Goal: Task Accomplishment & Management: Use online tool/utility

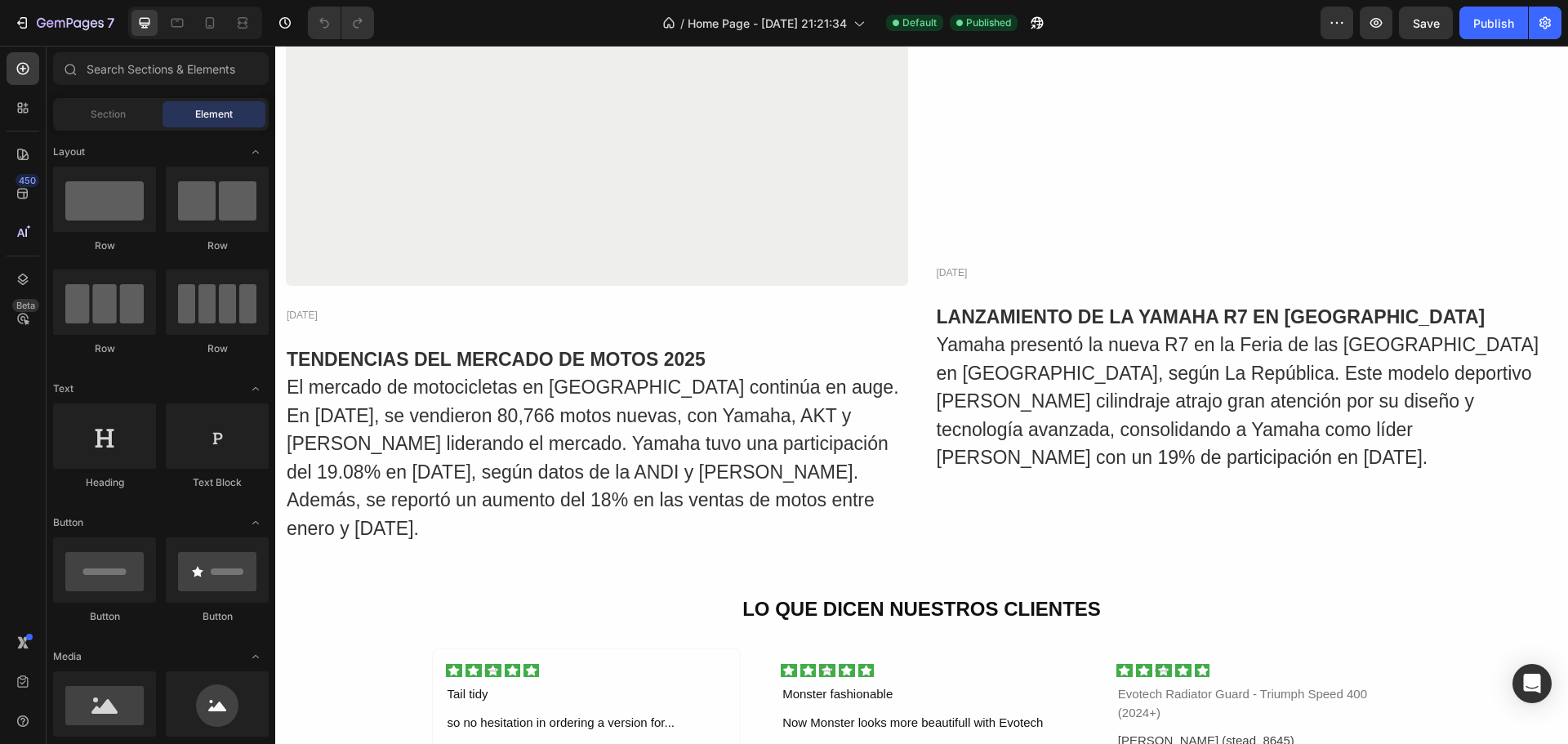
scroll to position [3840, 0]
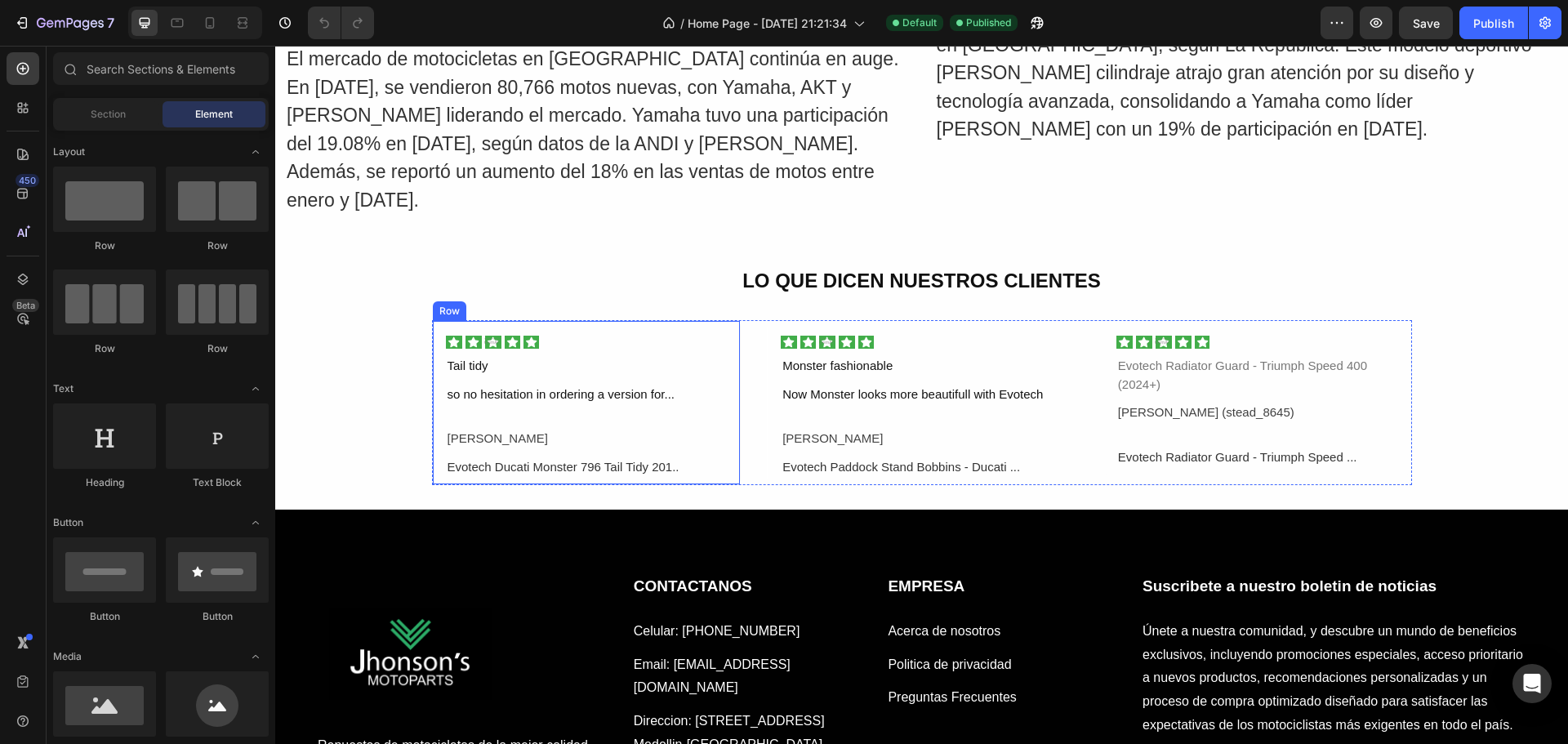
click at [504, 375] on div "Image Tail tidy Text Block so no hesitation in ordering a version for... Text B…" at bounding box center [586, 406] width 282 height 143
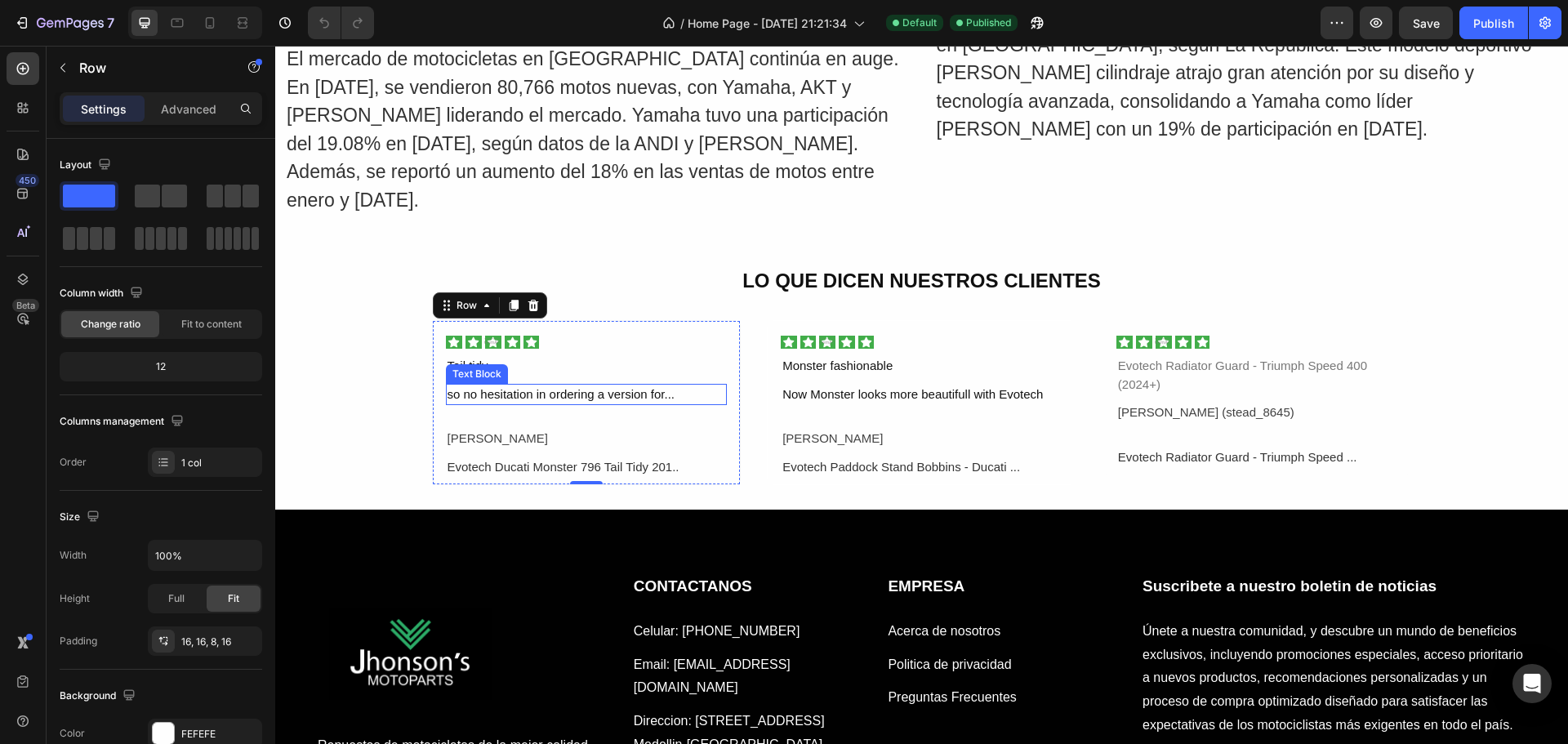
click at [658, 385] on div "so no hesitation in ordering a version for..." at bounding box center [586, 395] width 282 height 22
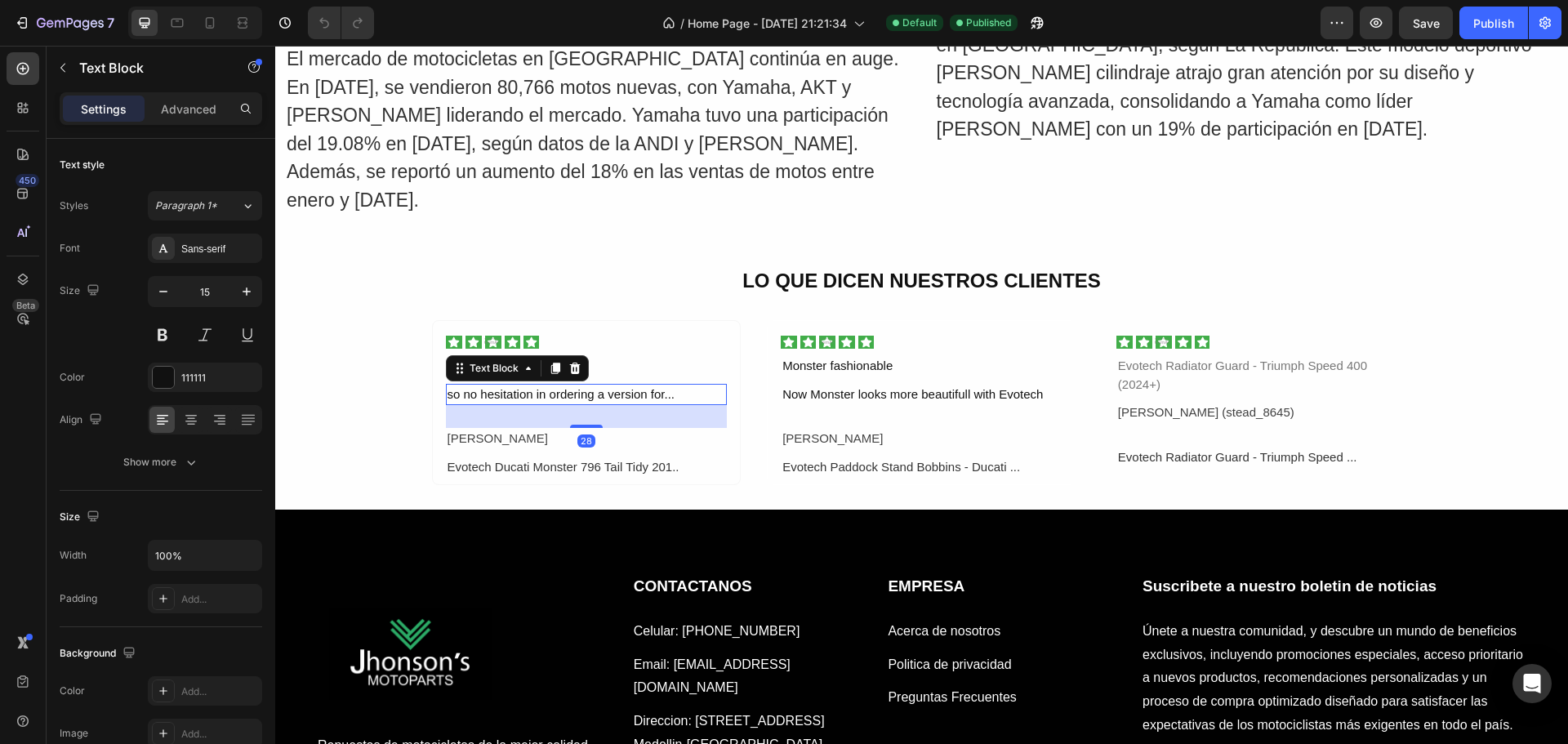
click at [669, 388] on div "so no hesitation in ordering a version for..." at bounding box center [586, 395] width 282 height 22
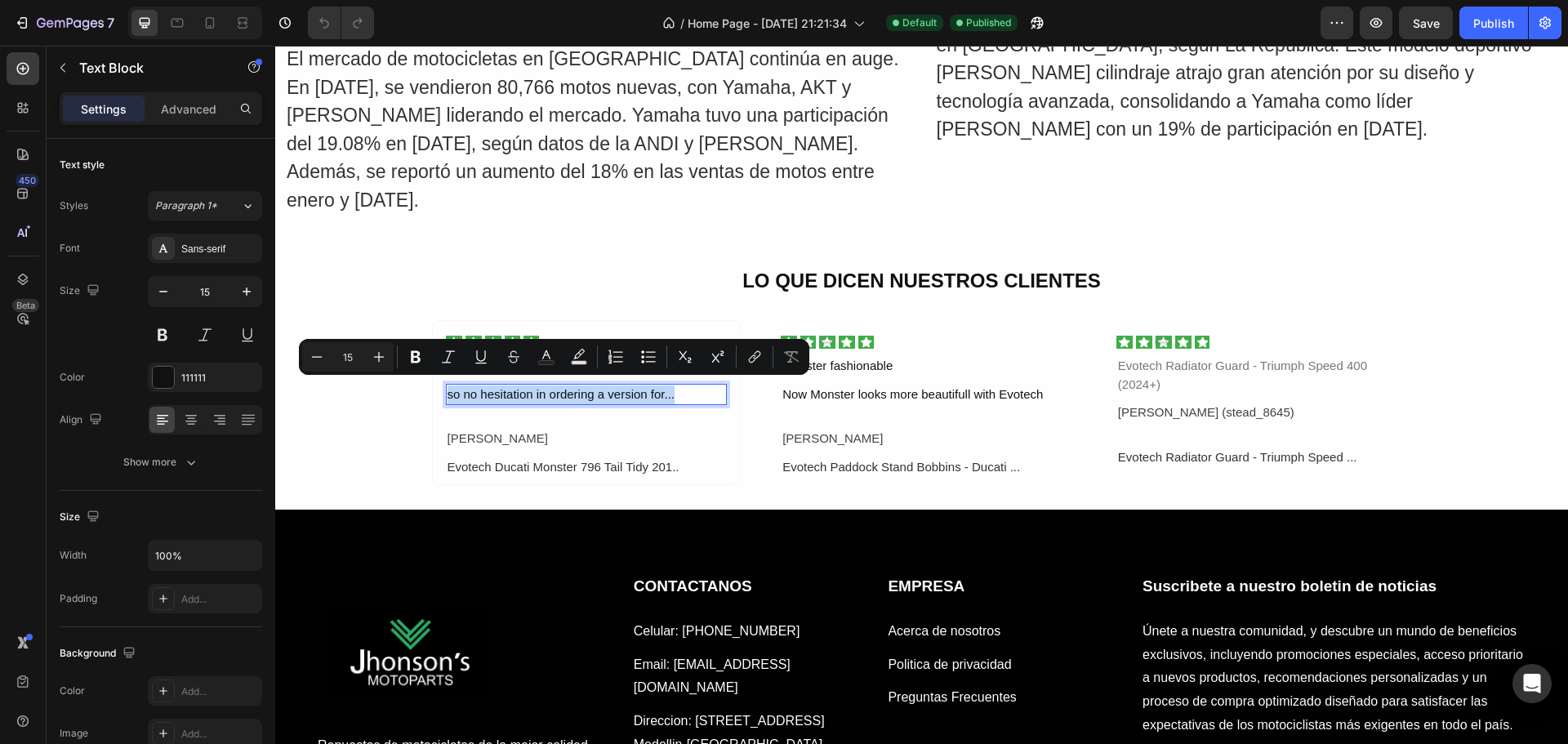
drag, startPoint x: 680, startPoint y: 386, endPoint x: 440, endPoint y: 389, distance: 240.0
click at [445, 388] on div "so no hesitation in ordering a version for..." at bounding box center [586, 395] width 282 height 22
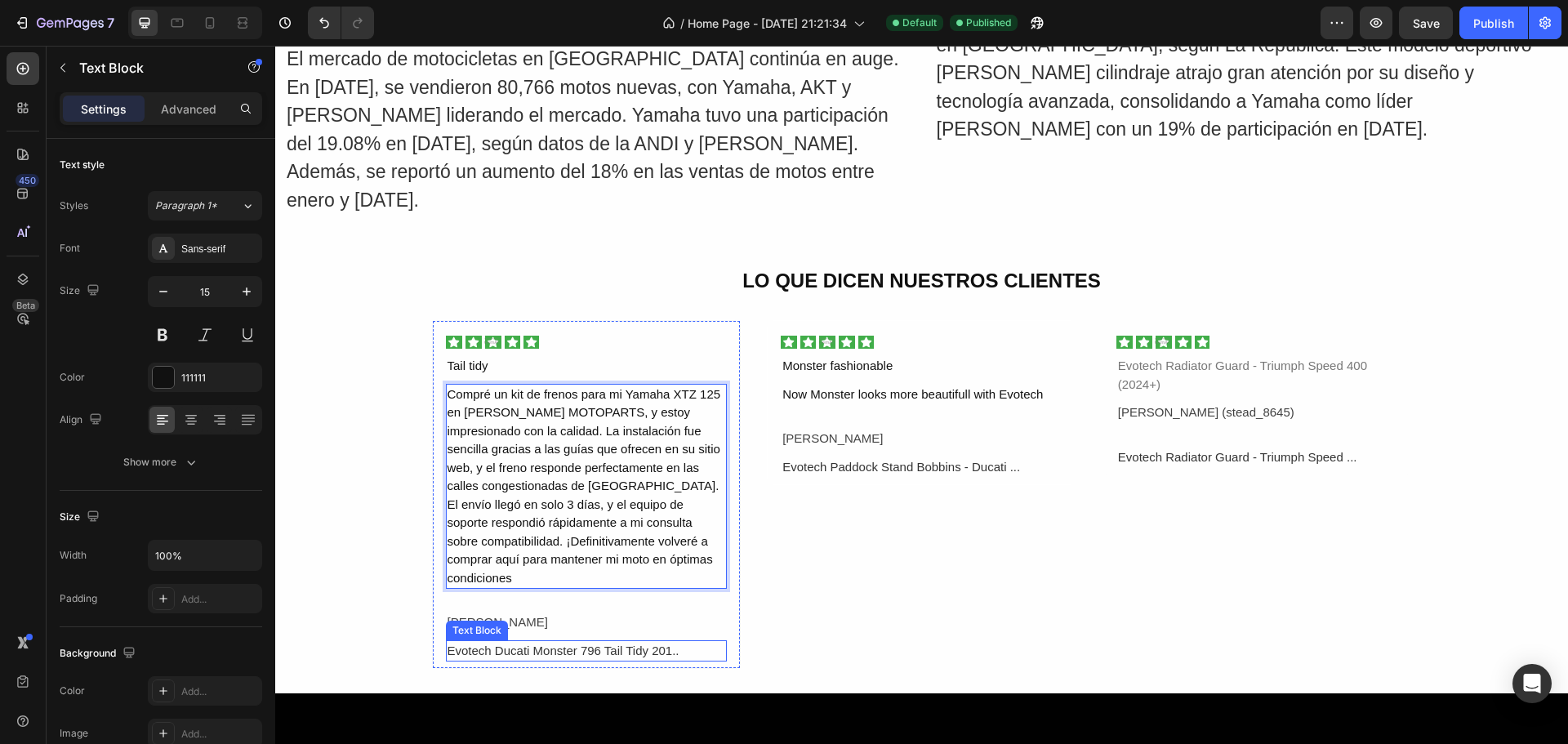
click at [677, 641] on div "Evotech Ducati Monster 796 Tail Tidy 201.." at bounding box center [586, 651] width 282 height 22
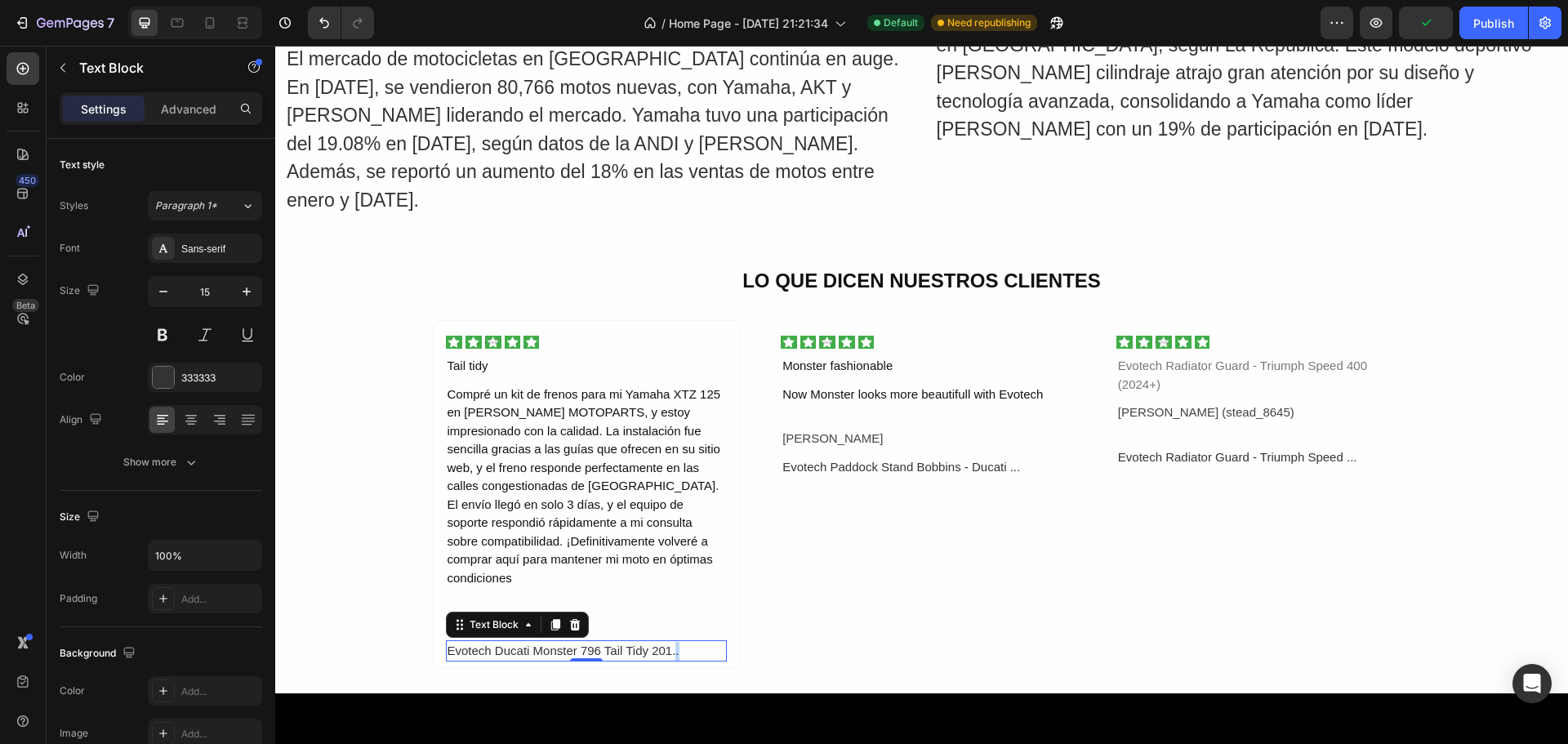
click at [672, 641] on div "Evotech Ducati Monster 796 Tail Tidy 201.." at bounding box center [586, 651] width 282 height 22
drag, startPoint x: 669, startPoint y: 623, endPoint x: 698, endPoint y: 627, distance: 29.3
click at [698, 643] on p "Evotech Ducati Monster 796 Tail Tidy 201.." at bounding box center [587, 651] width 279 height 19
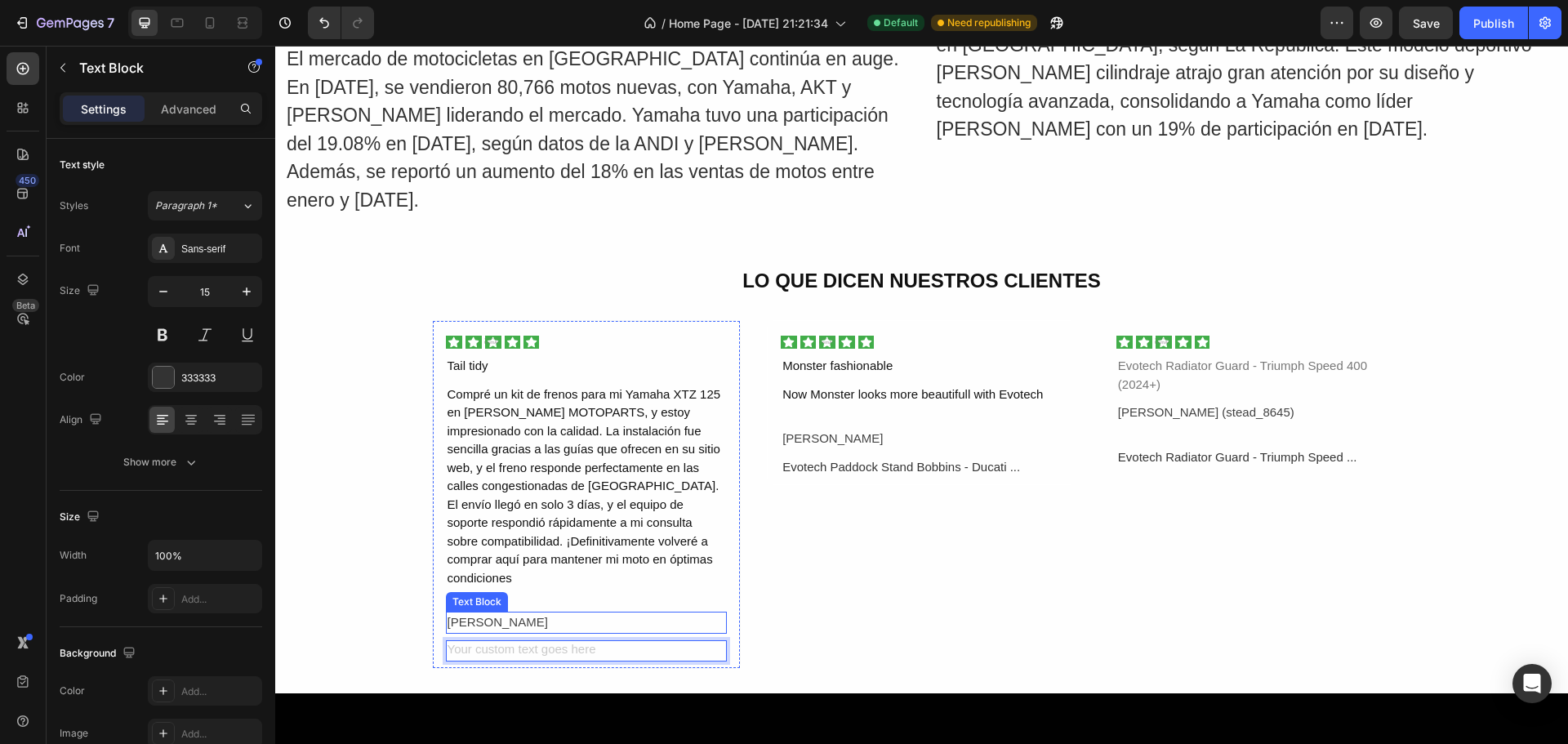
click at [526, 612] on div "[PERSON_NAME]" at bounding box center [586, 623] width 282 height 22
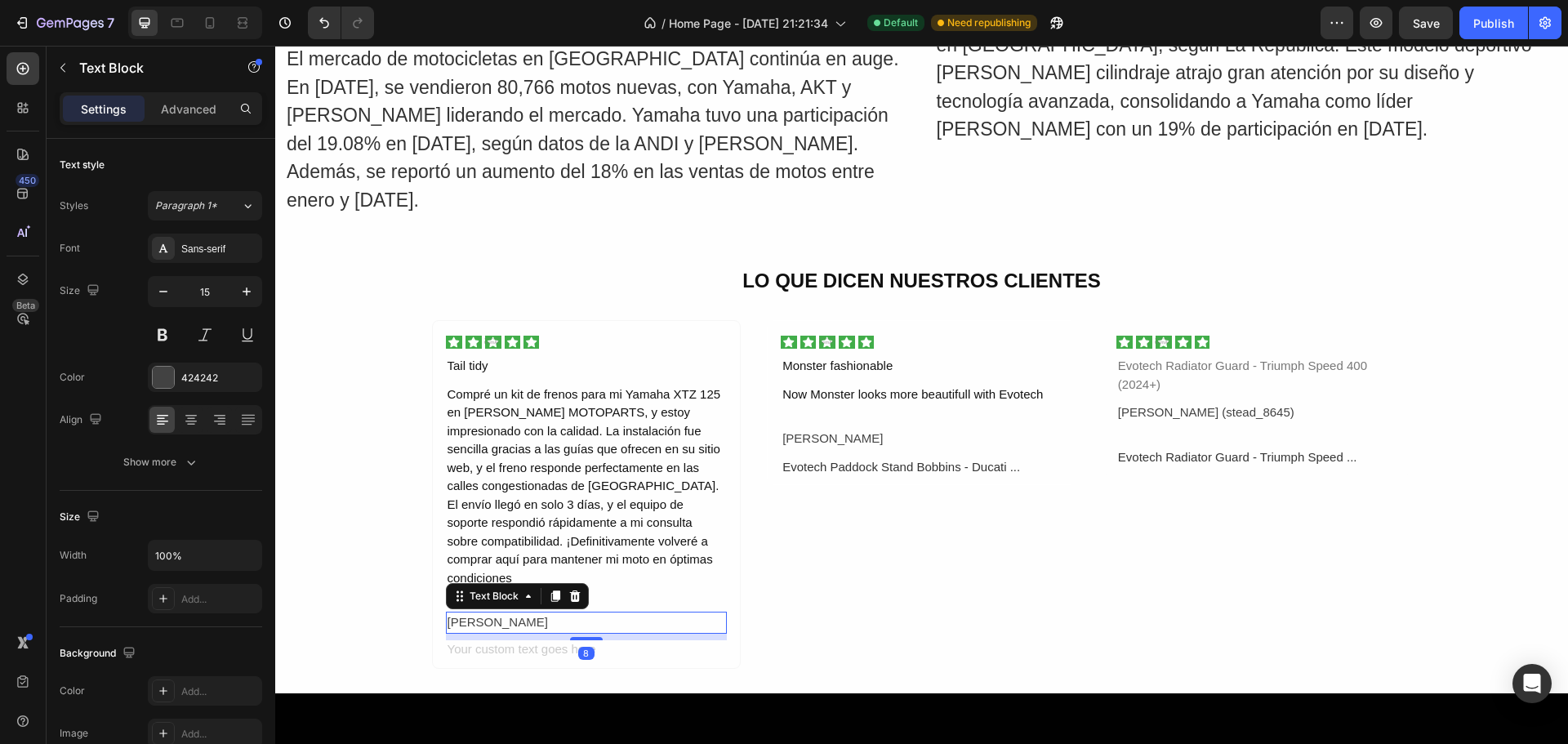
click at [517, 612] on div "[PERSON_NAME]" at bounding box center [586, 623] width 282 height 22
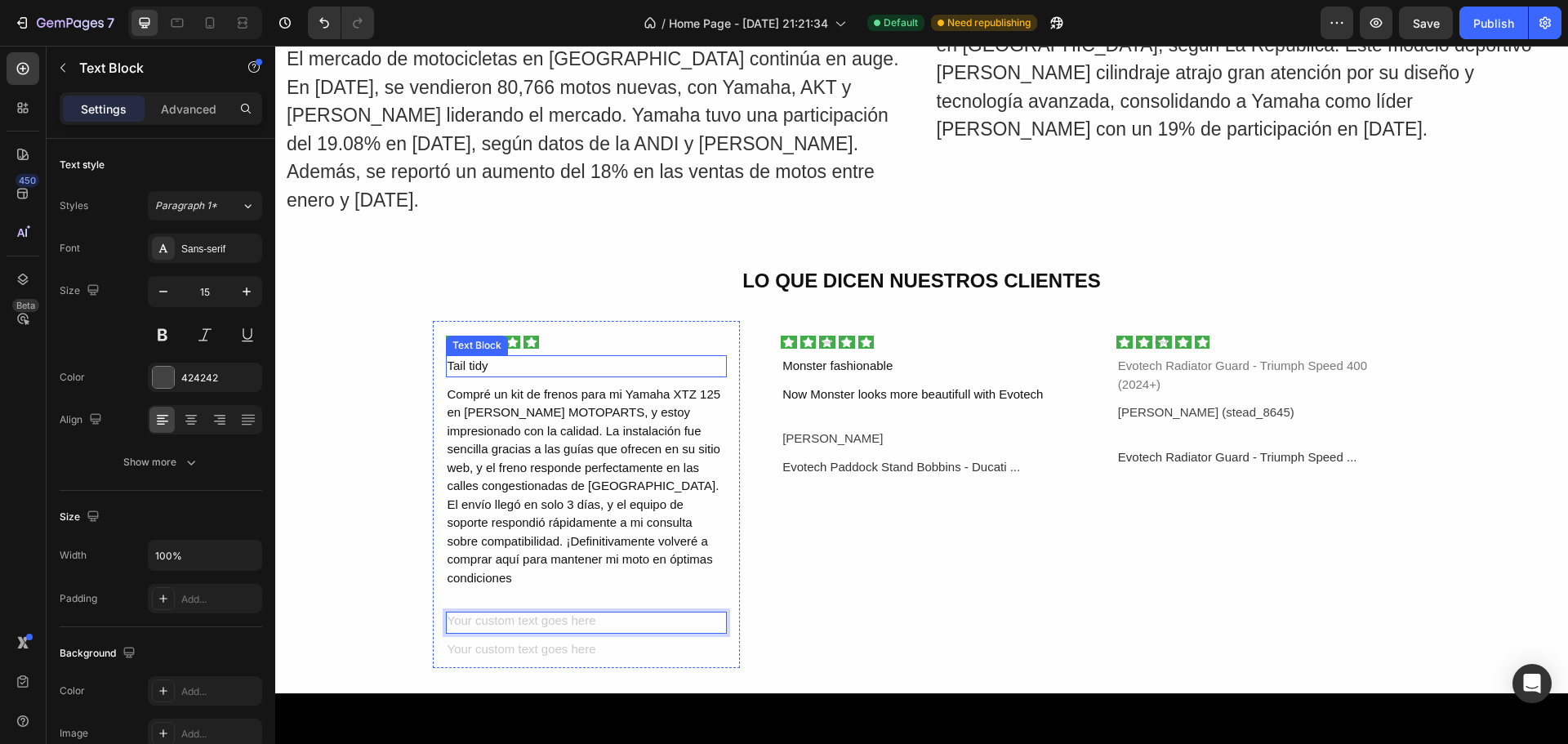
click at [478, 364] on div "Tail tidy" at bounding box center [586, 366] width 282 height 22
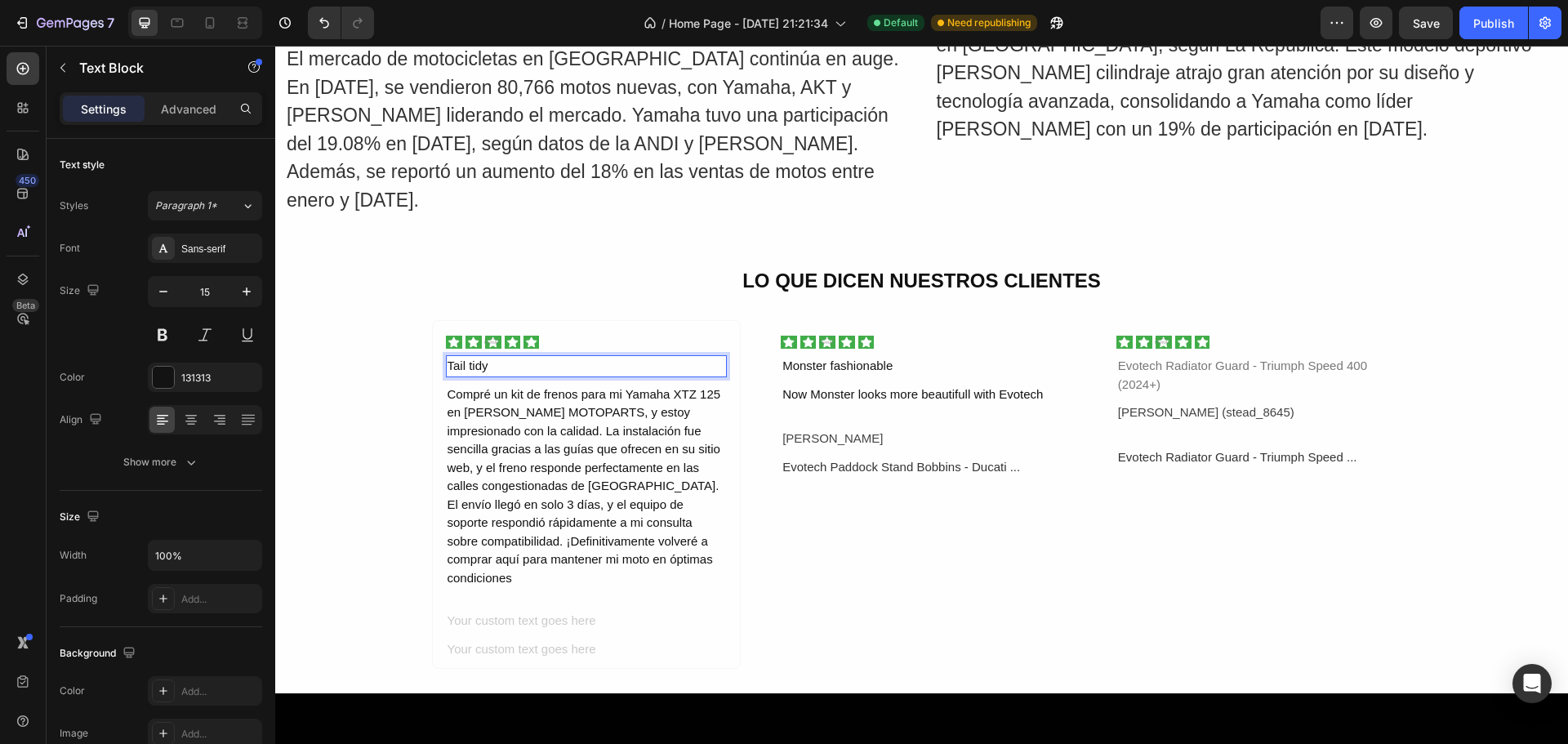
click at [481, 364] on div "Tail tidy" at bounding box center [586, 366] width 282 height 22
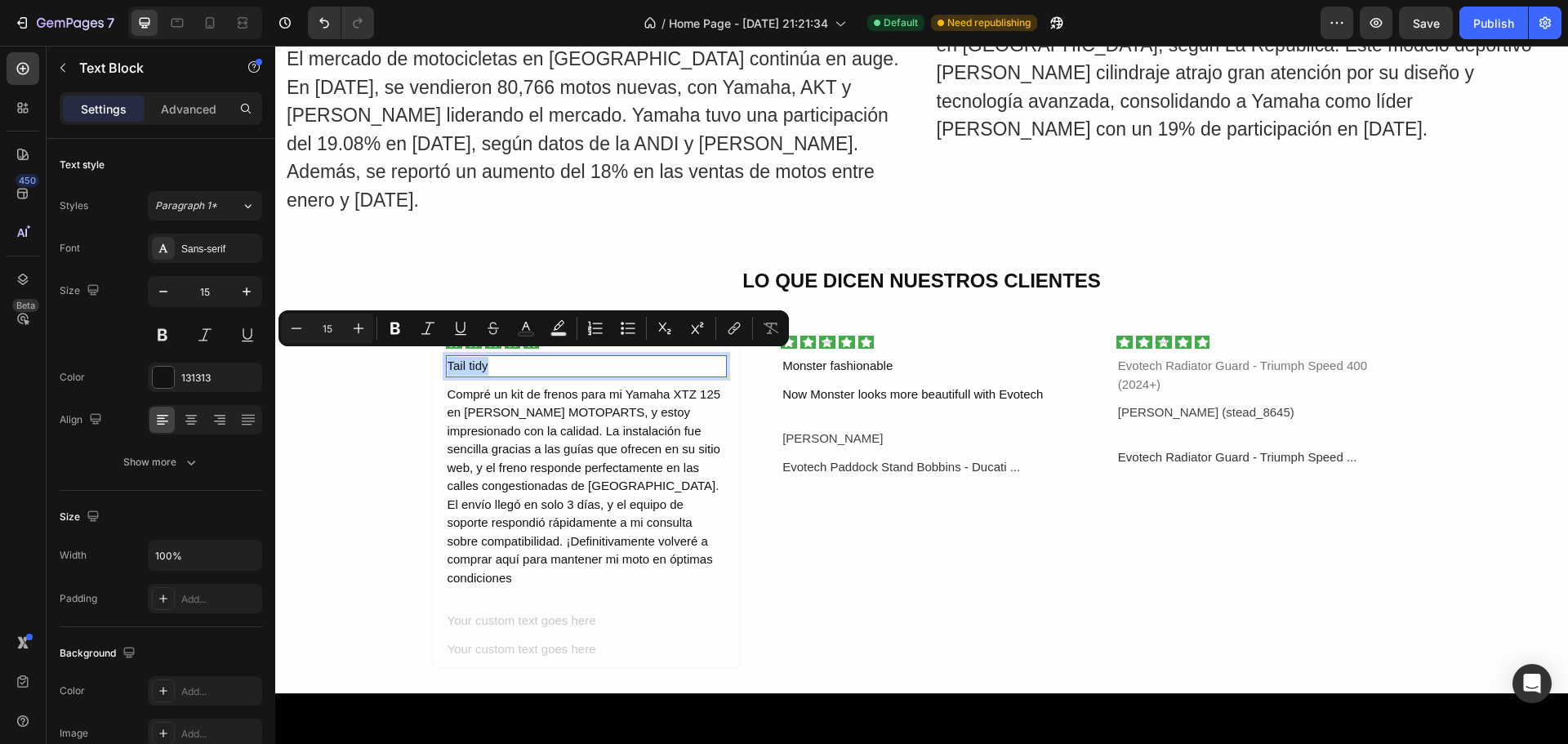
drag, startPoint x: 481, startPoint y: 362, endPoint x: 440, endPoint y: 365, distance: 41.1
click at [445, 365] on div "Tail tidy" at bounding box center [586, 366] width 282 height 22
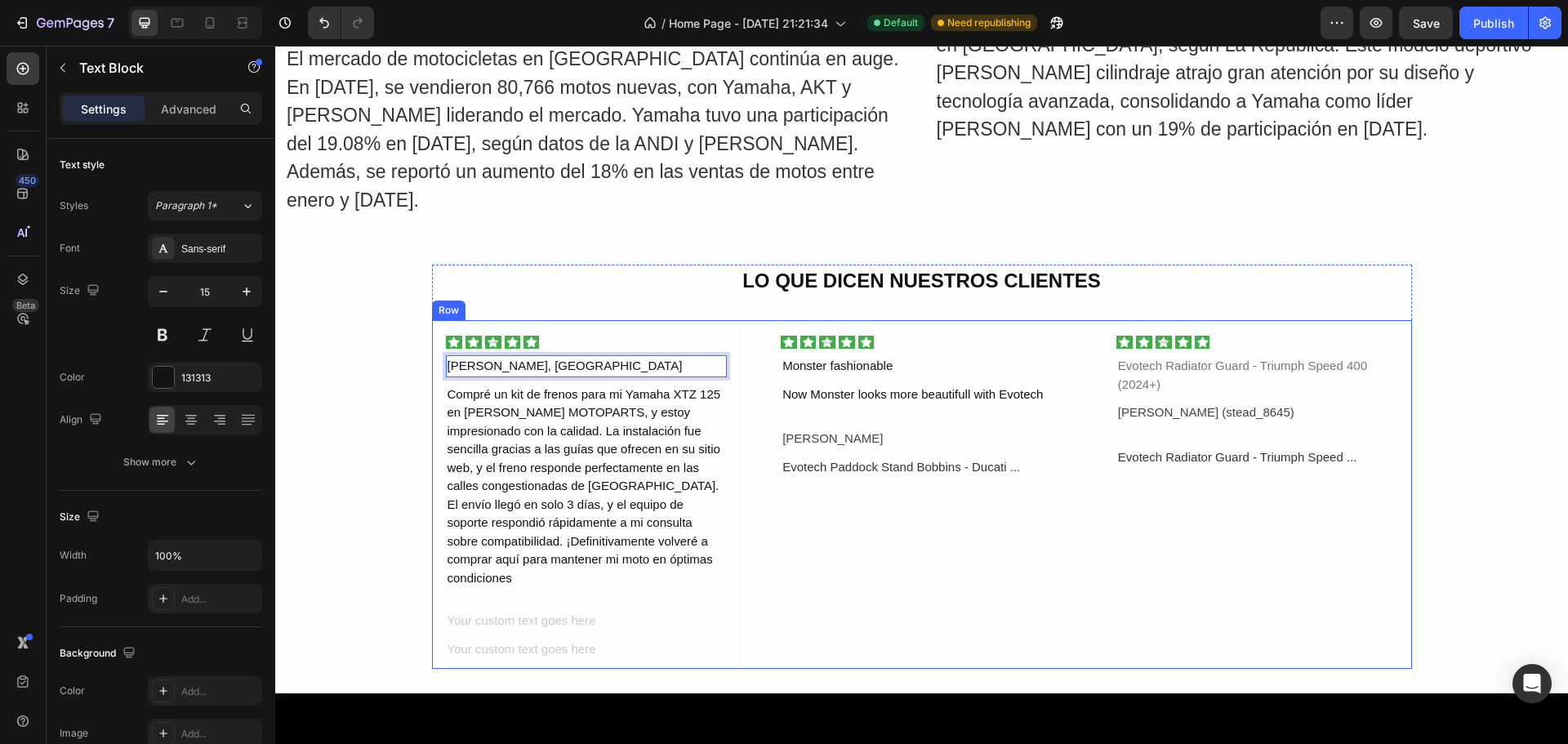
click at [817, 534] on div "Image Monster fashionable Text Block Now Monster looks more beautifull with Evo…" at bounding box center [922, 494] width 310 height 349
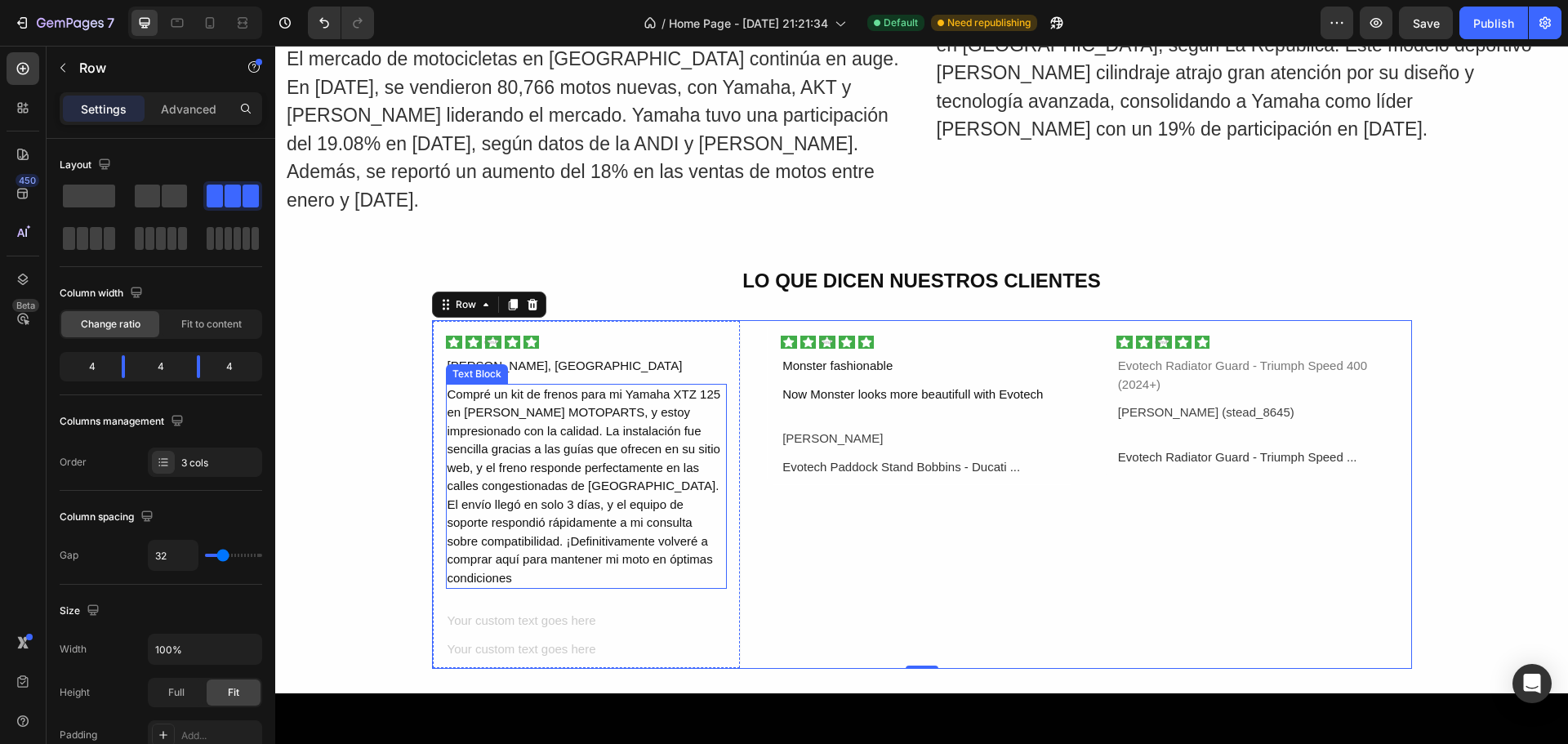
click at [465, 466] on p "Compré un kit de frenos para mi Yamaha XTZ 125 en [PERSON_NAME] MOTOPARTS, y es…" at bounding box center [587, 487] width 279 height 203
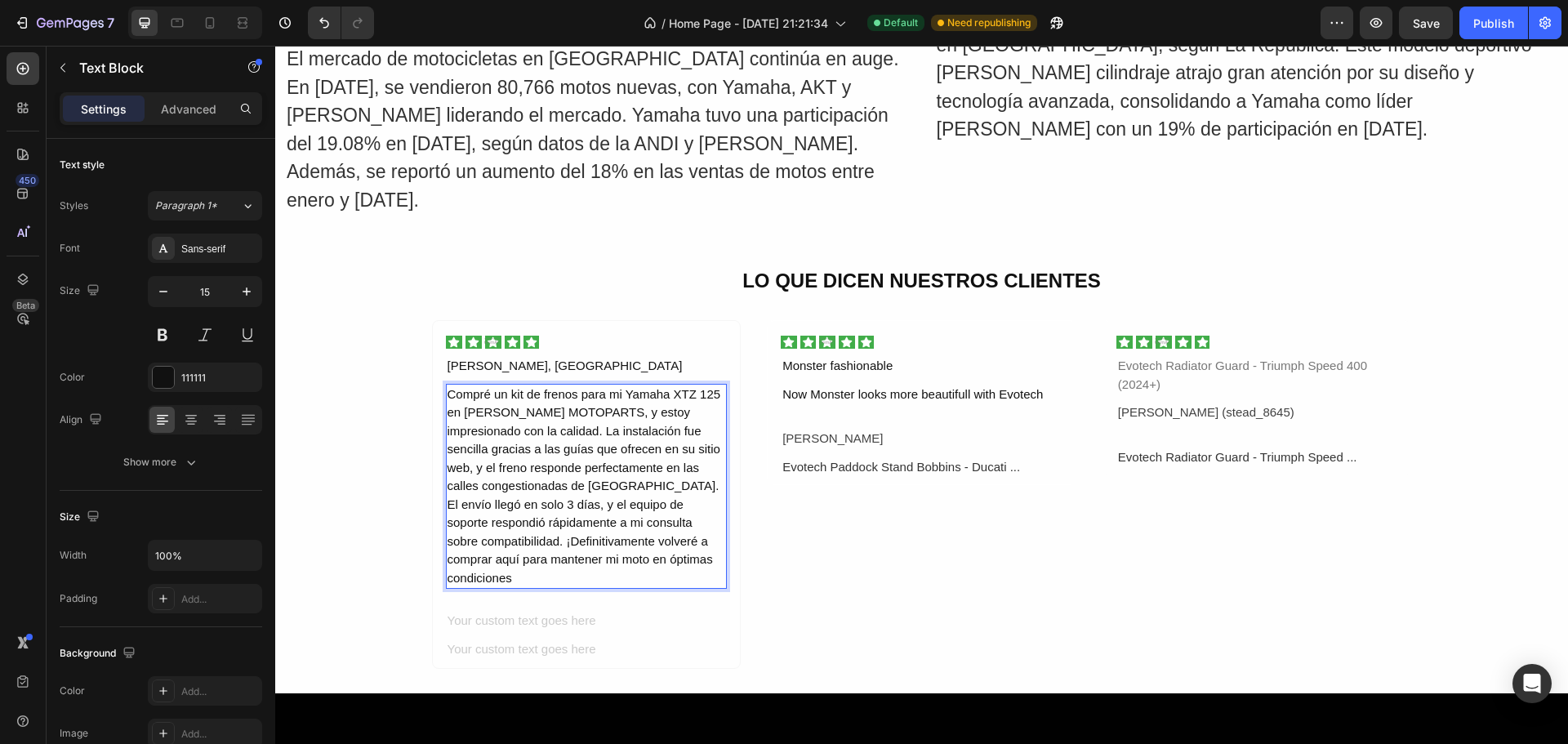
click at [463, 461] on p "Compré un kit de frenos para mi Yamaha XTZ 125 en [PERSON_NAME] MOTOPARTS, y es…" at bounding box center [587, 487] width 279 height 203
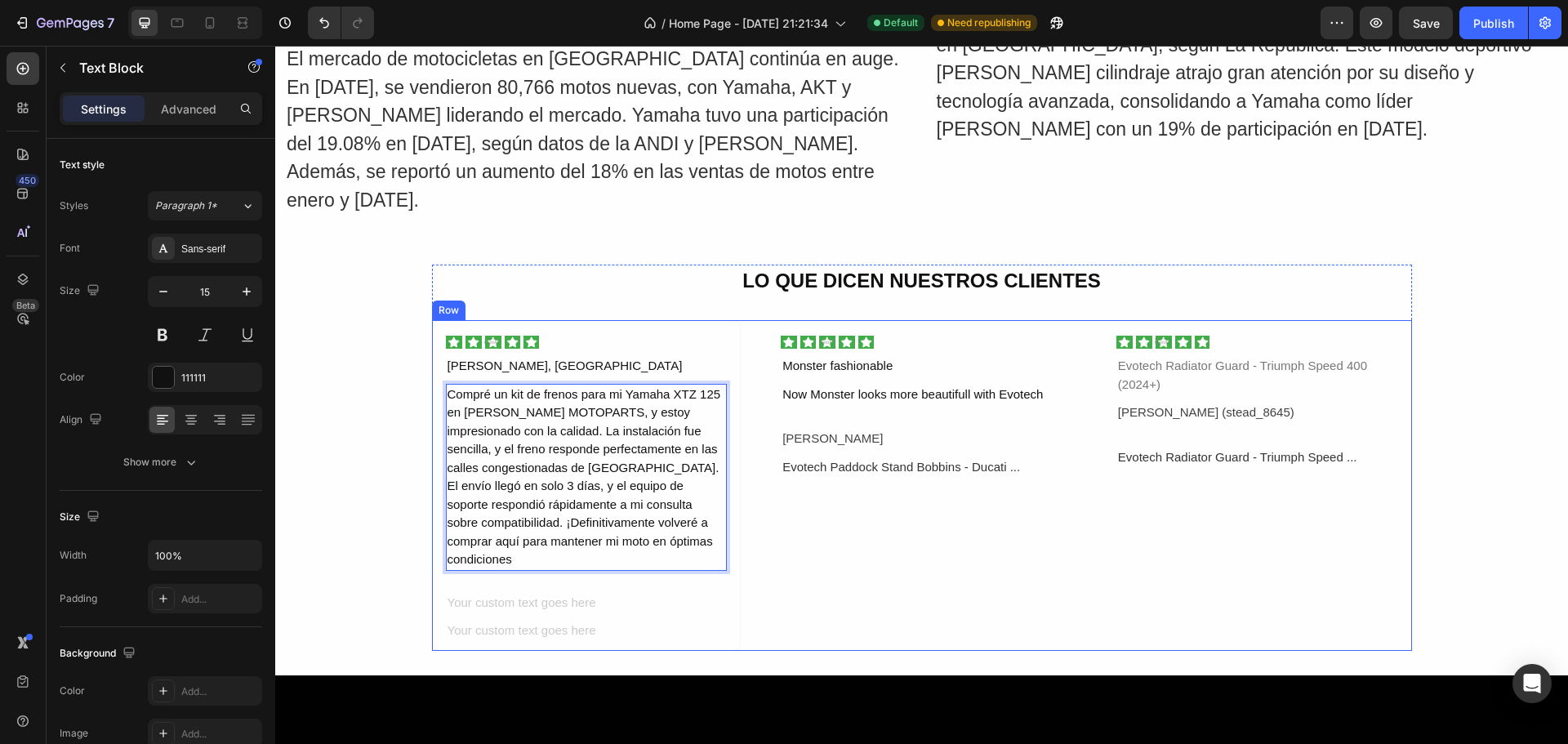
click at [793, 559] on div "Image Monster fashionable Text Block Now Monster looks more beautifull with Evo…" at bounding box center [922, 485] width 310 height 331
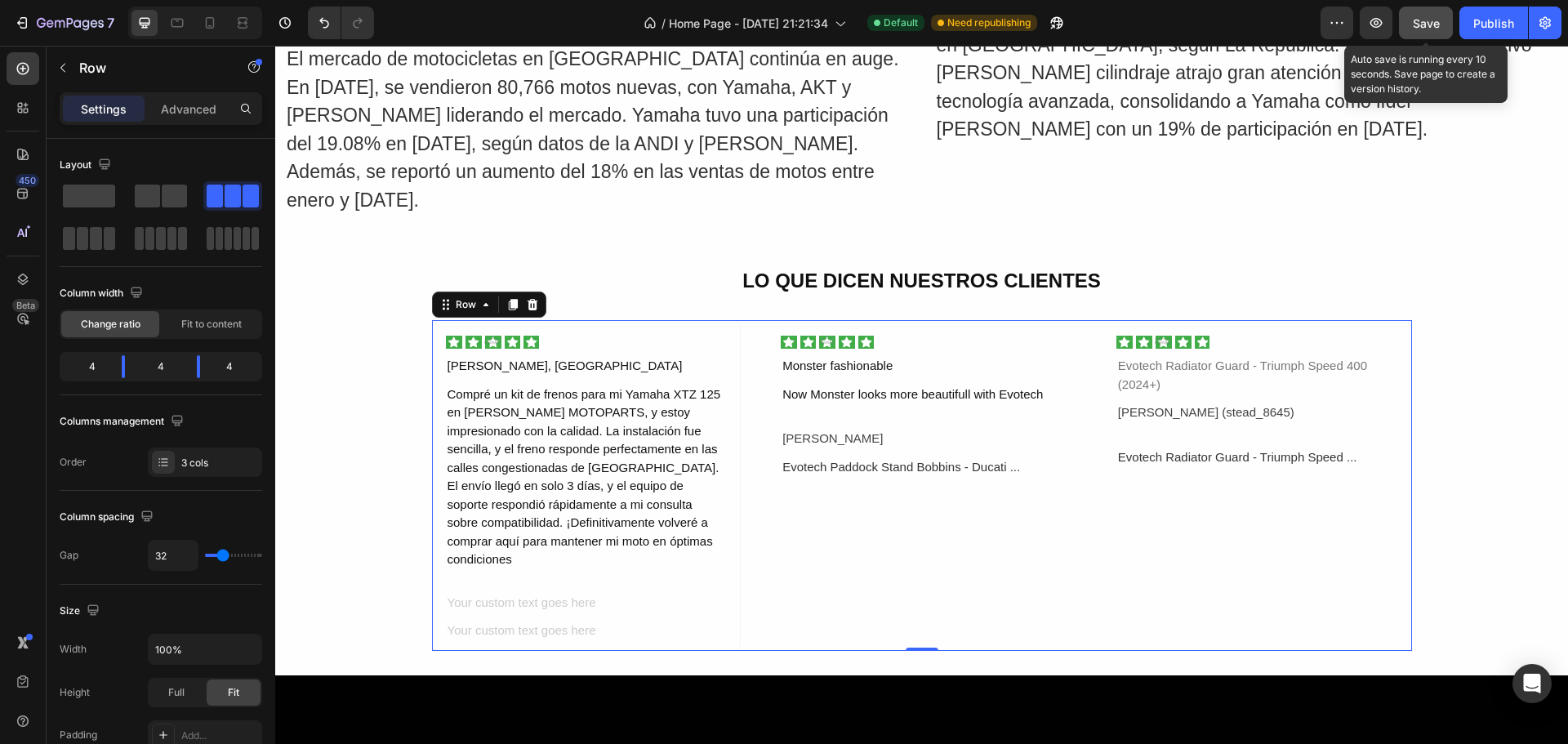
click at [1416, 19] on span "Save" at bounding box center [1427, 23] width 27 height 14
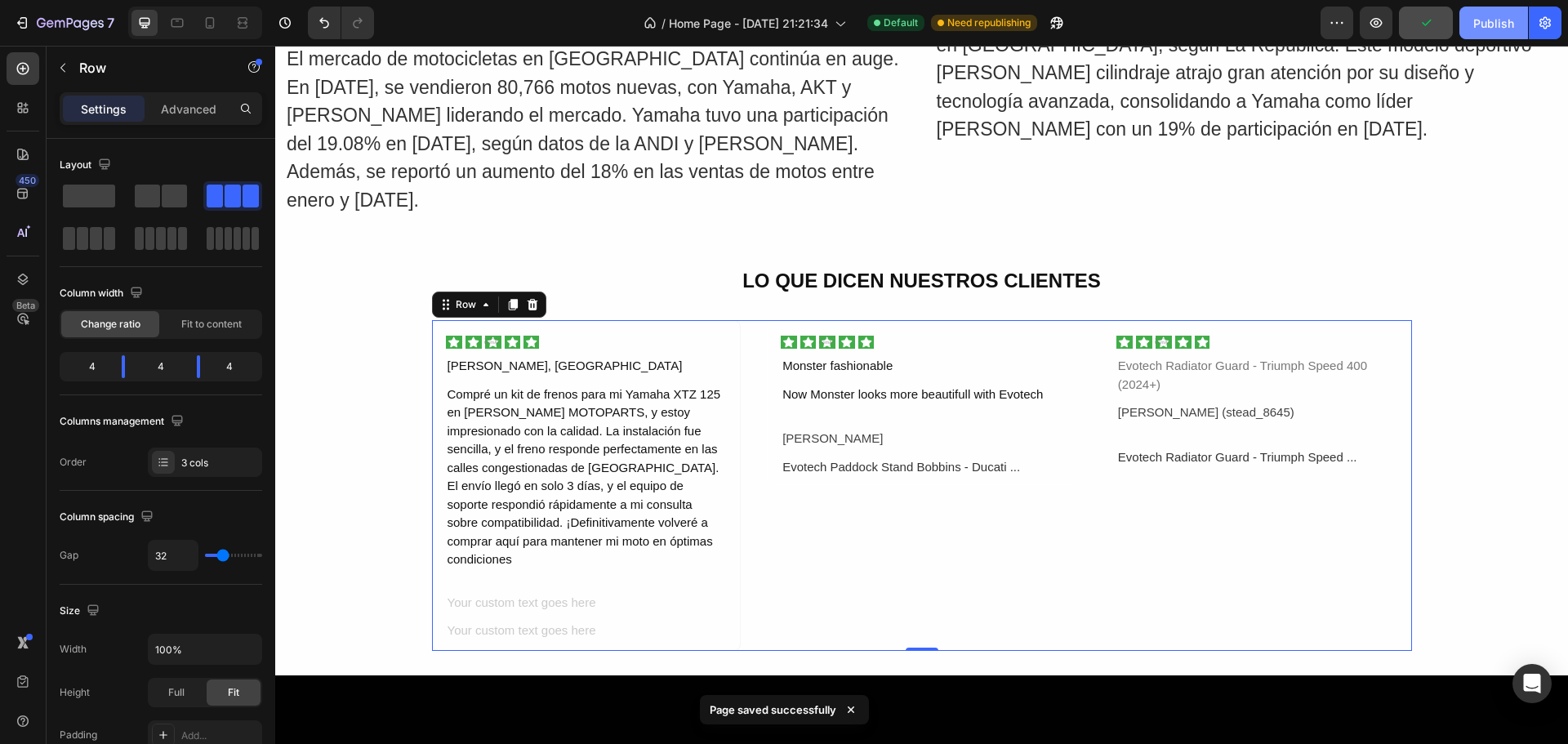
click at [1496, 24] on div "Publish" at bounding box center [1494, 23] width 41 height 18
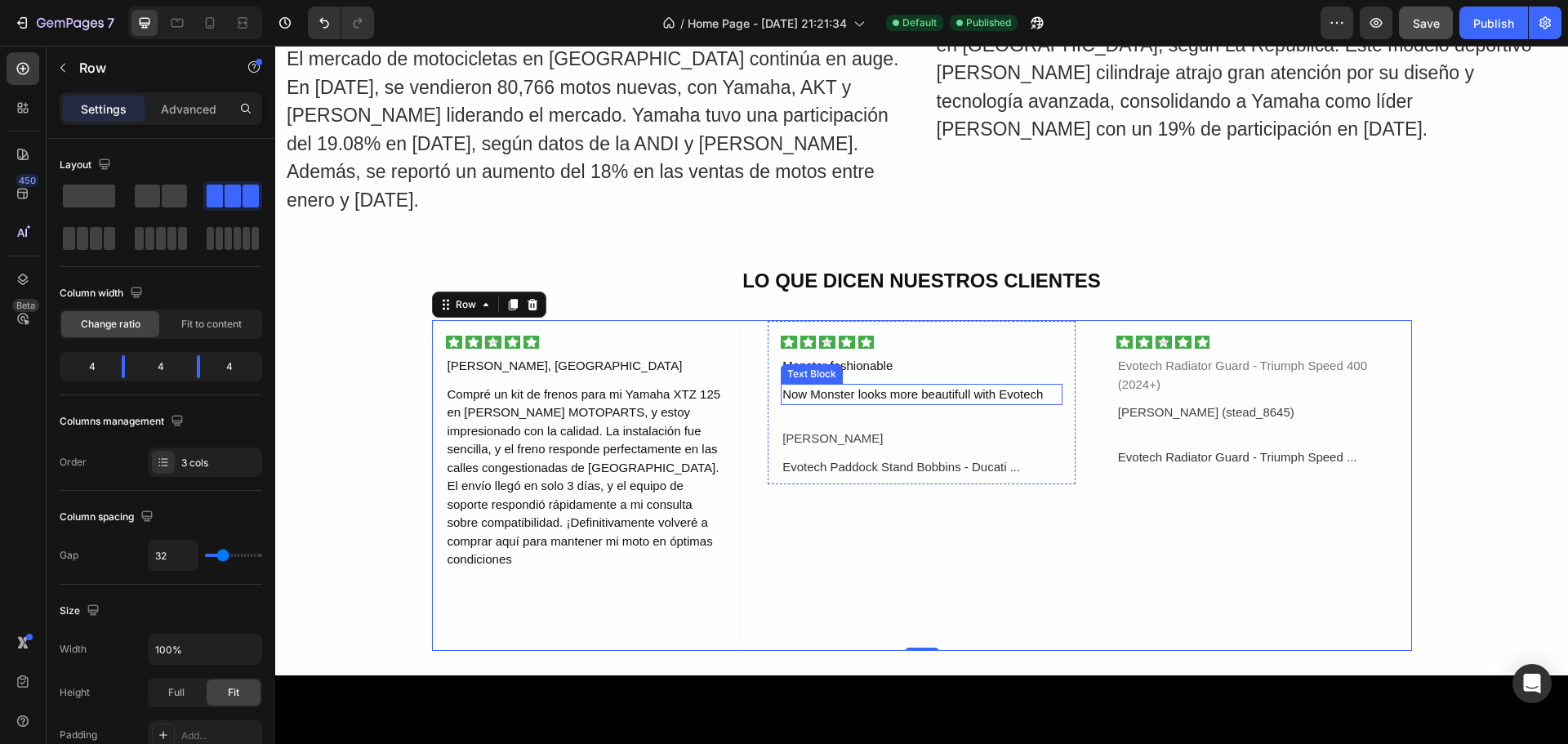
click at [817, 390] on div "Now Monster looks more beautifull with Evotech" at bounding box center [921, 395] width 282 height 22
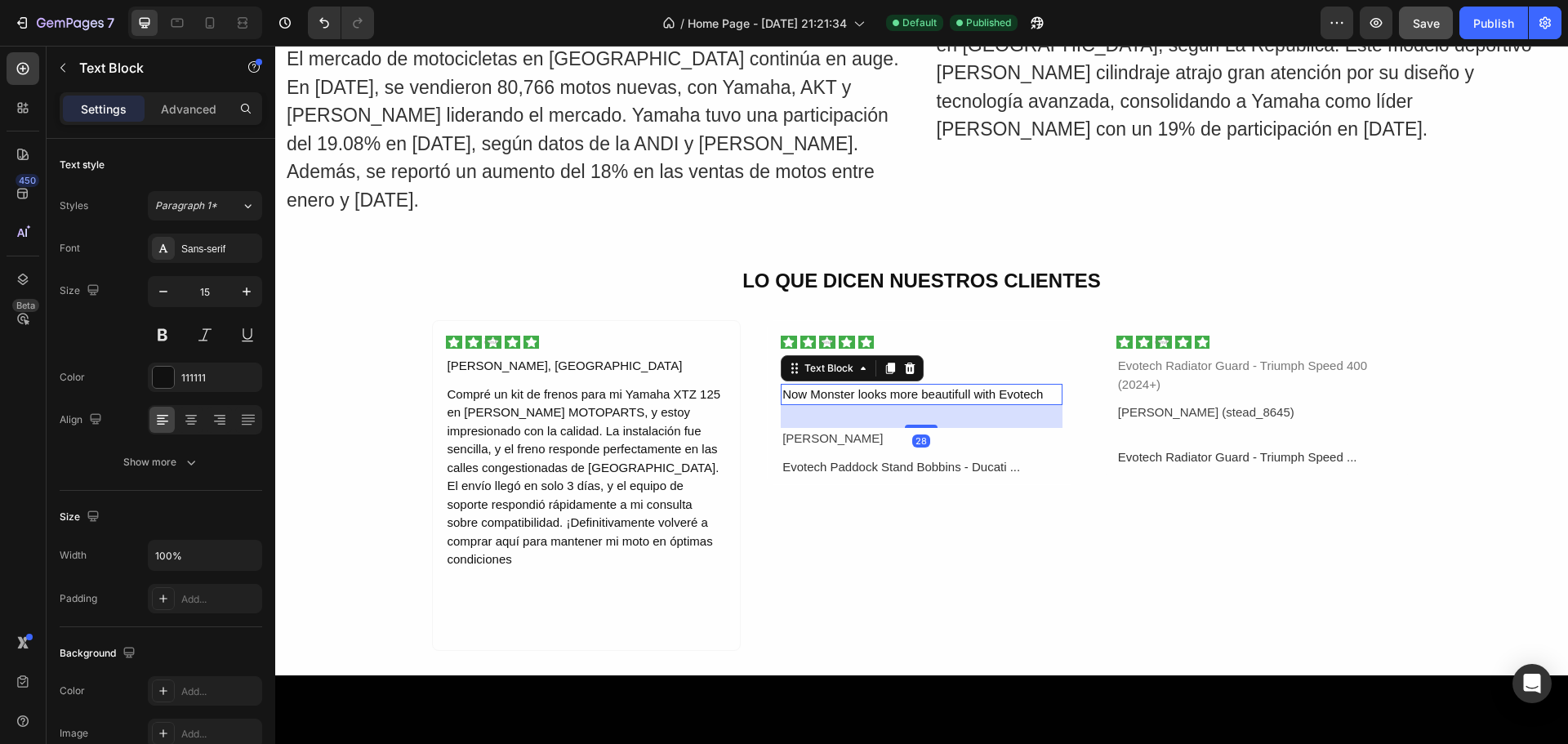
click at [1036, 387] on div "Now Monster looks more beautifull with Evotech" at bounding box center [921, 395] width 282 height 22
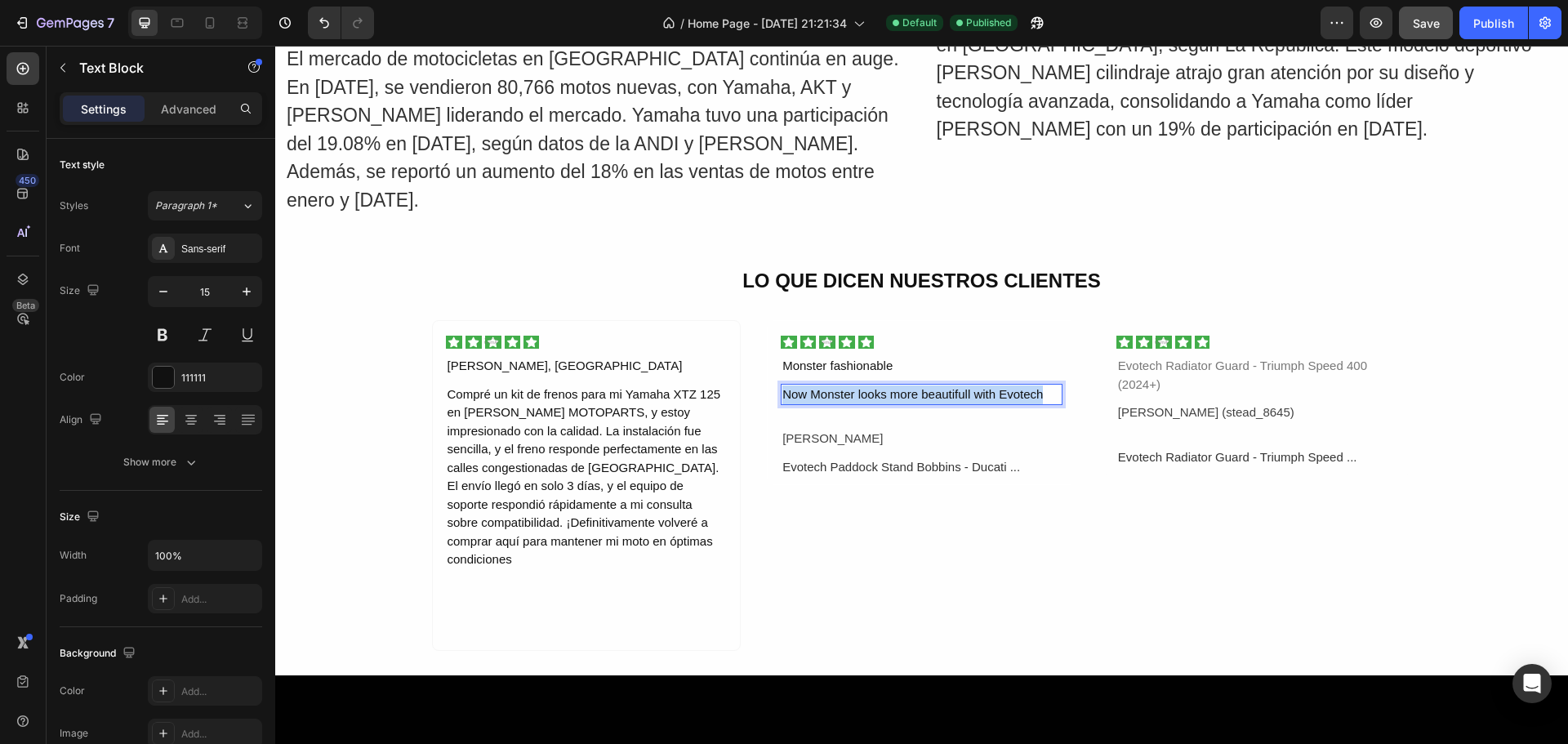
drag, startPoint x: 1037, startPoint y: 385, endPoint x: 779, endPoint y: 396, distance: 258.2
click at [783, 394] on p "Now Monster looks more beautifull with Evotech" at bounding box center [922, 394] width 279 height 19
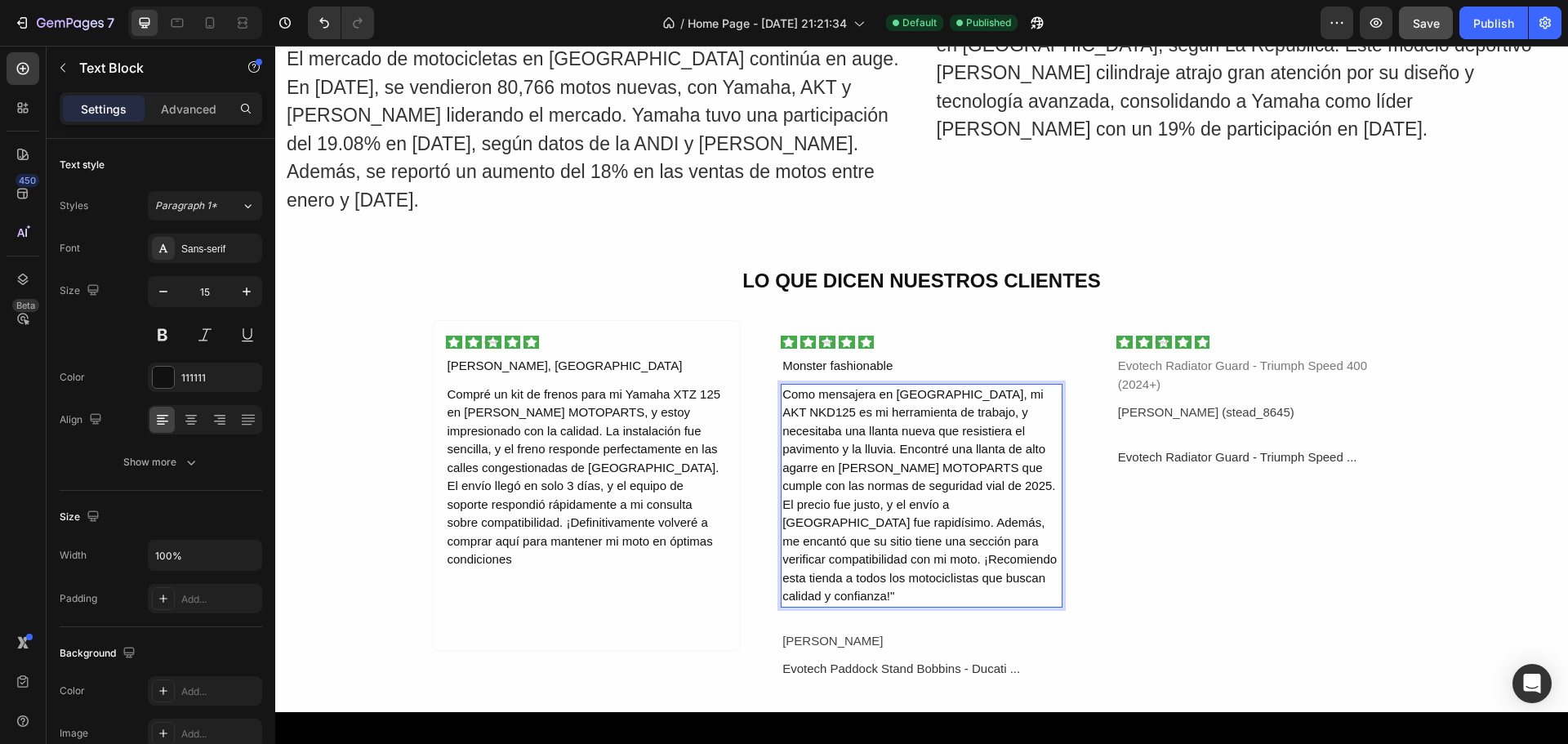
click at [972, 534] on p "Como mensajera en [GEOGRAPHIC_DATA], mi AKT NKD125 es mi herramienta de trabajo…" at bounding box center [922, 495] width 279 height 220
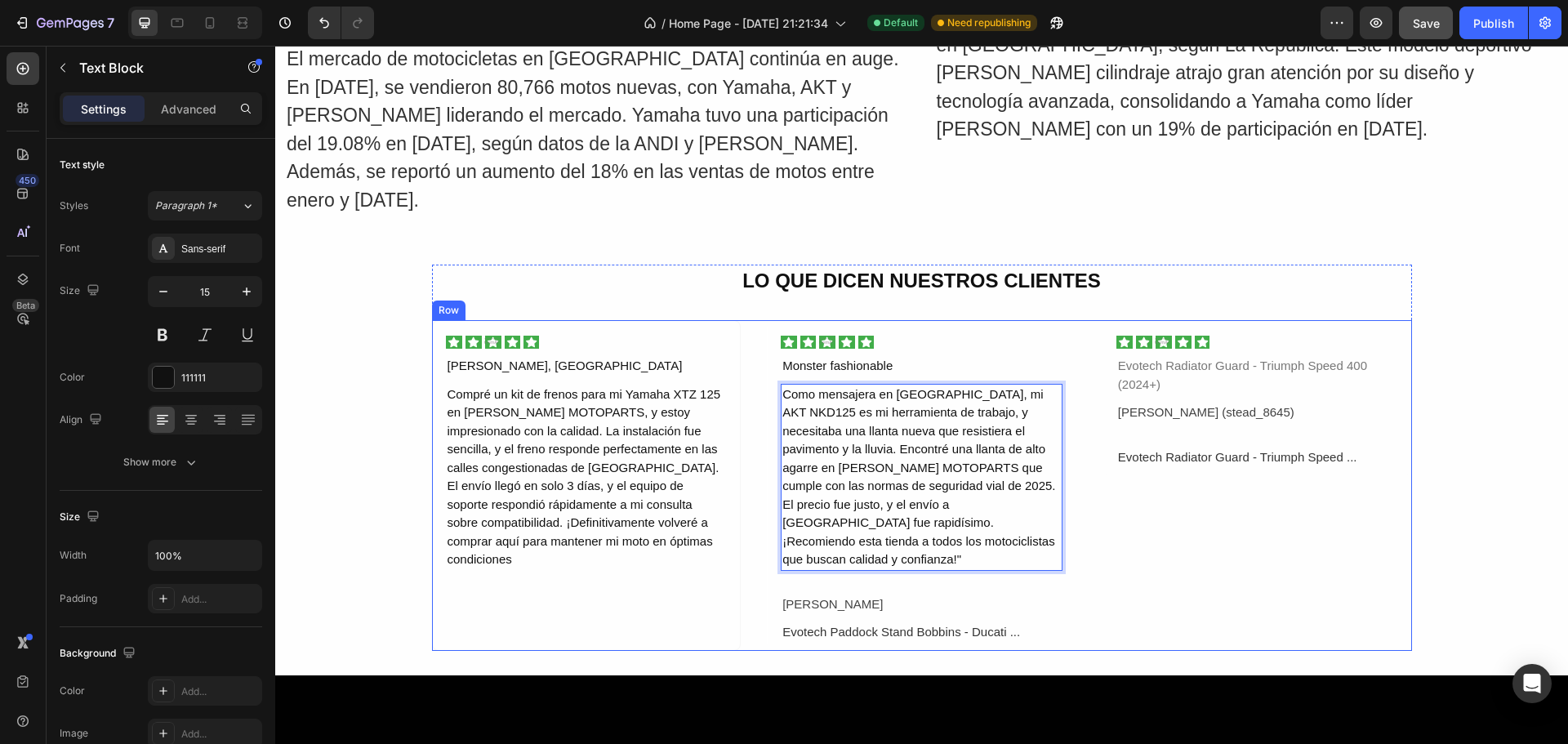
click at [1156, 540] on div "Image Evotech Radiator Guard - Triumph Speed 400 (2024+) Text Block [PERSON_NAM…" at bounding box center [1257, 485] width 310 height 331
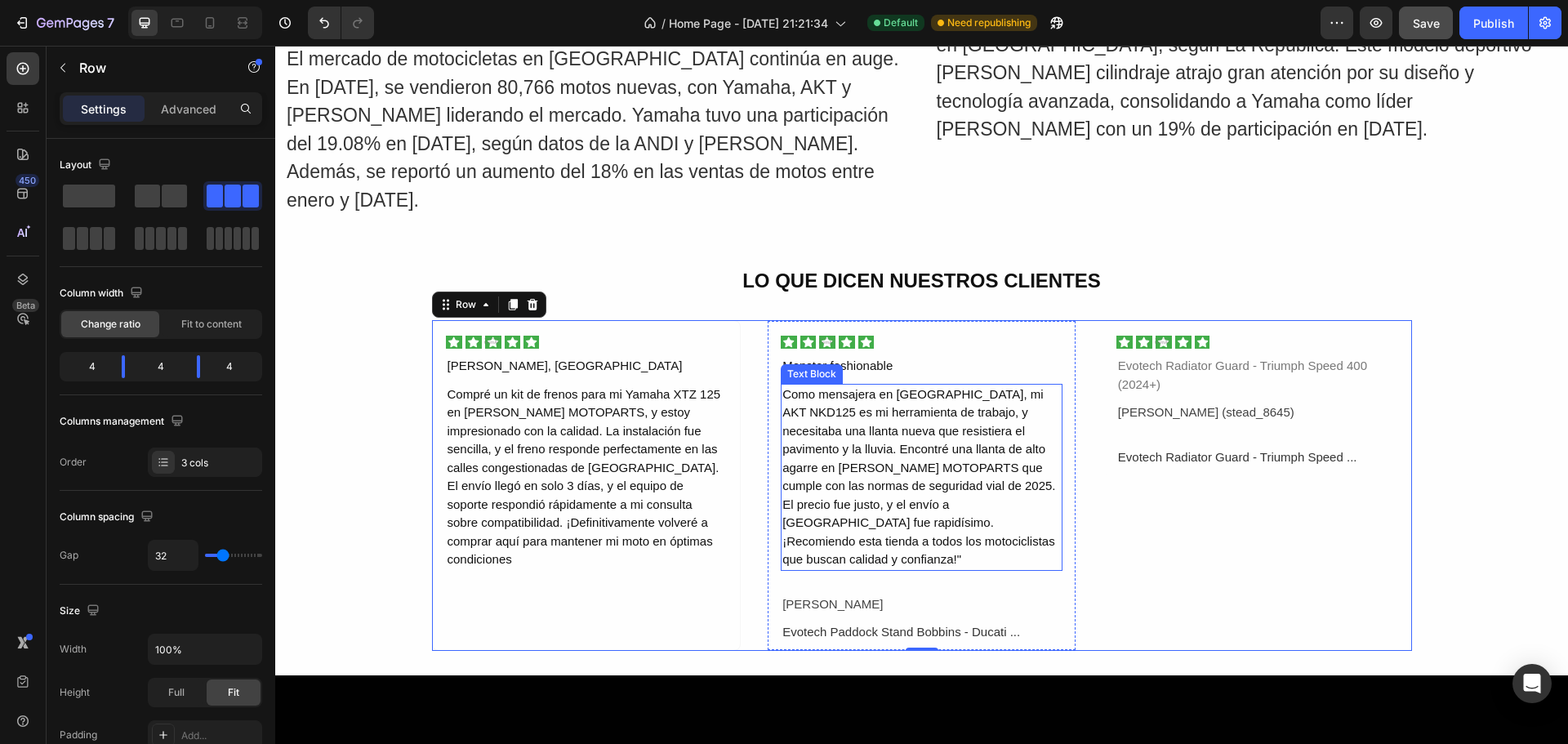
click at [852, 463] on p "Como mensajera en [GEOGRAPHIC_DATA], mi AKT NKD125 es mi herramienta de trabajo…" at bounding box center [922, 477] width 279 height 184
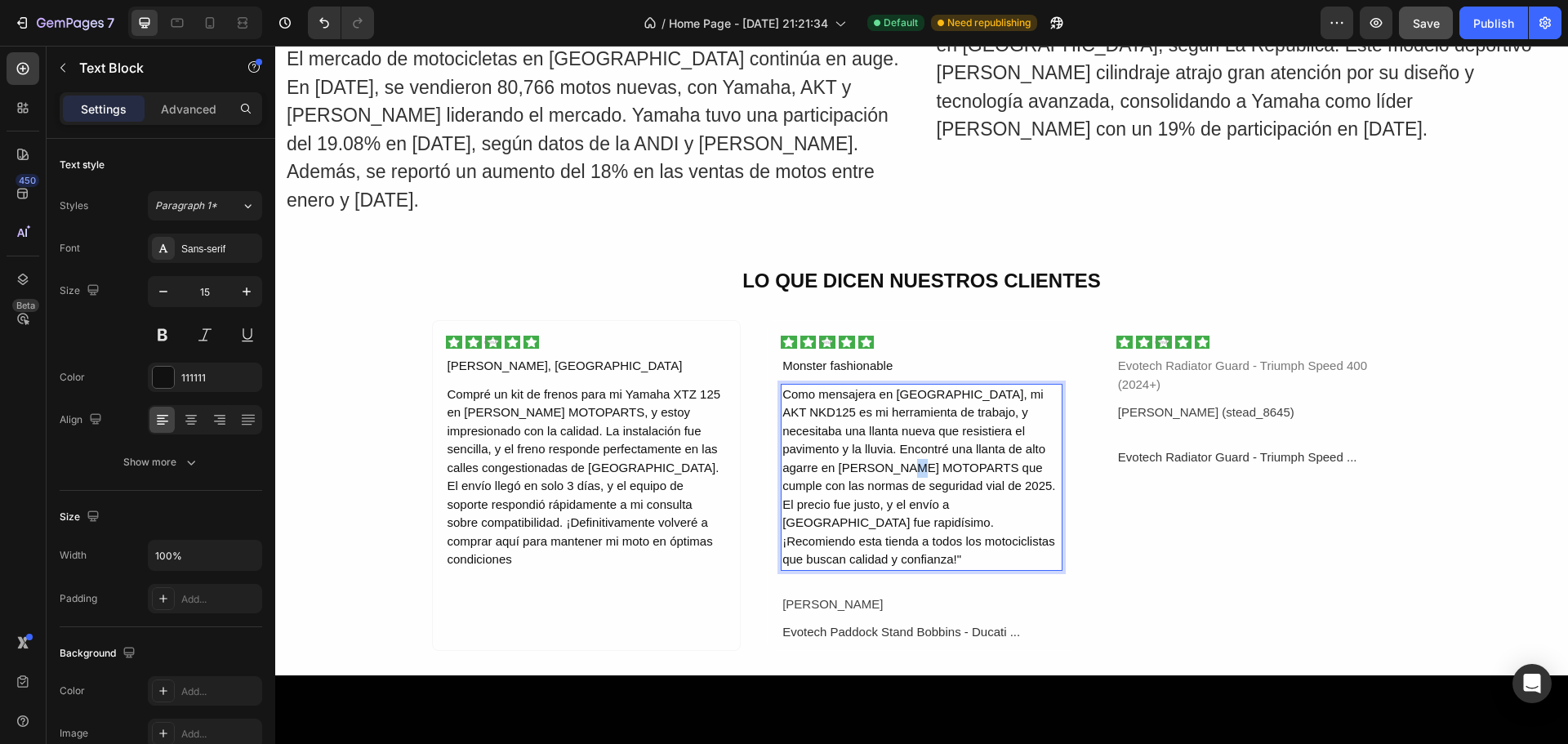
click at [853, 462] on p "Como mensajera en [GEOGRAPHIC_DATA], mi AKT NKD125 es mi herramienta de trabajo…" at bounding box center [922, 477] width 279 height 184
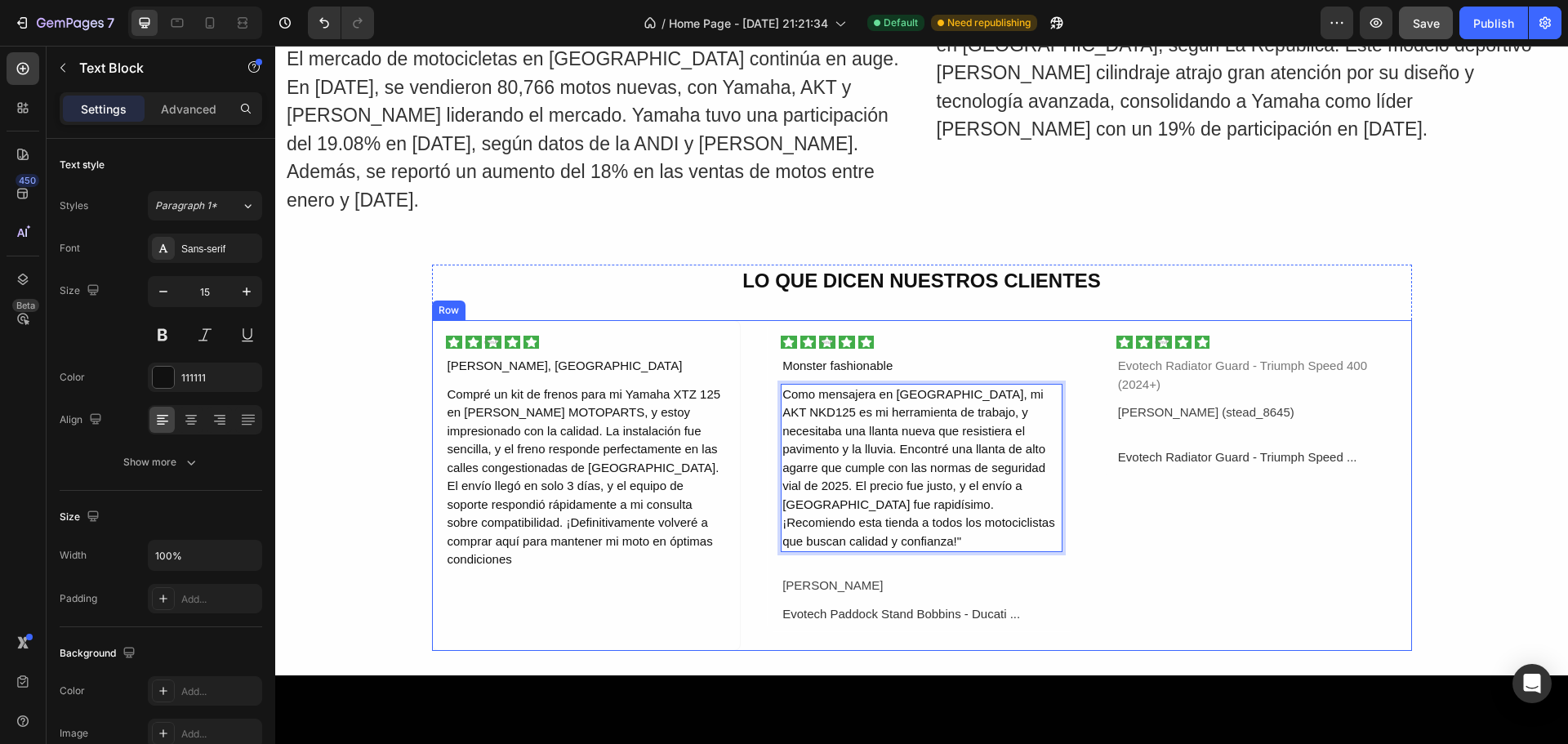
click at [1166, 519] on div "Image Evotech Radiator Guard - Triumph Speed 400 (2024+) Text Block [PERSON_NAM…" at bounding box center [1257, 485] width 310 height 331
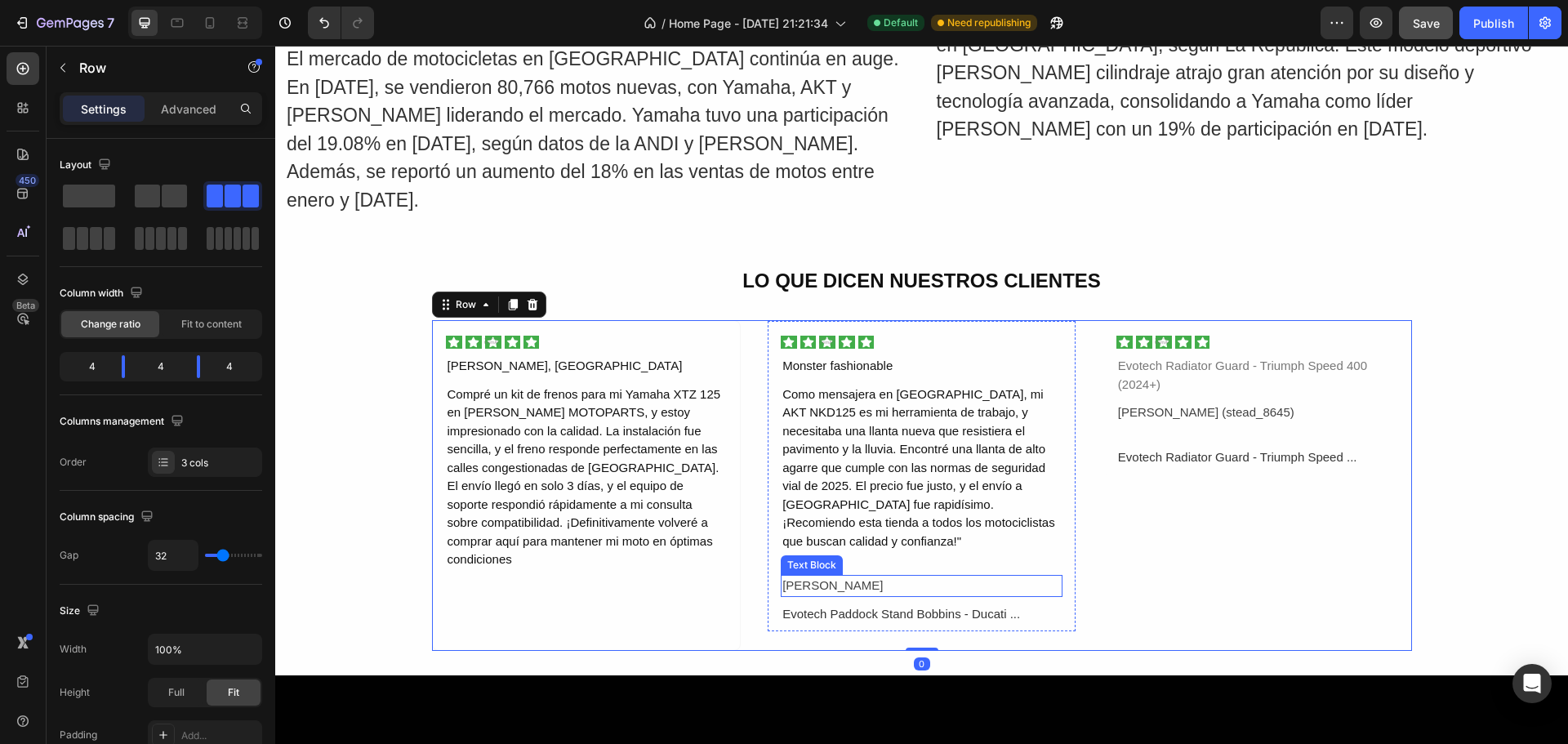
click at [834, 575] on div "[PERSON_NAME]" at bounding box center [921, 586] width 282 height 22
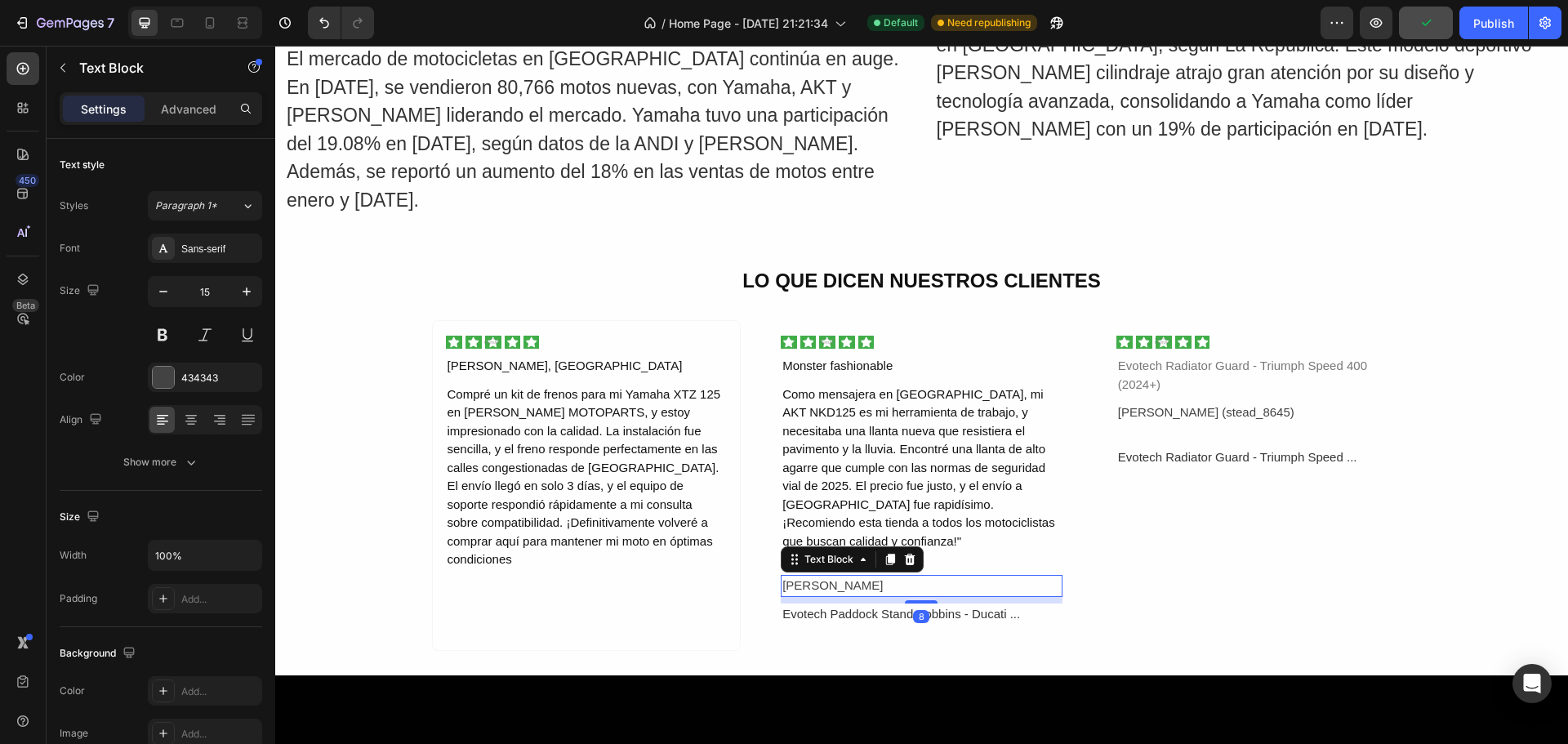
click at [868, 575] on div "[PERSON_NAME]" at bounding box center [921, 586] width 282 height 22
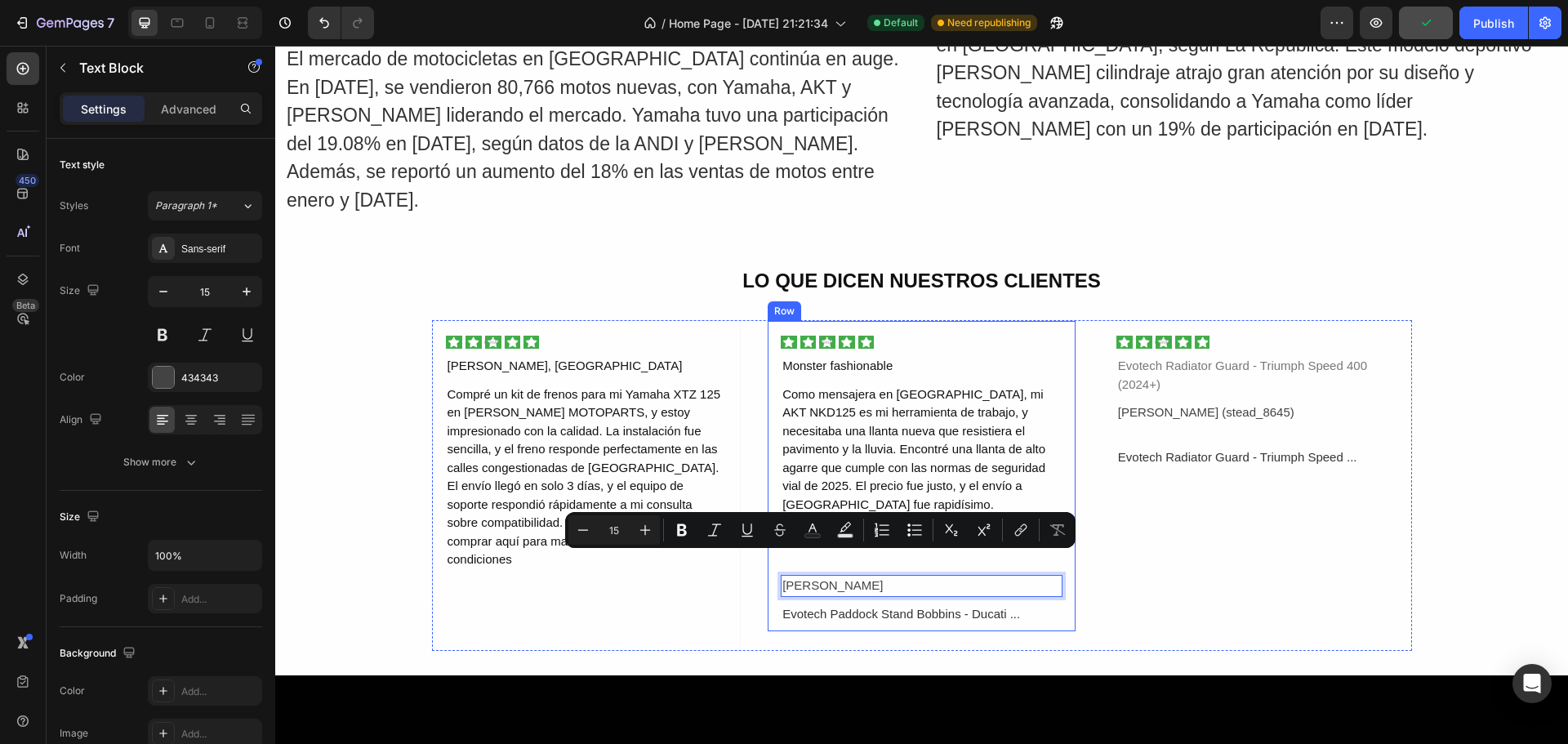
drag, startPoint x: 867, startPoint y: 562, endPoint x: 773, endPoint y: 559, distance: 94.0
click at [773, 559] on div "Image Monster fashionable Text Block Como mensajera en [GEOGRAPHIC_DATA], mi AK…" at bounding box center [922, 476] width 310 height 312
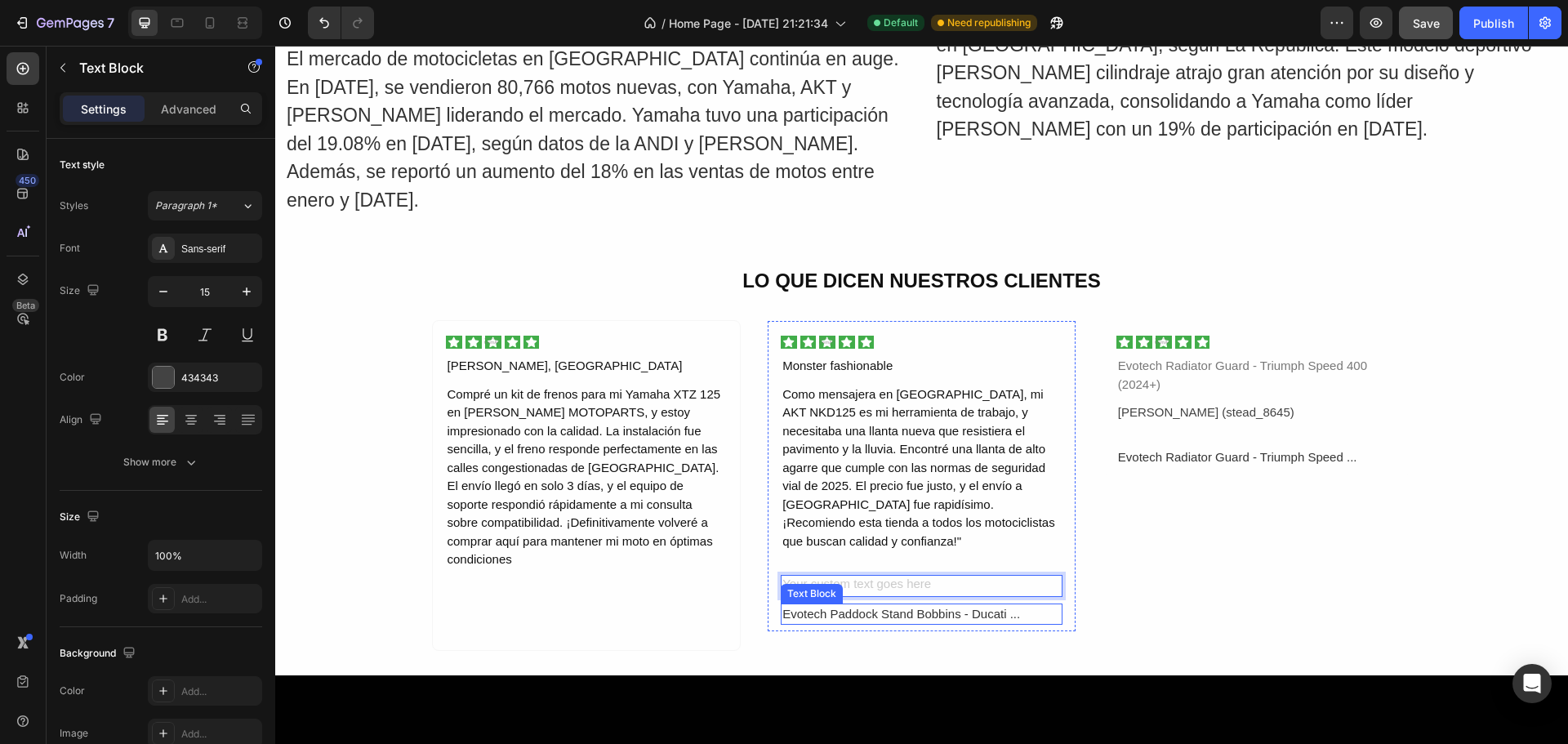
click at [830, 604] on div "Evotech Paddock Stand Bobbins - Ducati ..." at bounding box center [921, 614] width 282 height 22
click at [1015, 604] on div "Evotech Paddock Stand Bobbins - Ducati ..." at bounding box center [921, 614] width 282 height 22
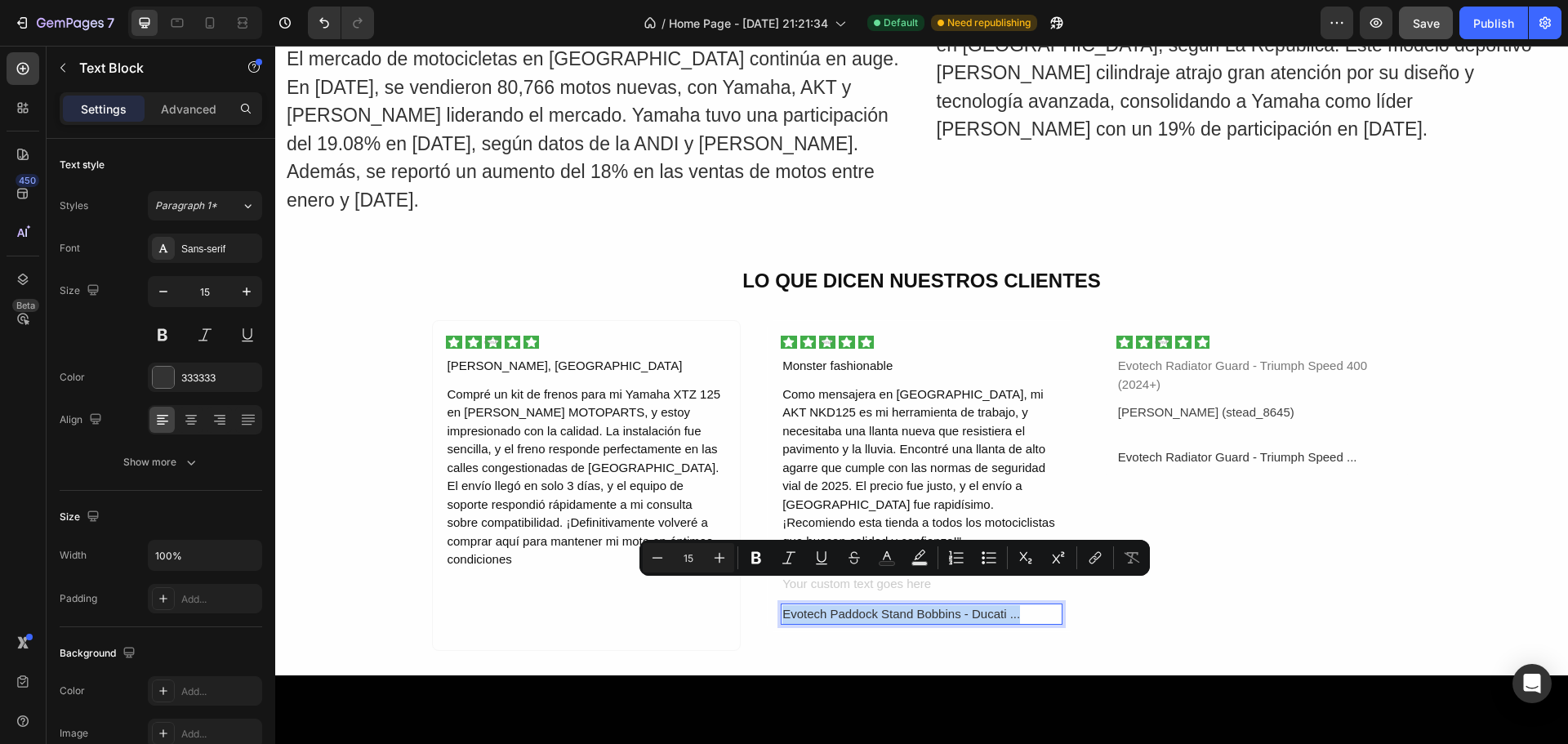
drag, startPoint x: 1016, startPoint y: 592, endPoint x: 777, endPoint y: 595, distance: 239.0
click at [783, 606] on p "Evotech Paddock Stand Bobbins - Ducati ..." at bounding box center [922, 614] width 279 height 19
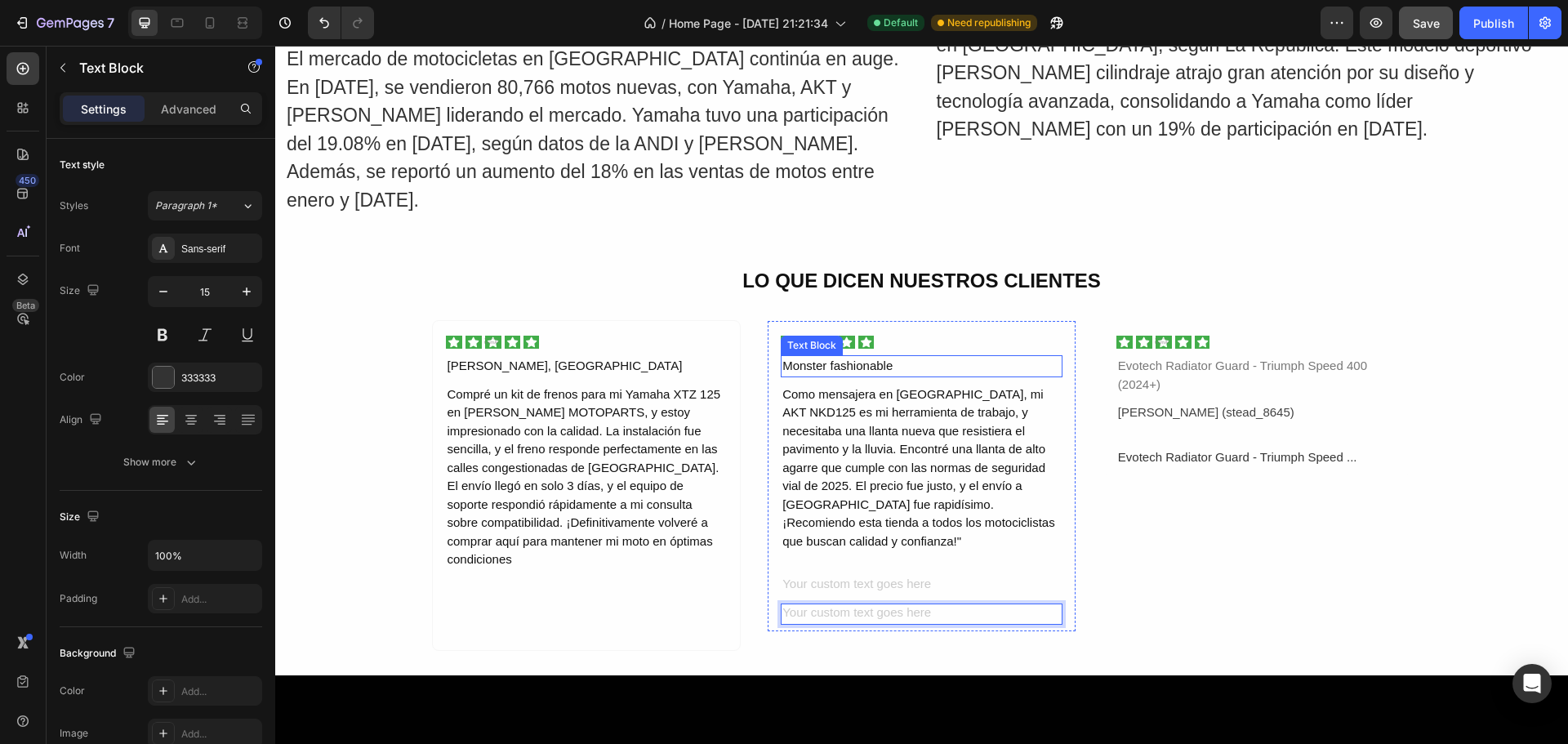
click at [887, 358] on div "Monster fashionable" at bounding box center [921, 366] width 282 height 22
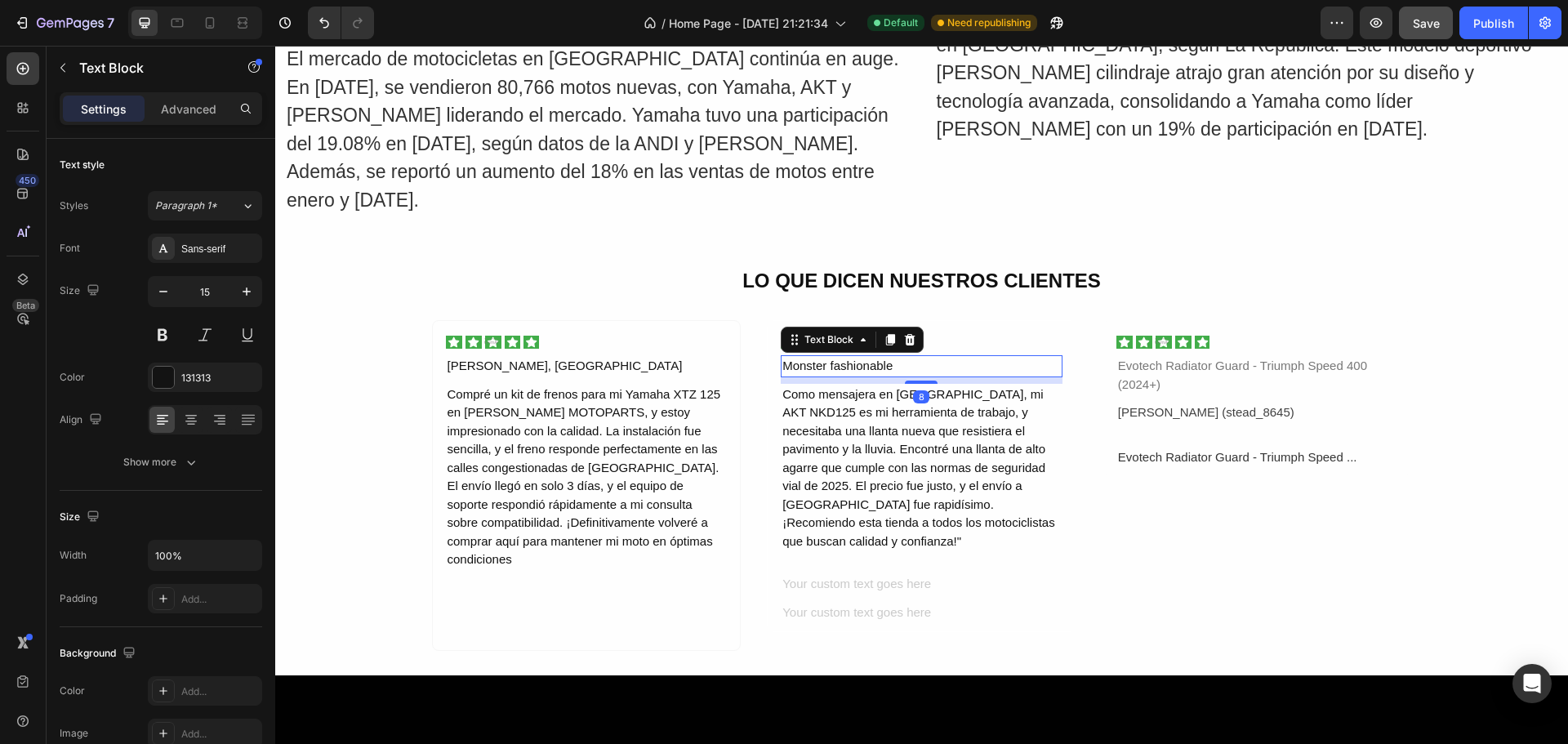
click at [889, 358] on div "Monster fashionable" at bounding box center [921, 366] width 282 height 22
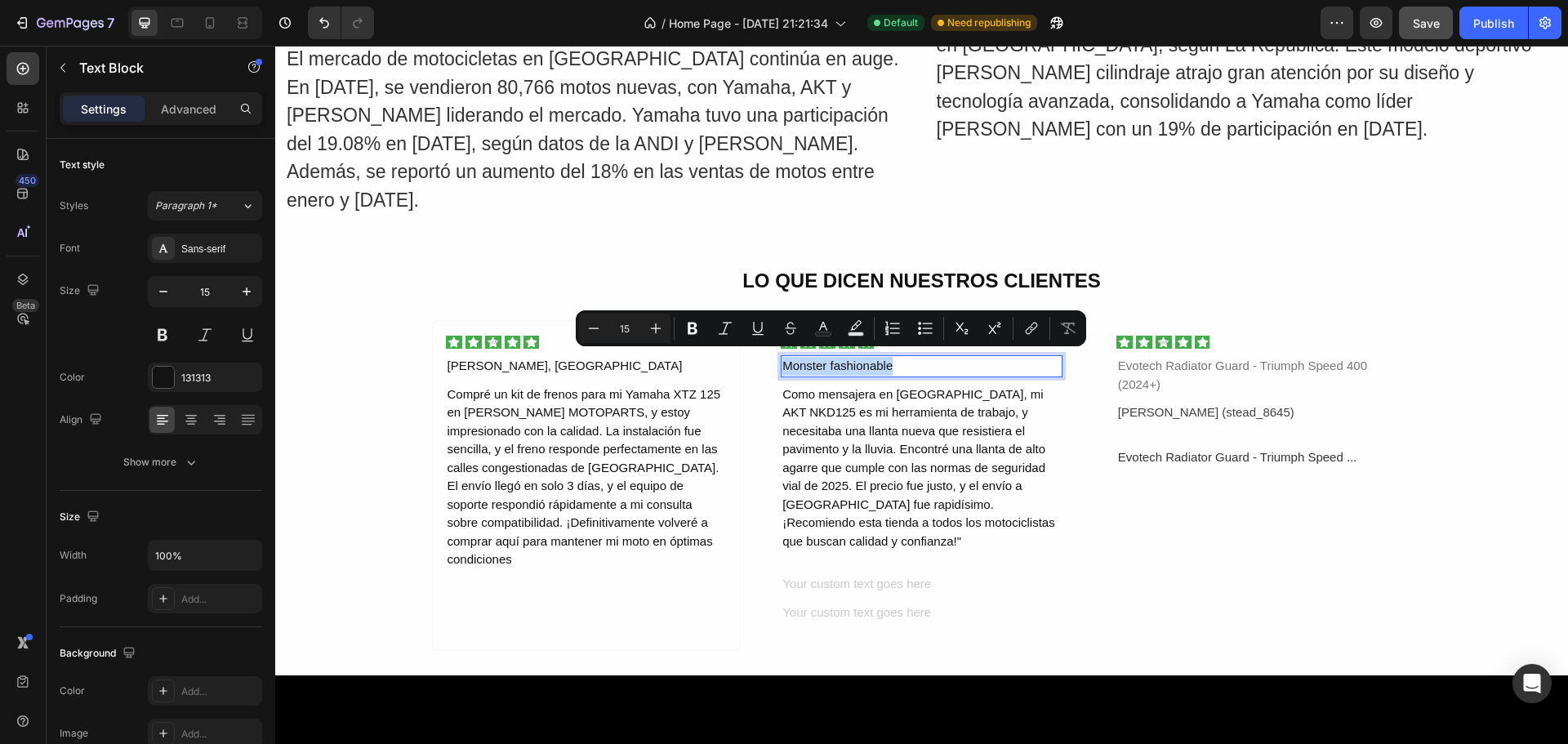
drag, startPoint x: 889, startPoint y: 359, endPoint x: 774, endPoint y: 354, distance: 115.1
click at [781, 355] on div "Monster fashionable" at bounding box center [921, 366] width 282 height 22
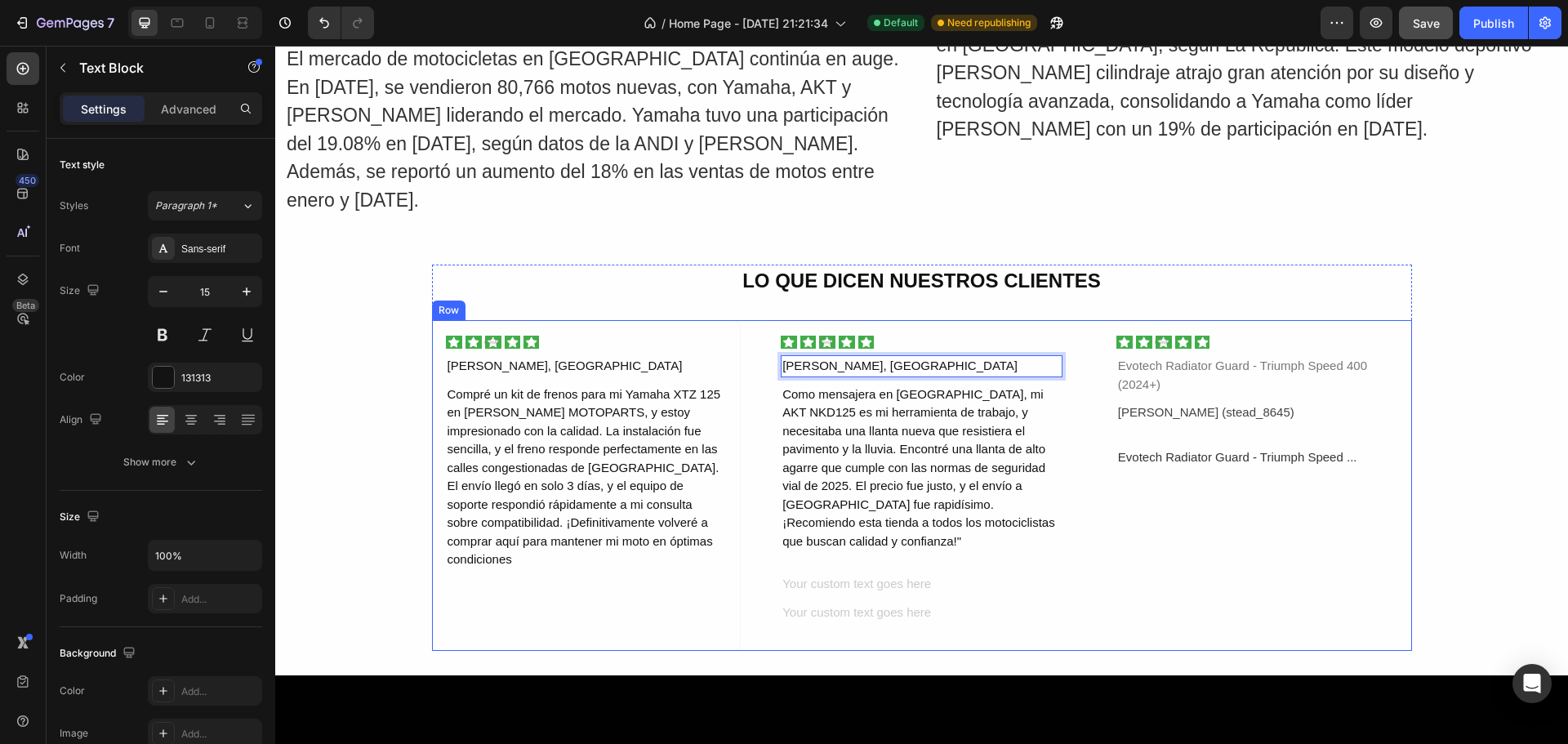
click at [1125, 536] on div "Image Evotech Radiator Guard - Triumph Speed 400 (2024+) Text Block [PERSON_NAM…" at bounding box center [1257, 485] width 310 height 331
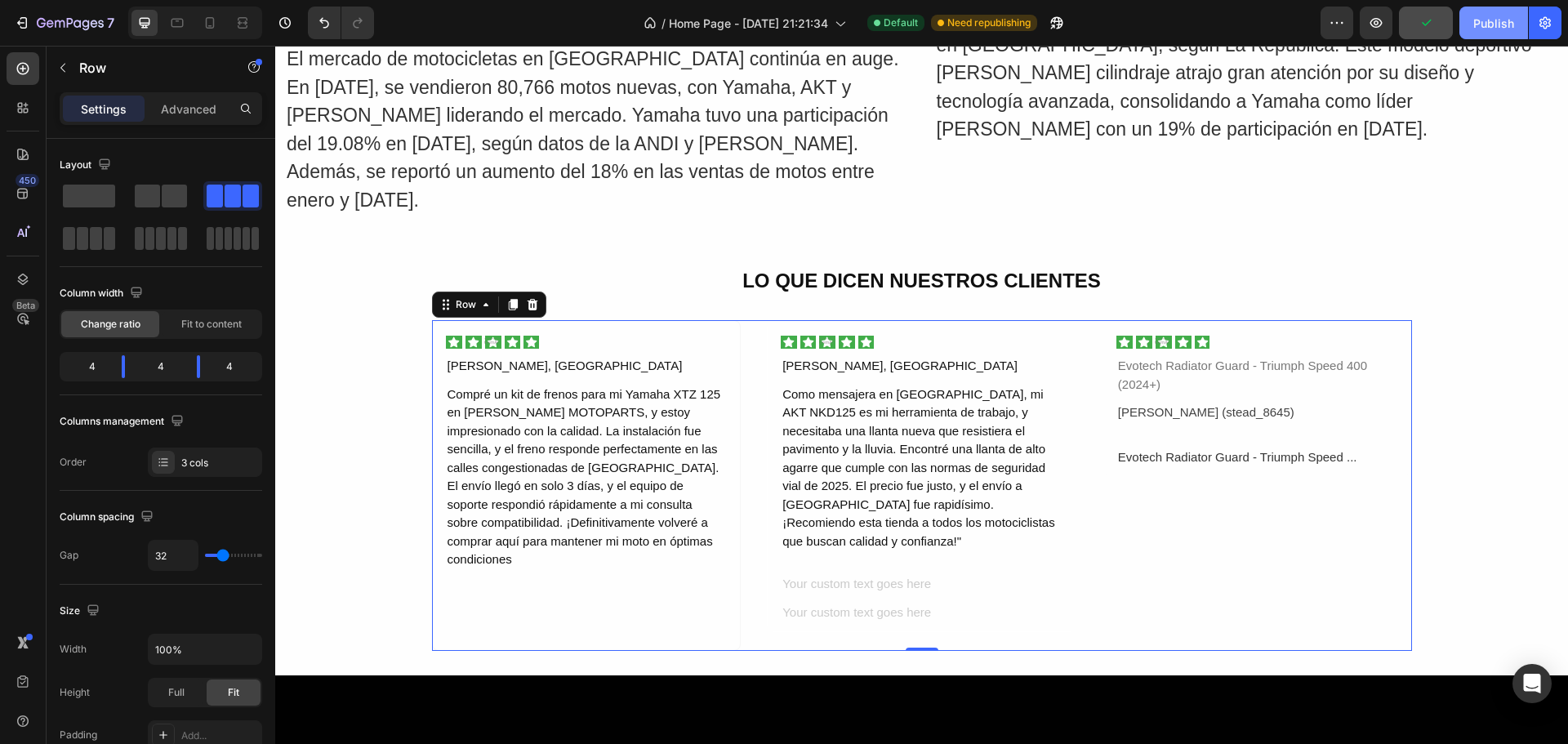
click at [1501, 18] on div "Publish" at bounding box center [1494, 23] width 41 height 18
click at [1260, 408] on div "[PERSON_NAME] (stead_8645)" at bounding box center [1256, 412] width 282 height 22
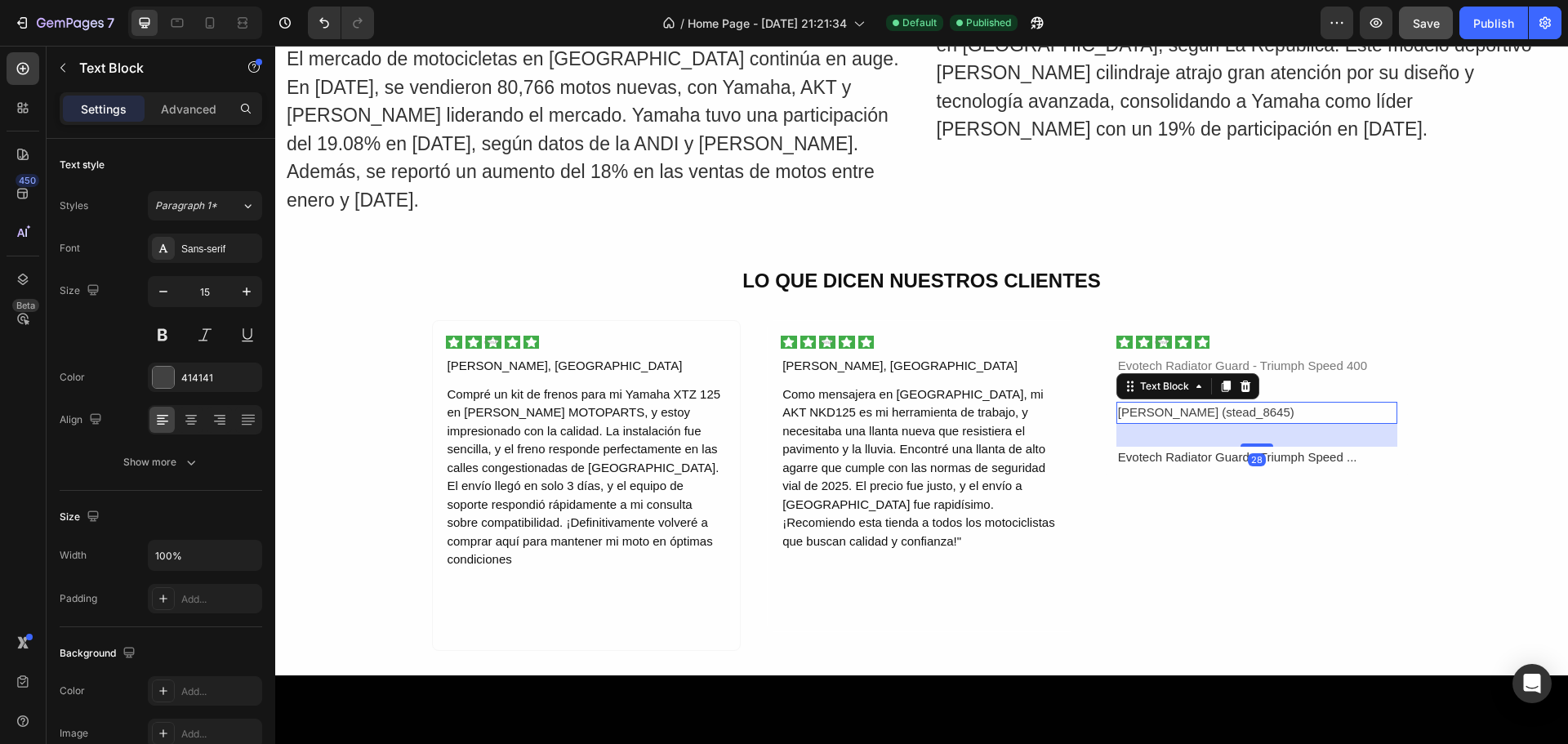
click at [1271, 404] on div "[PERSON_NAME] (stead_8645)" at bounding box center [1256, 412] width 282 height 22
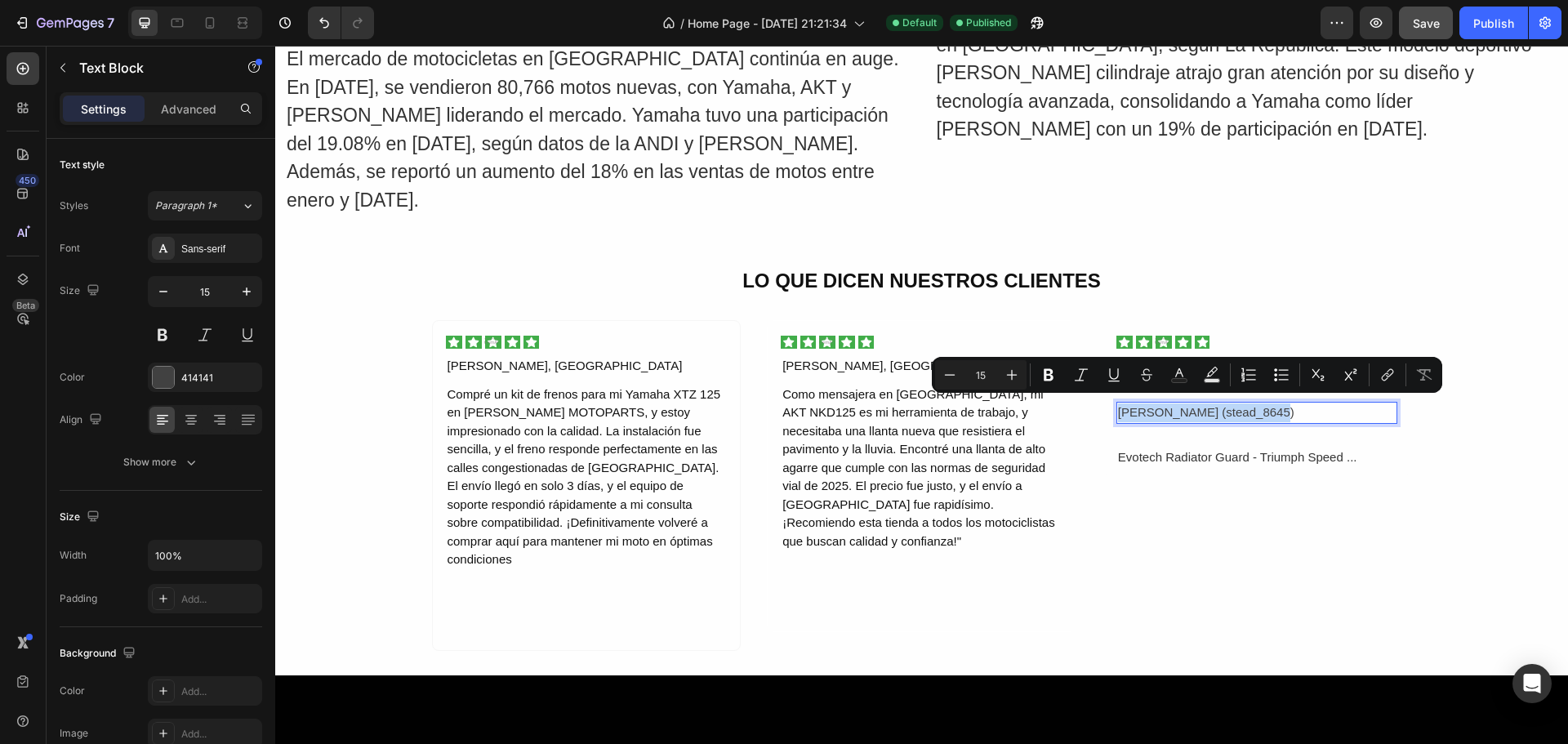
drag, startPoint x: 1271, startPoint y: 405, endPoint x: 1111, endPoint y: 404, distance: 160.0
click at [1116, 404] on div "[PERSON_NAME] (stead_8645)" at bounding box center [1256, 412] width 282 height 22
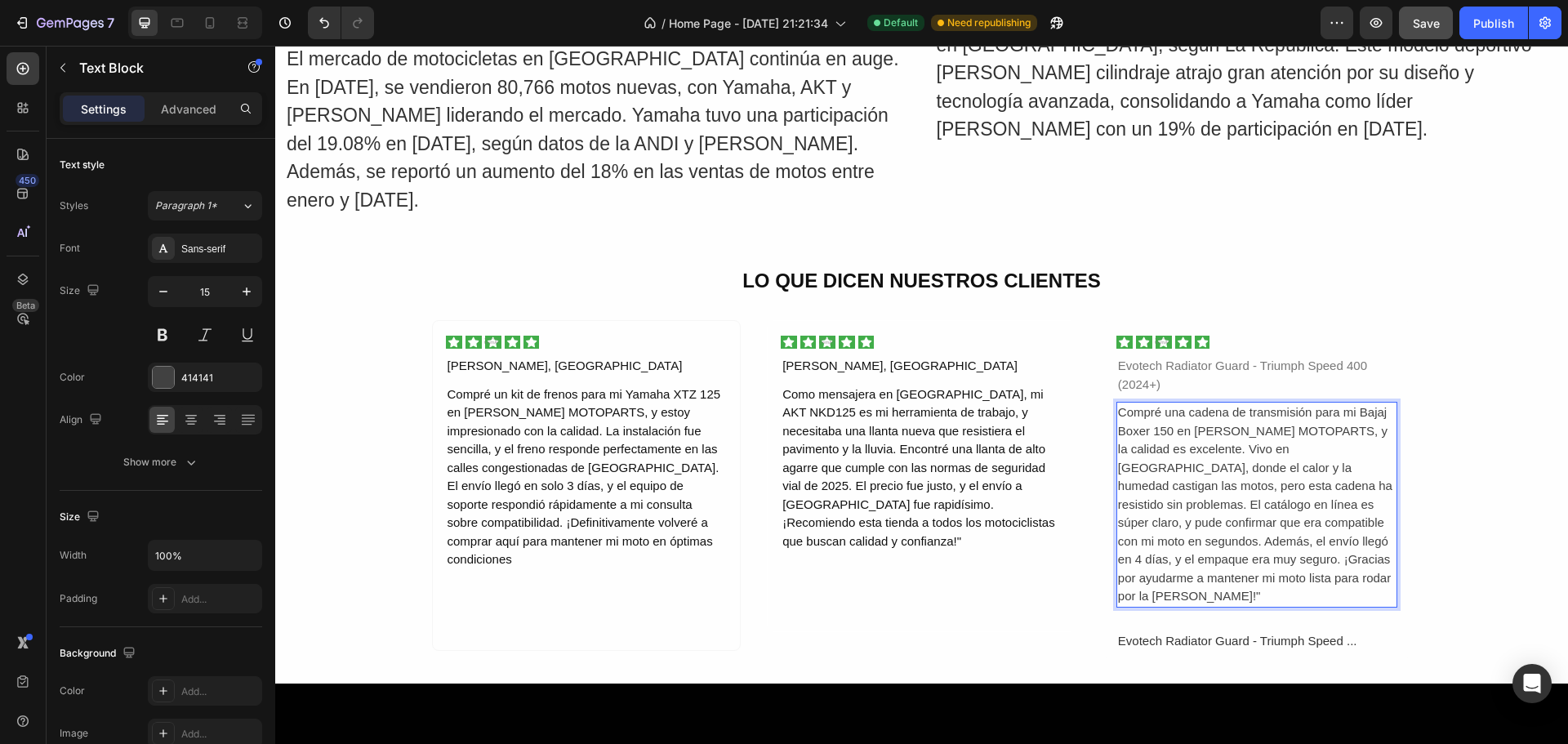
click at [1358, 518] on p "Compré una cadena de transmisión para mi Bajaj Boxer 150 en [PERSON_NAME] MOTOP…" at bounding box center [1257, 505] width 279 height 203
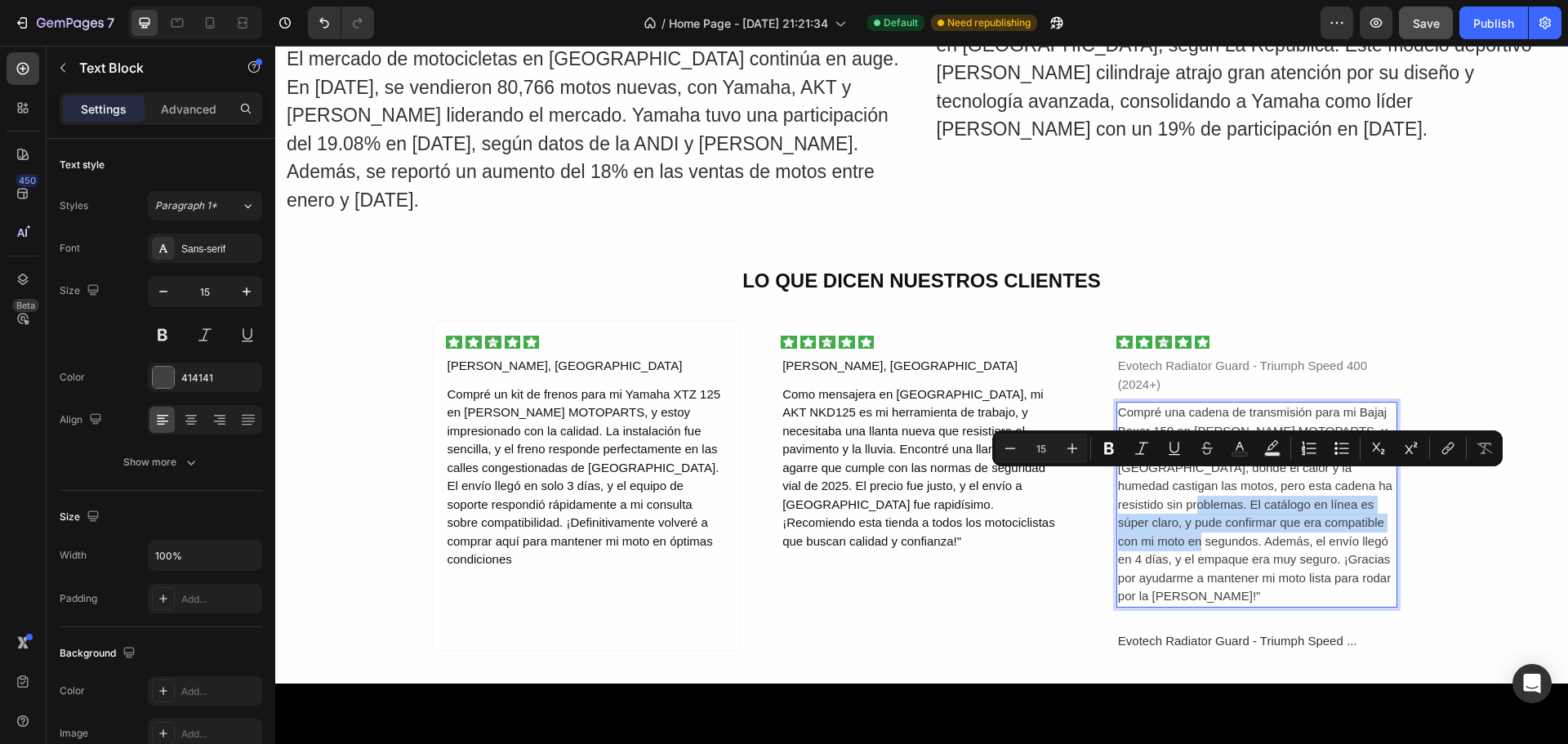
drag, startPoint x: 1360, startPoint y: 517, endPoint x: 1330, endPoint y: 484, distance: 44.6
click at [1330, 484] on p "Compré una cadena de transmisión para mi Bajaj Boxer 150 en [PERSON_NAME] MOTOP…" at bounding box center [1257, 505] width 279 height 203
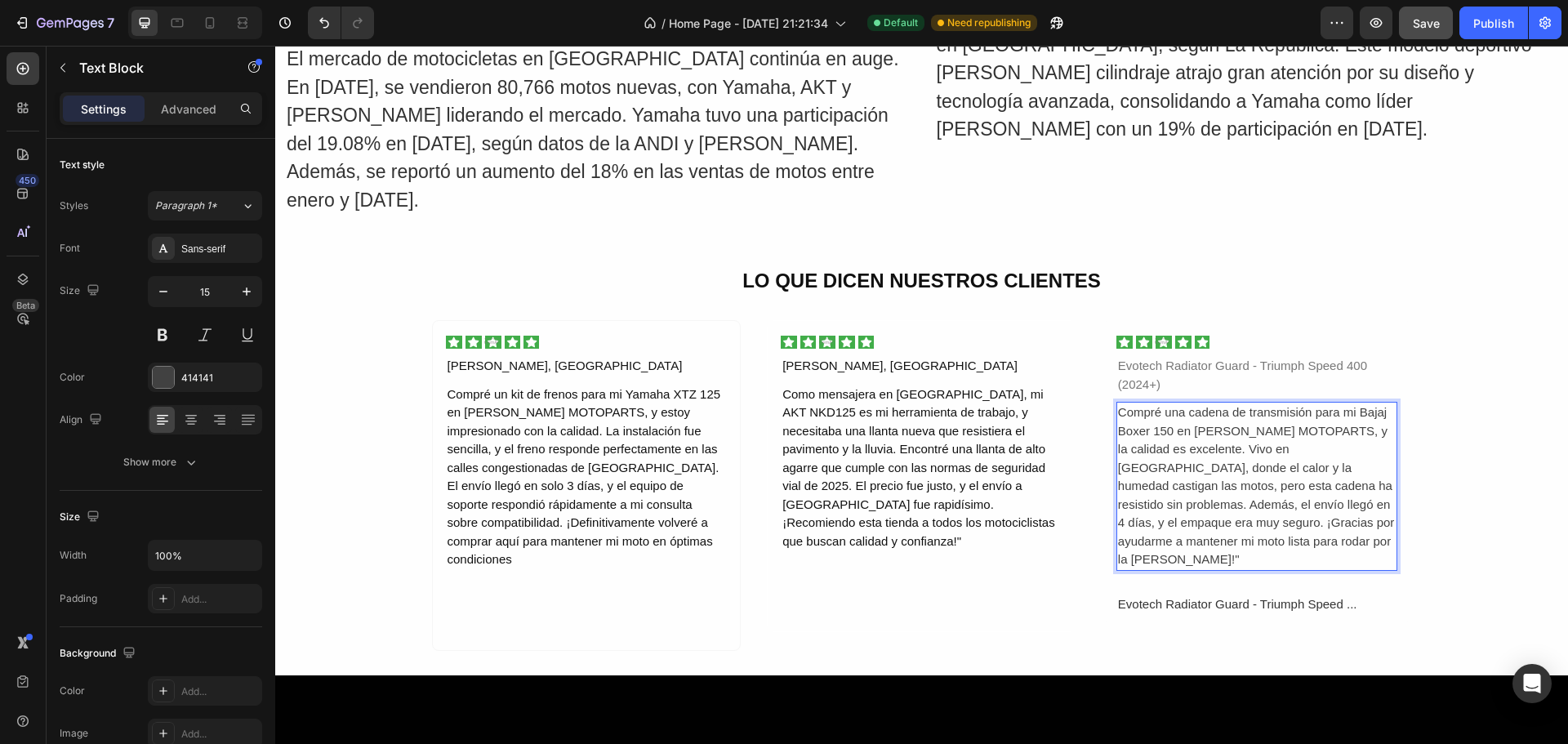
click at [1337, 426] on p "Compré una cadena de transmisión para mi Bajaj Boxer 150 en [PERSON_NAME] MOTOP…" at bounding box center [1257, 487] width 279 height 166
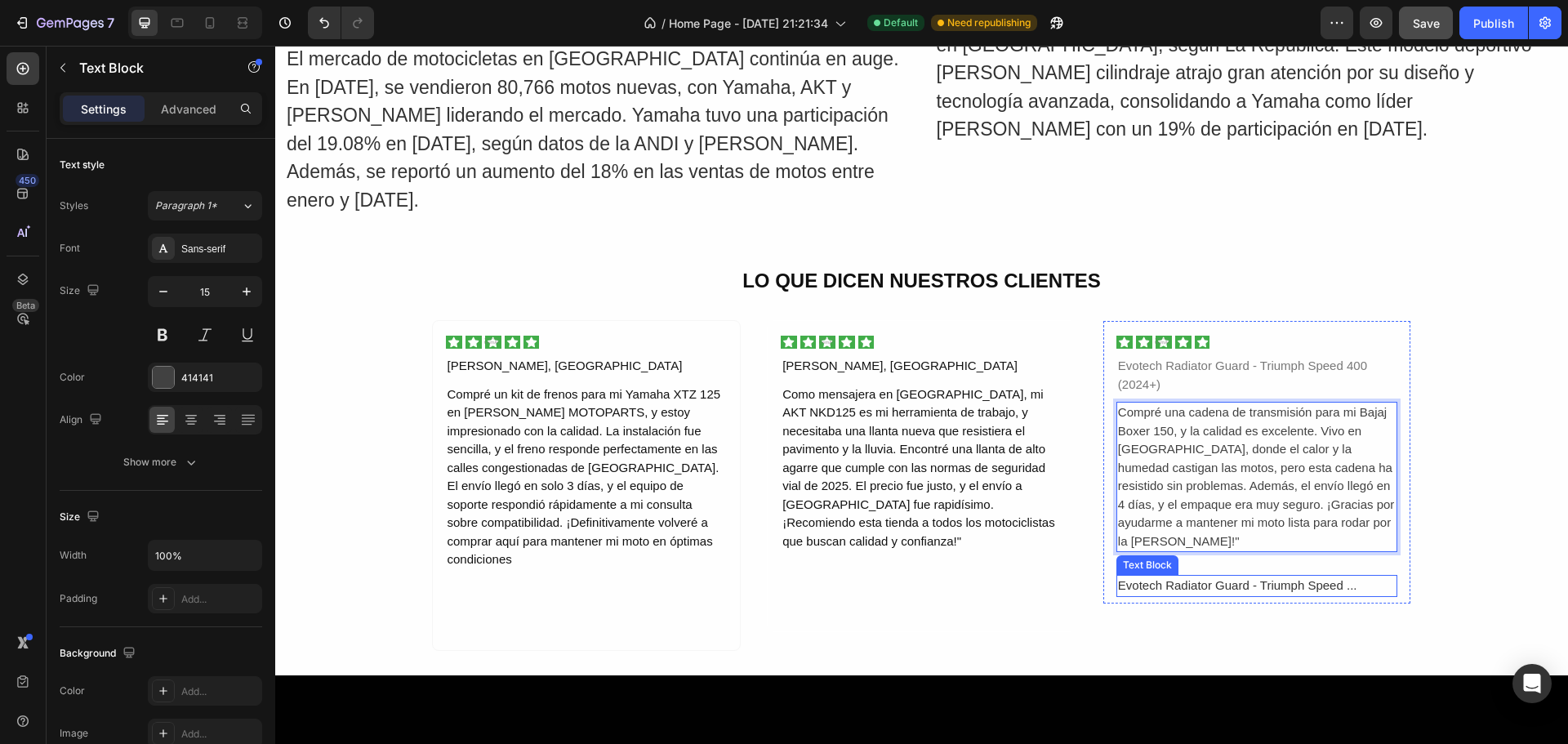
click at [1283, 575] on div "Evotech Radiator Guard - Triumph Speed ..." at bounding box center [1256, 586] width 282 height 22
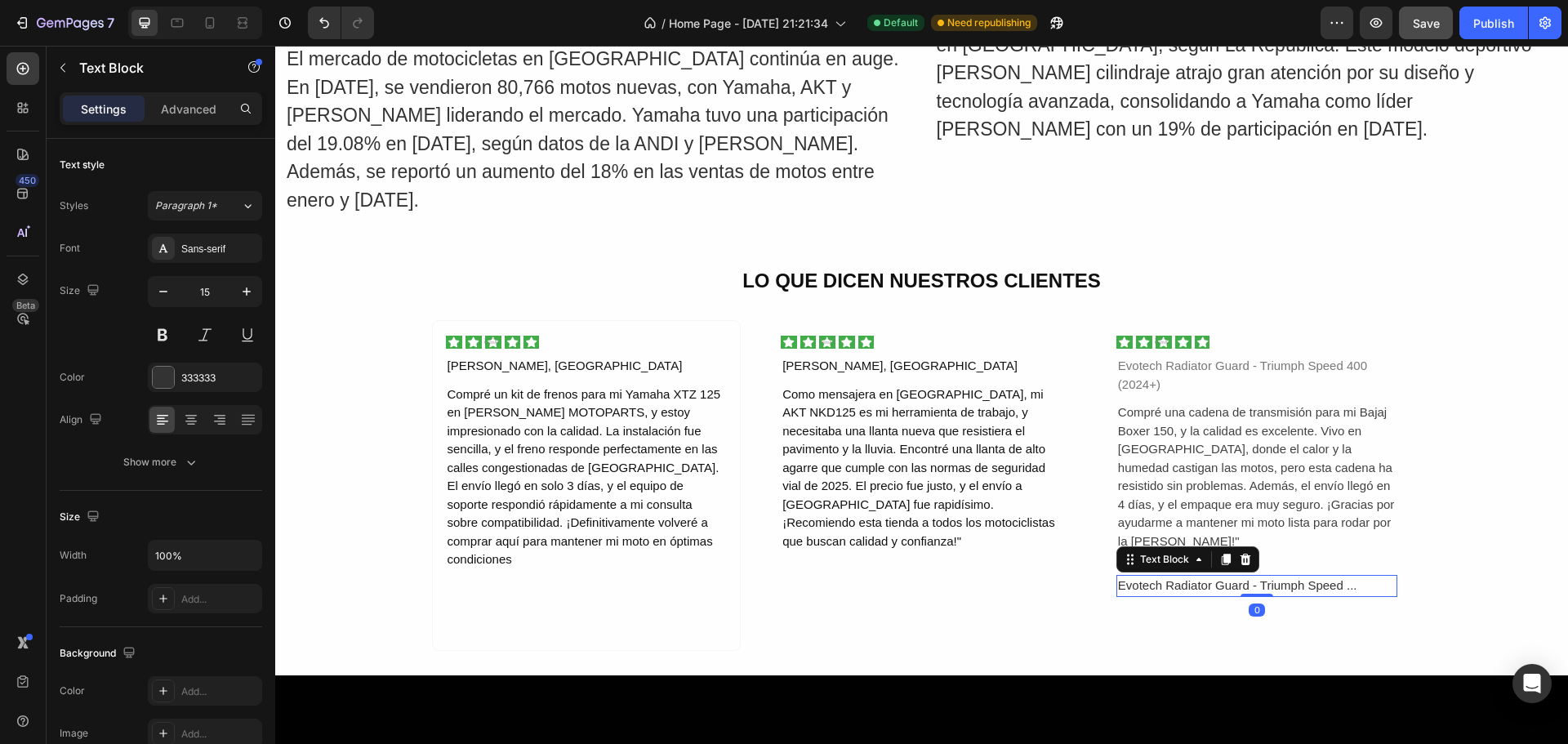
click at [1361, 575] on div "Evotech Radiator Guard - Triumph Speed ..." at bounding box center [1256, 586] width 282 height 22
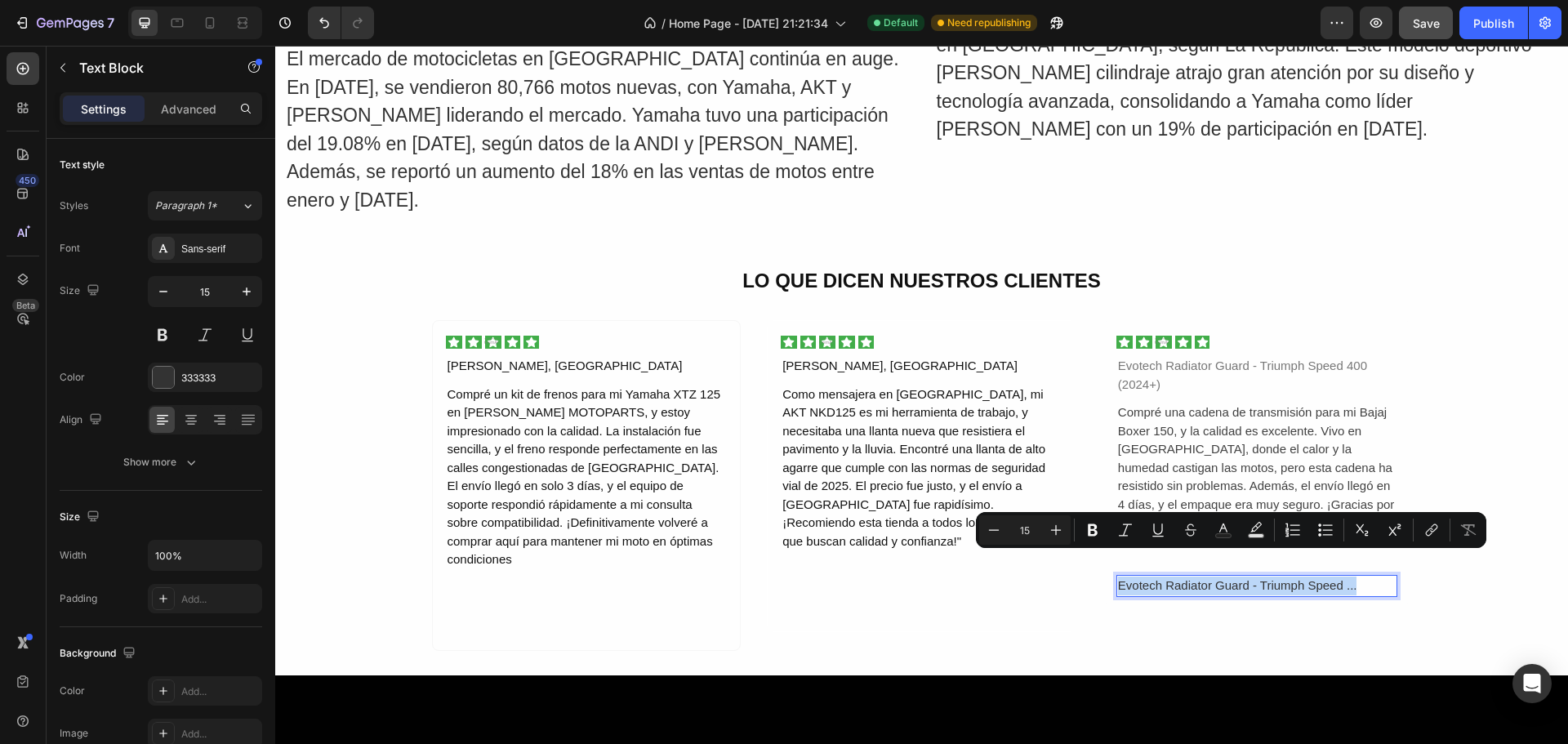
drag, startPoint x: 1354, startPoint y: 561, endPoint x: 1111, endPoint y: 565, distance: 243.0
click at [1118, 577] on p "Evotech Radiator Guard - Triumph Speed ..." at bounding box center [1257, 586] width 279 height 19
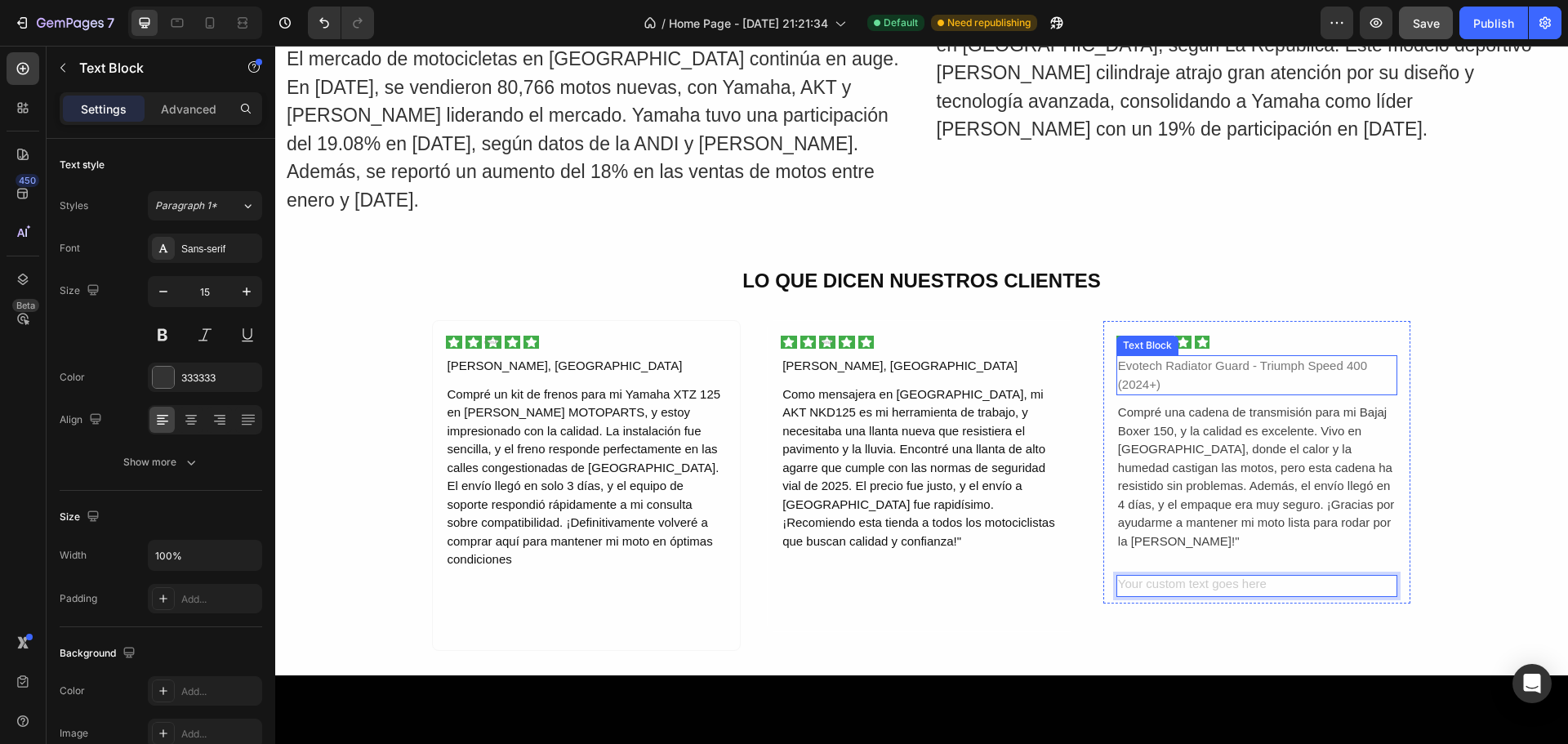
click at [1170, 371] on div "Evotech Radiator Guard - Triumph Speed 400 (2024+)" at bounding box center [1256, 374] width 282 height 40
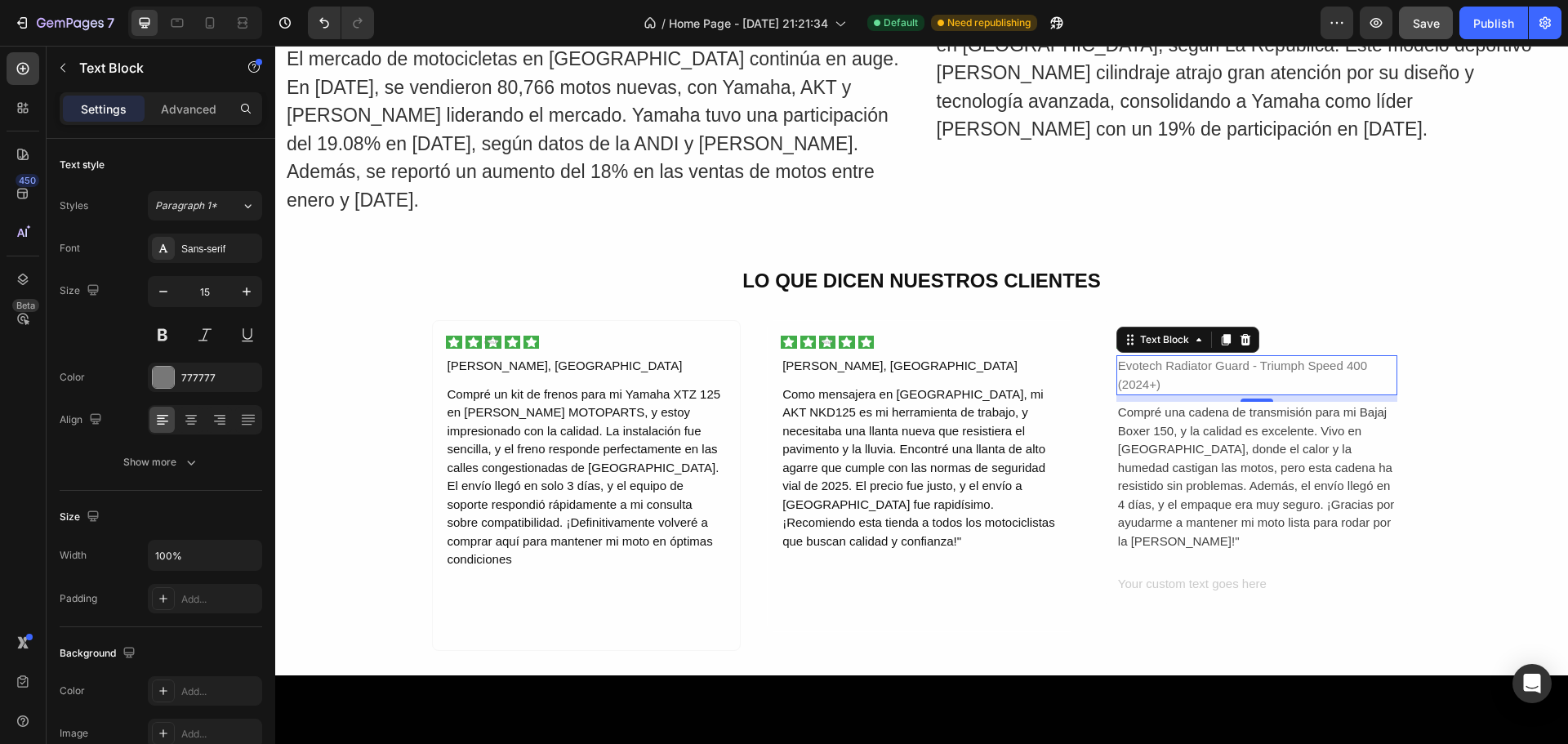
click at [1161, 378] on div "Evotech Radiator Guard - Triumph Speed 400 (2024+)" at bounding box center [1256, 374] width 282 height 40
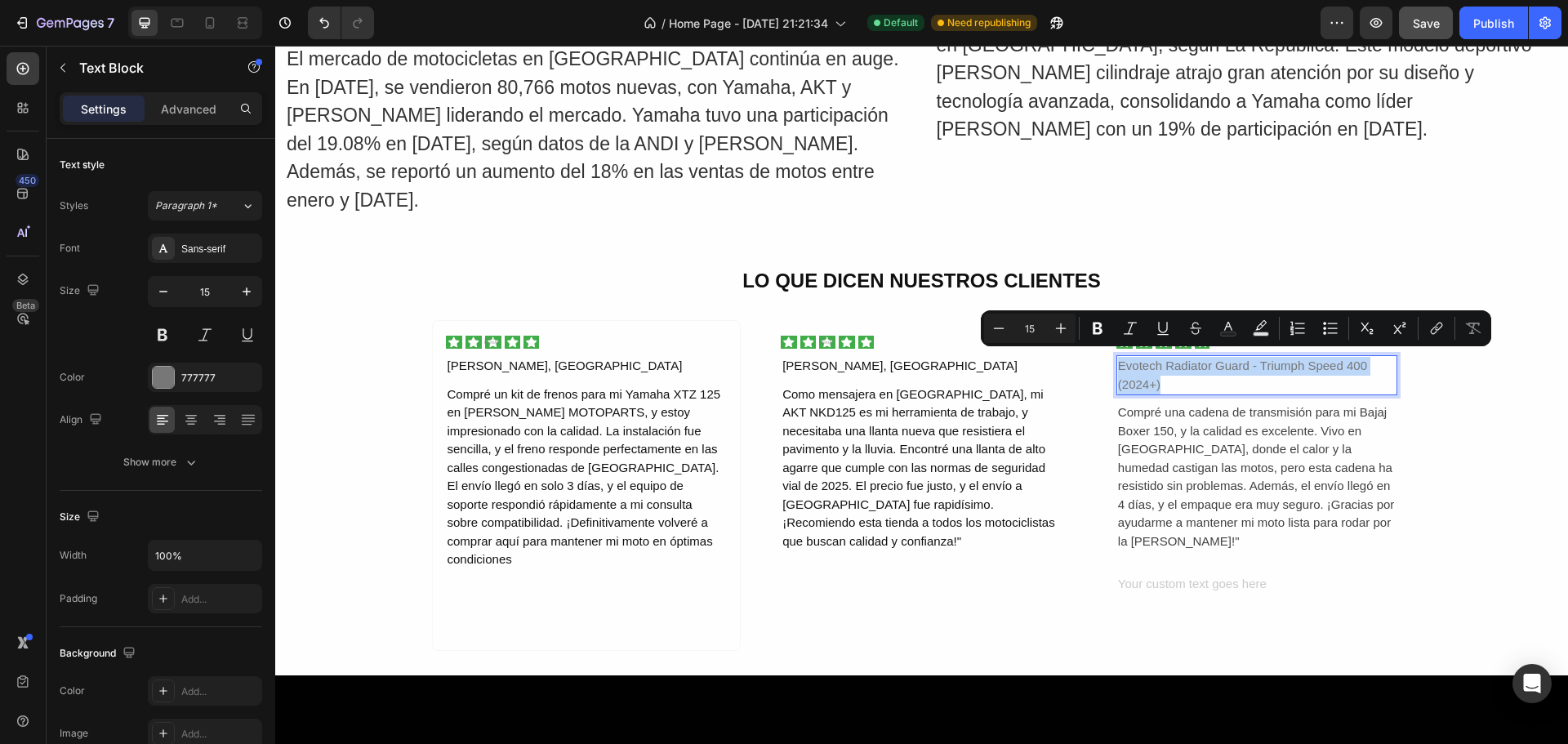
drag, startPoint x: 1159, startPoint y: 377, endPoint x: 1110, endPoint y: 366, distance: 50.2
click at [1116, 366] on div "Evotech Radiator Guard - Triumph Speed 400 (2024+)" at bounding box center [1256, 374] width 282 height 40
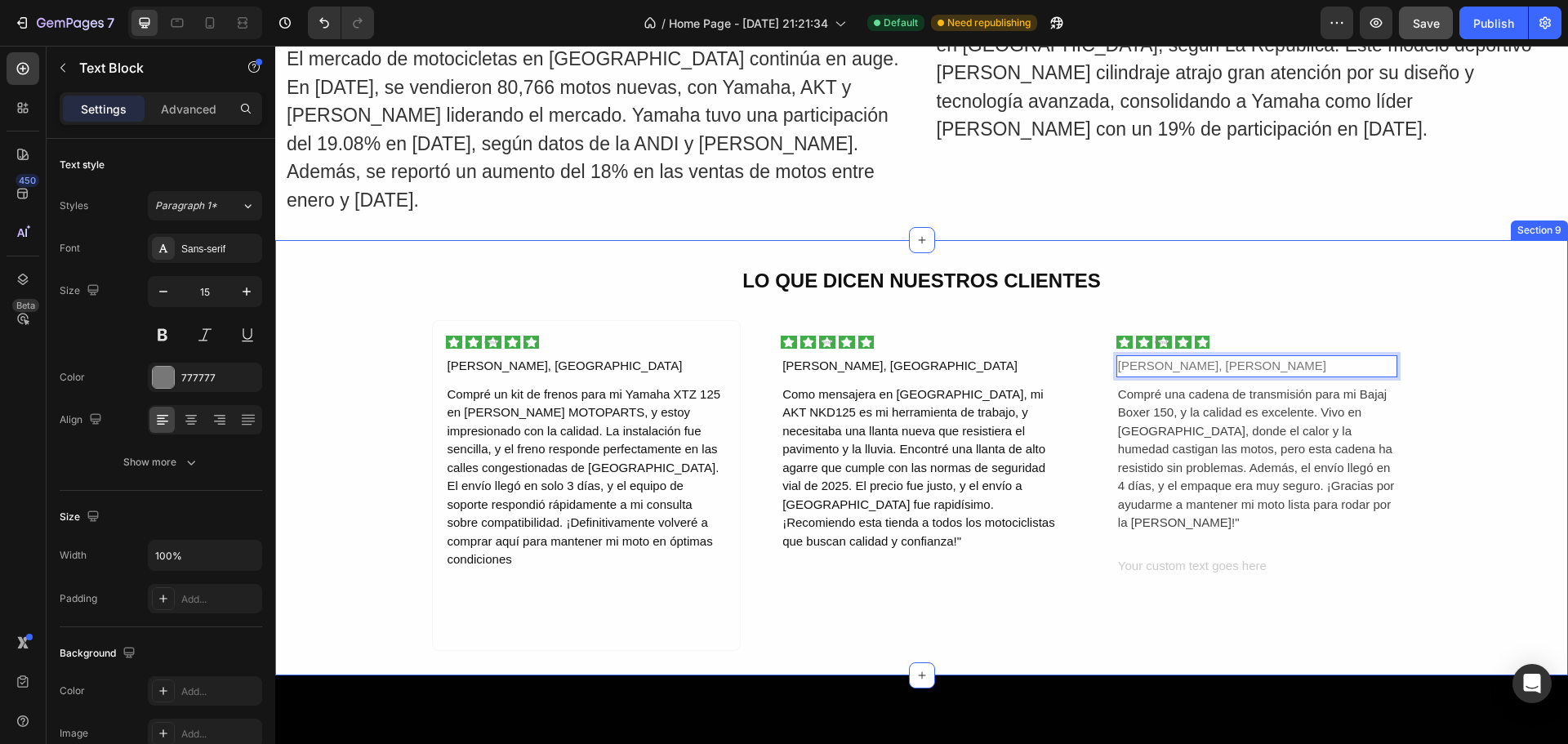
click at [1498, 384] on div "LO QUE DICEN NUESTROS CLIENTES Text Block Image [PERSON_NAME], Bogotá Text Bloc…" at bounding box center [921, 457] width 1292 height 386
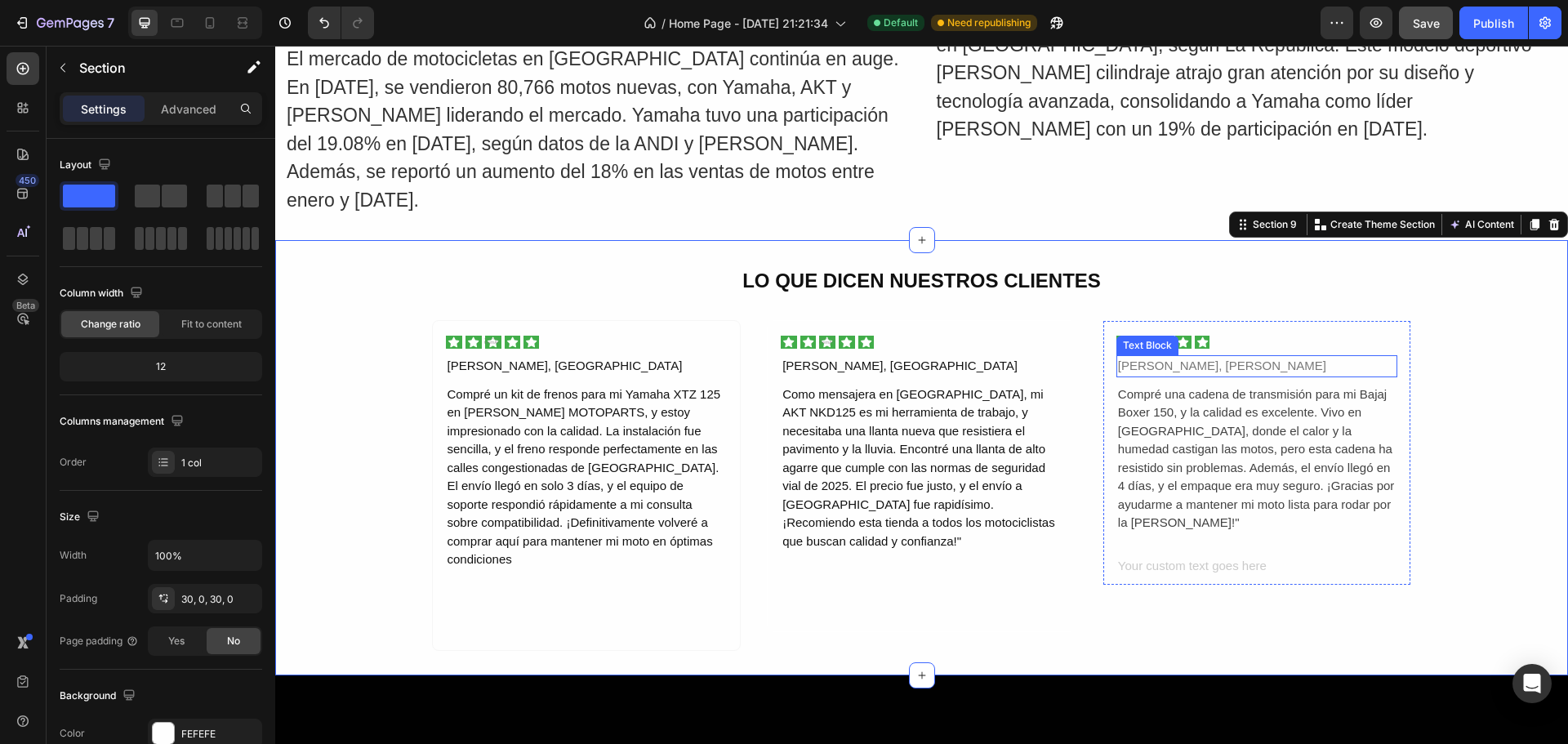
click at [1284, 358] on p "[PERSON_NAME], [PERSON_NAME]" at bounding box center [1257, 366] width 279 height 19
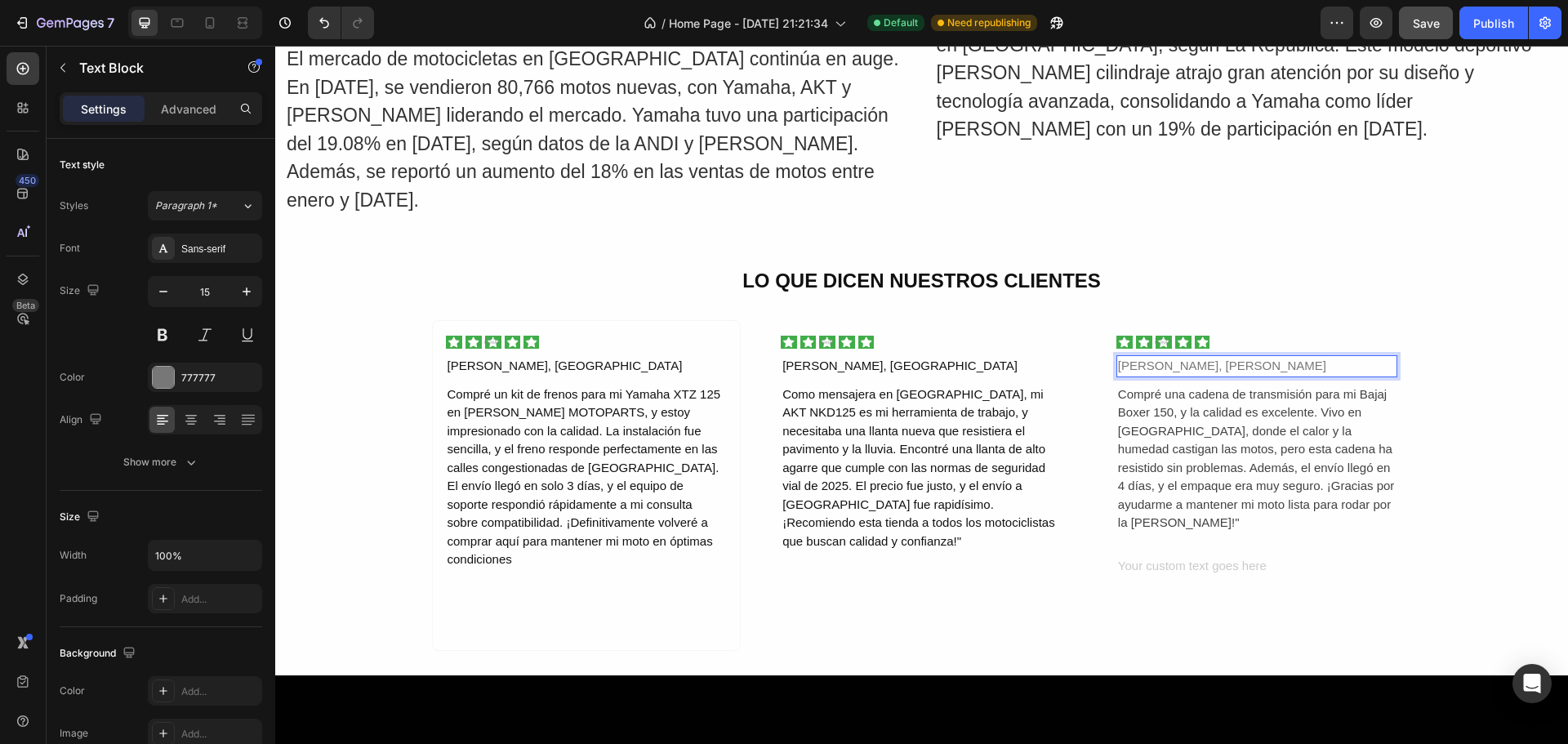
drag, startPoint x: 1257, startPoint y: 361, endPoint x: 1111, endPoint y: 369, distance: 146.2
click at [1116, 368] on div "[PERSON_NAME], [PERSON_NAME]" at bounding box center [1256, 366] width 282 height 22
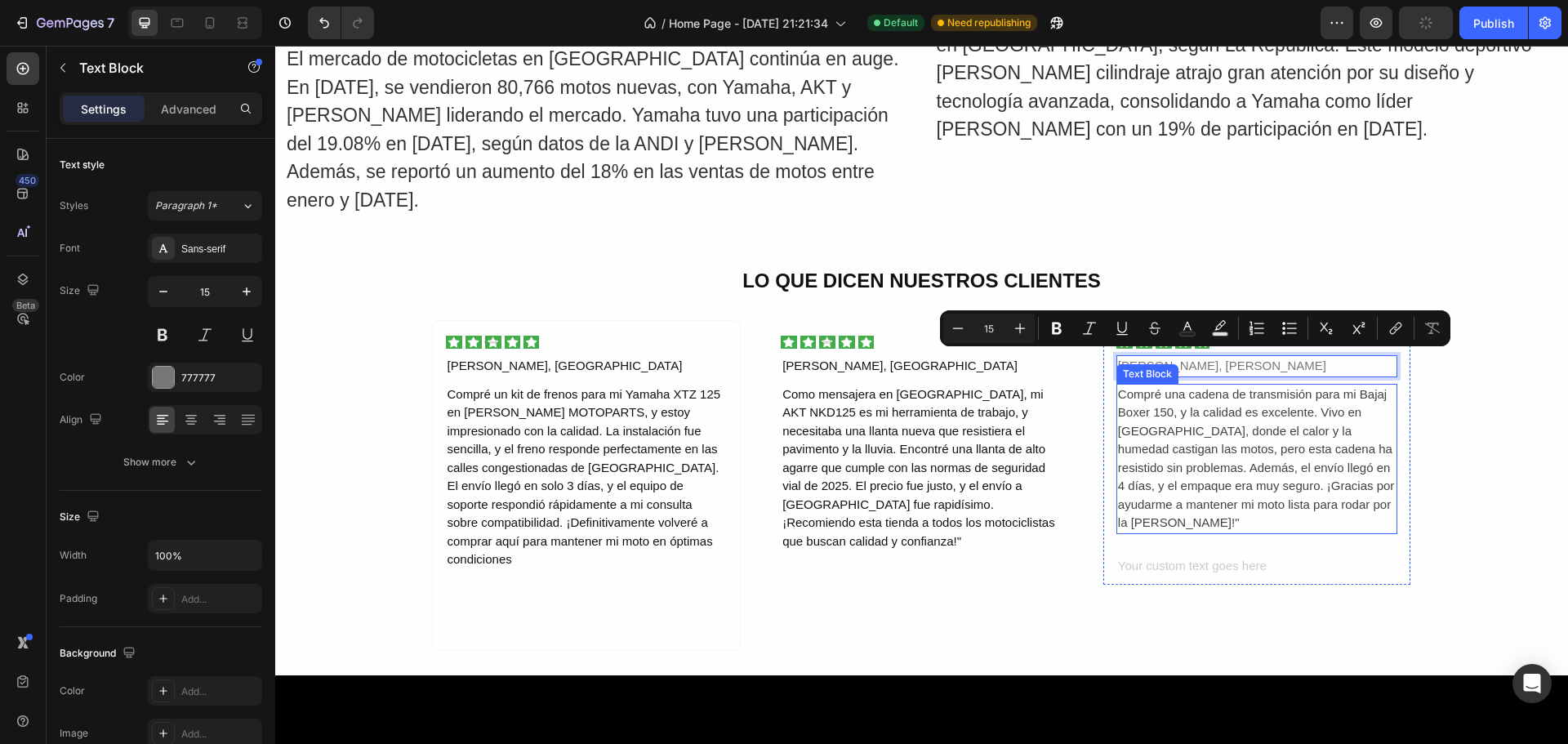
click at [1160, 425] on p "Compré una cadena de transmisión para mi Bajaj Boxer 150, y la calidad es excel…" at bounding box center [1257, 458] width 279 height 147
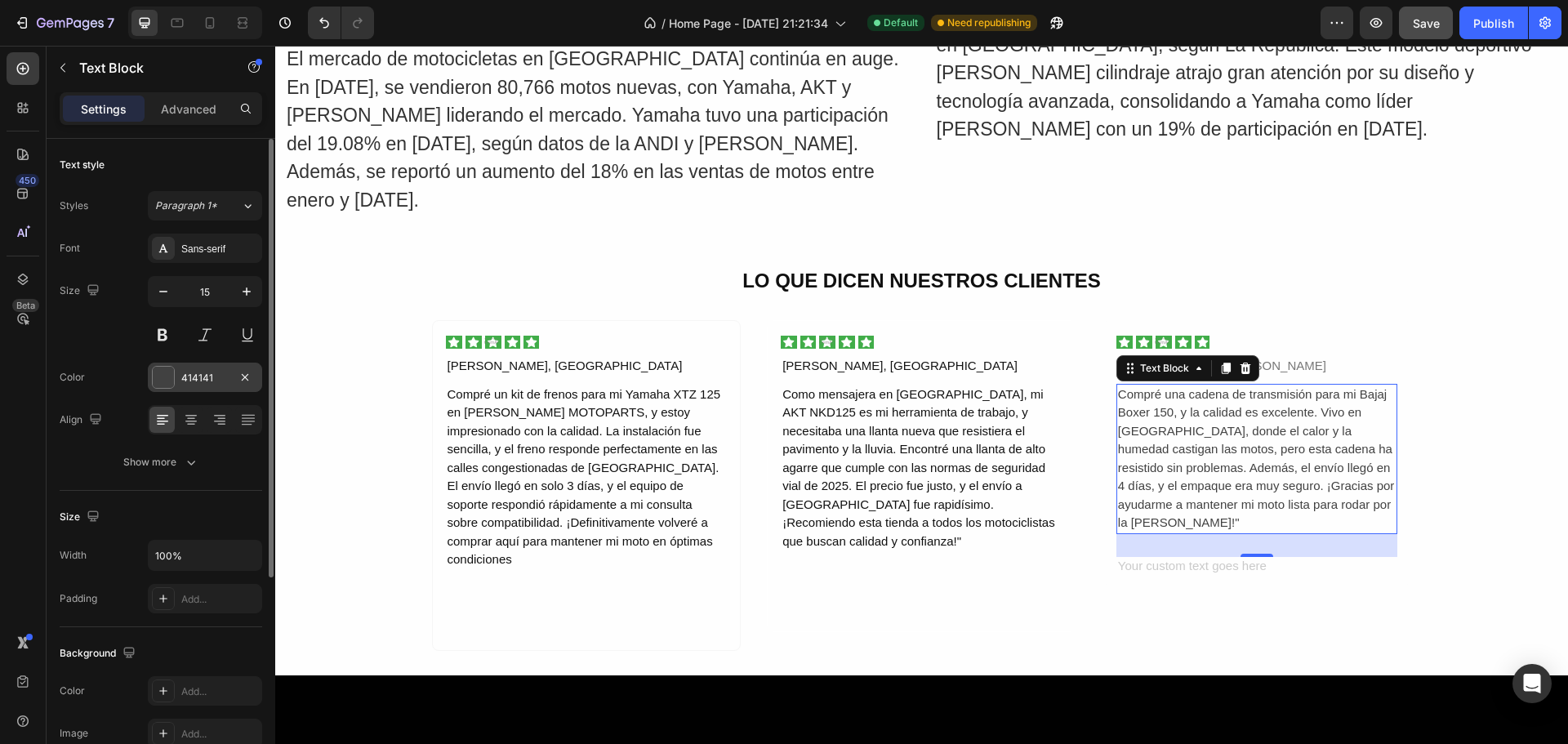
click at [199, 373] on div "414141" at bounding box center [205, 377] width 48 height 15
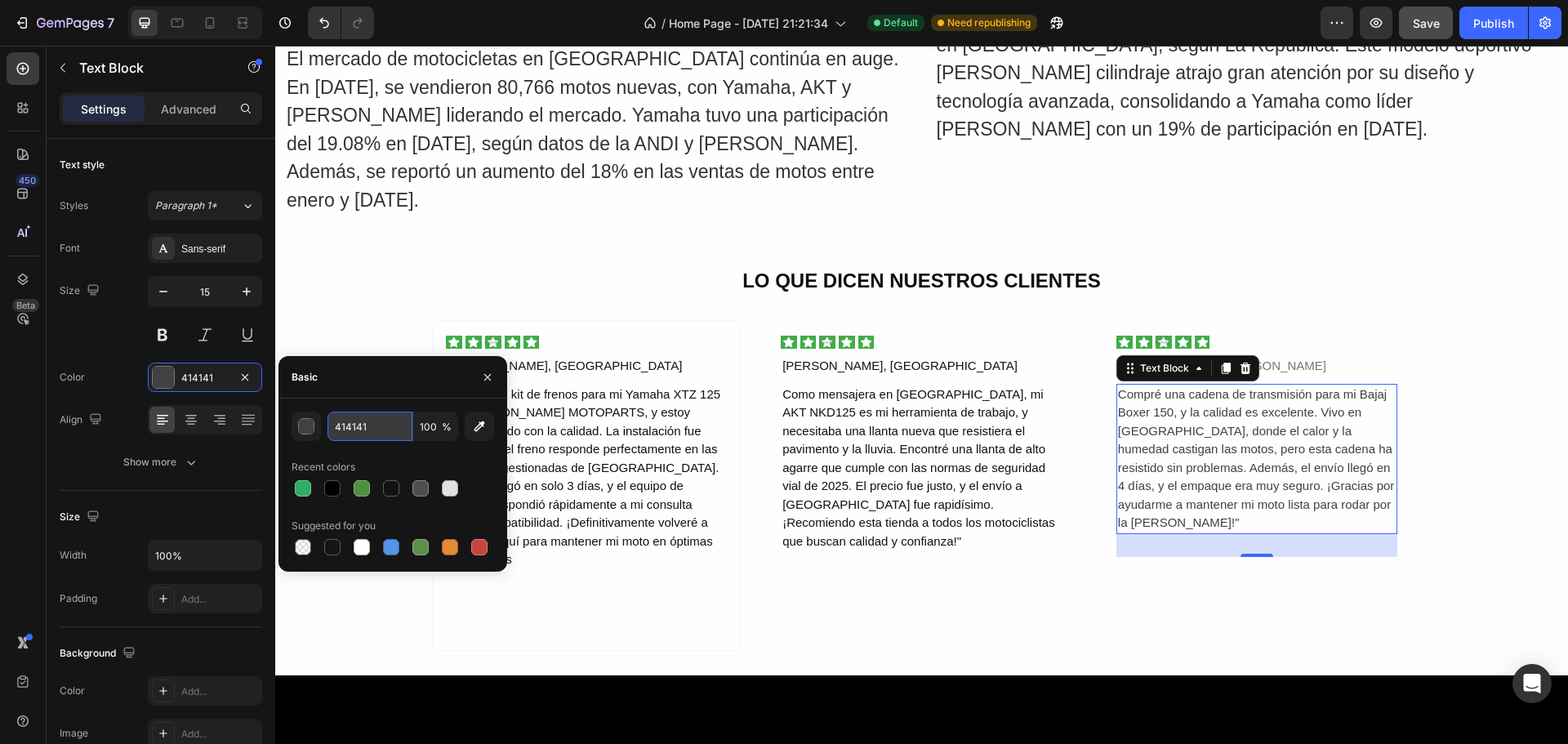
click at [365, 426] on input "414141" at bounding box center [369, 426] width 85 height 29
copy p "[PERSON_NAME], [PERSON_NAME]"
click at [1310, 361] on p "[PERSON_NAME], [PERSON_NAME]" at bounding box center [1257, 366] width 279 height 19
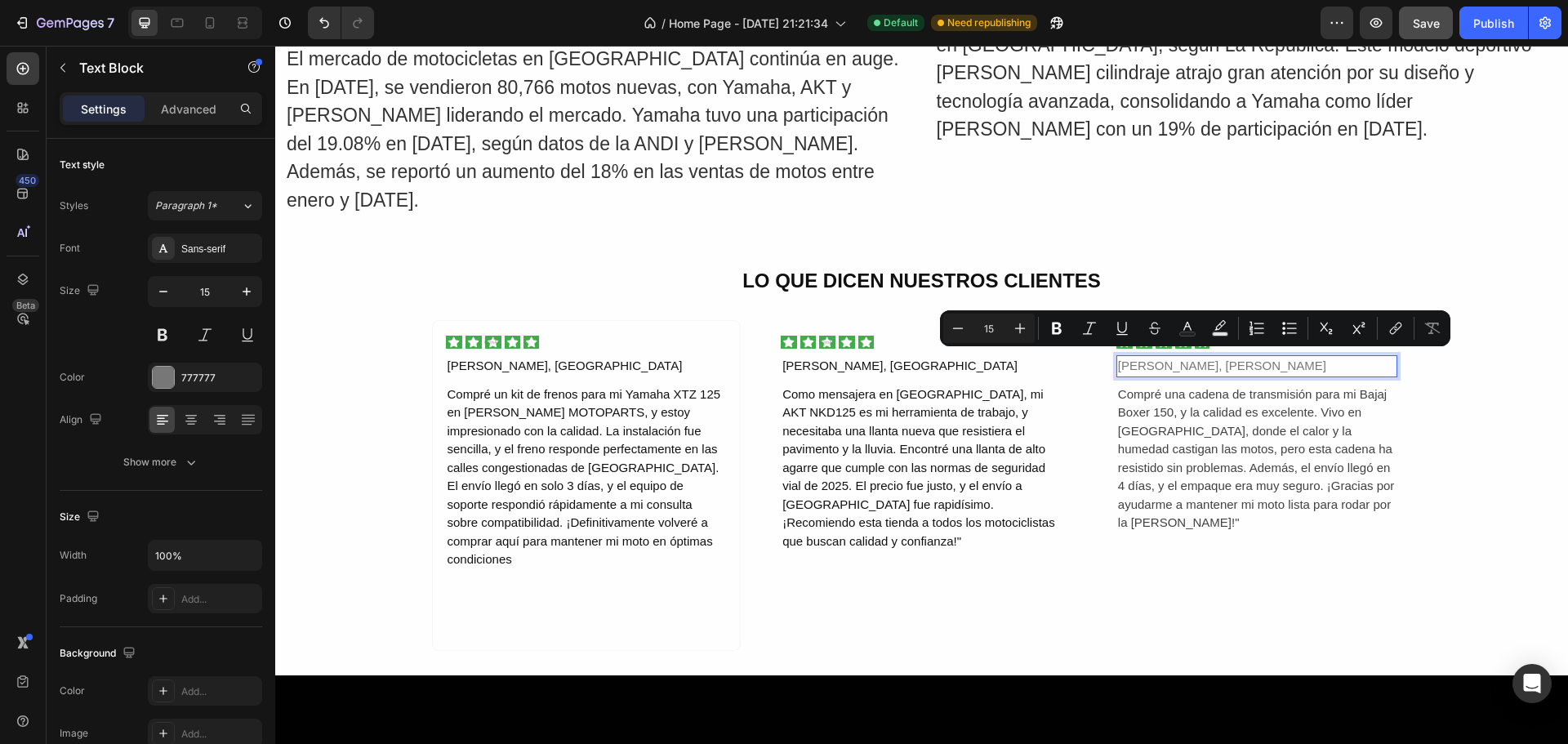
drag, startPoint x: 1287, startPoint y: 361, endPoint x: 1112, endPoint y: 371, distance: 175.3
click at [1118, 371] on p "[PERSON_NAME], [PERSON_NAME]" at bounding box center [1257, 366] width 279 height 19
click at [217, 373] on div "777777" at bounding box center [205, 377] width 48 height 15
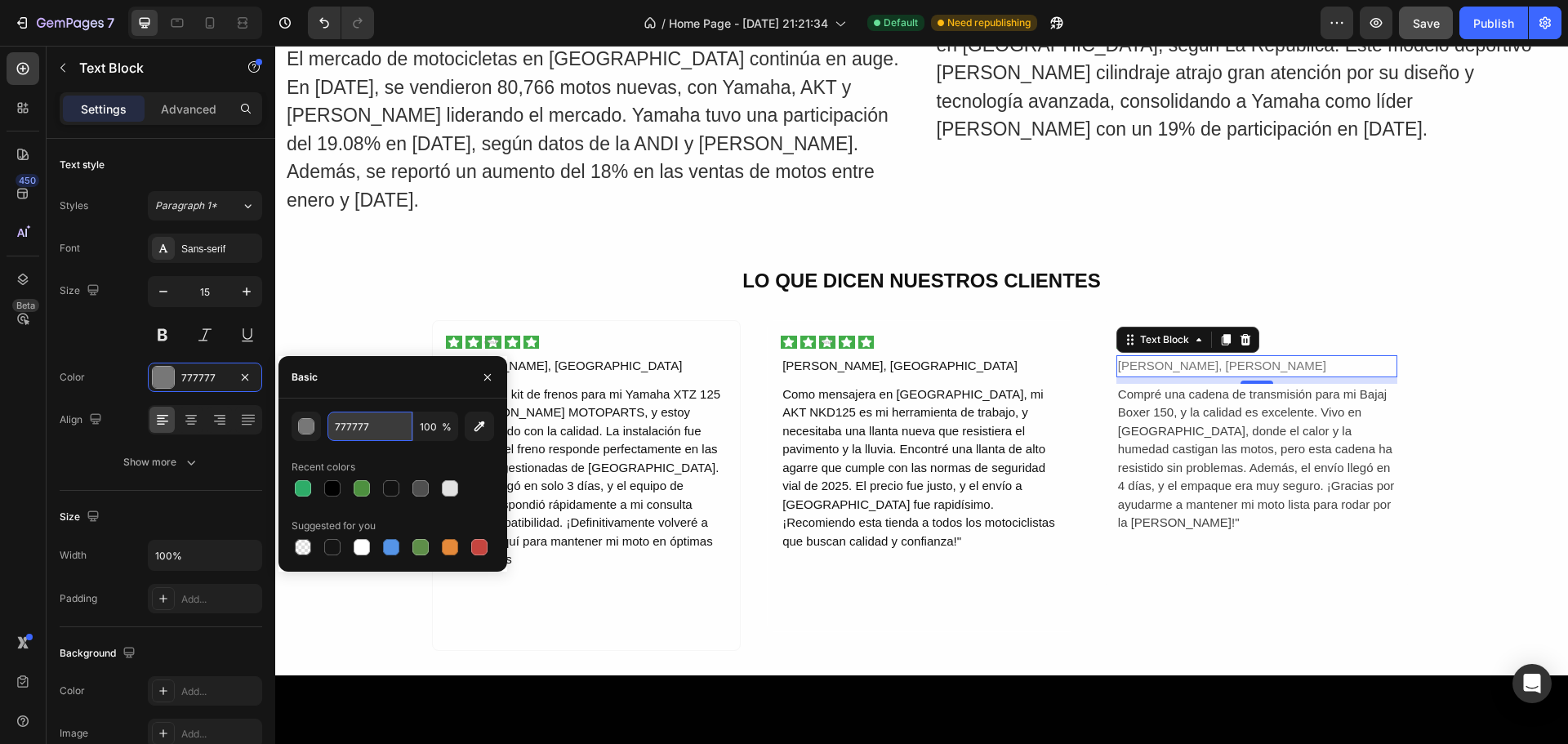
paste input "414141"
type input "414141"
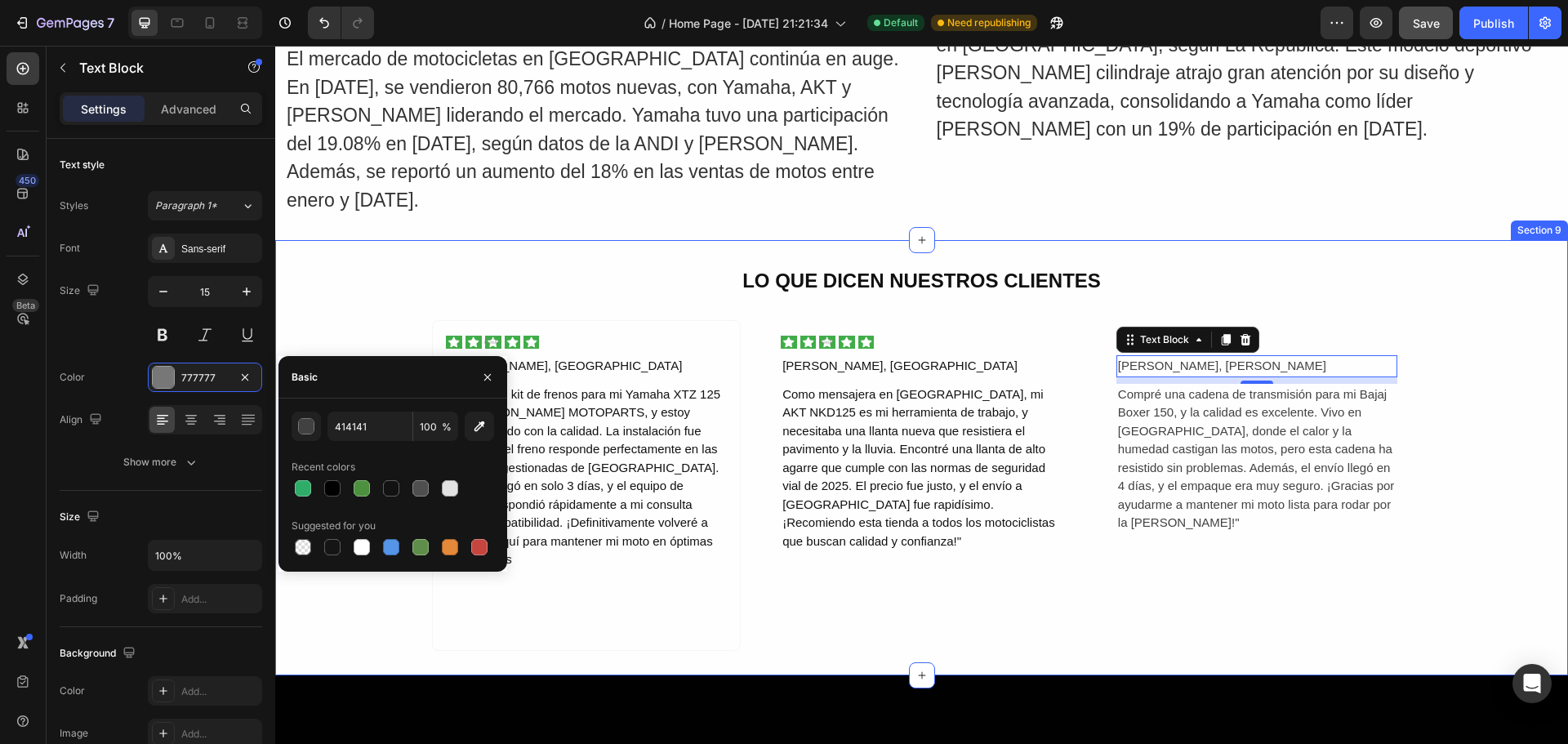
click at [1499, 466] on div "LO QUE DICEN NUESTROS CLIENTES Text Block Image [PERSON_NAME], Bogotá Text Bloc…" at bounding box center [921, 457] width 1292 height 386
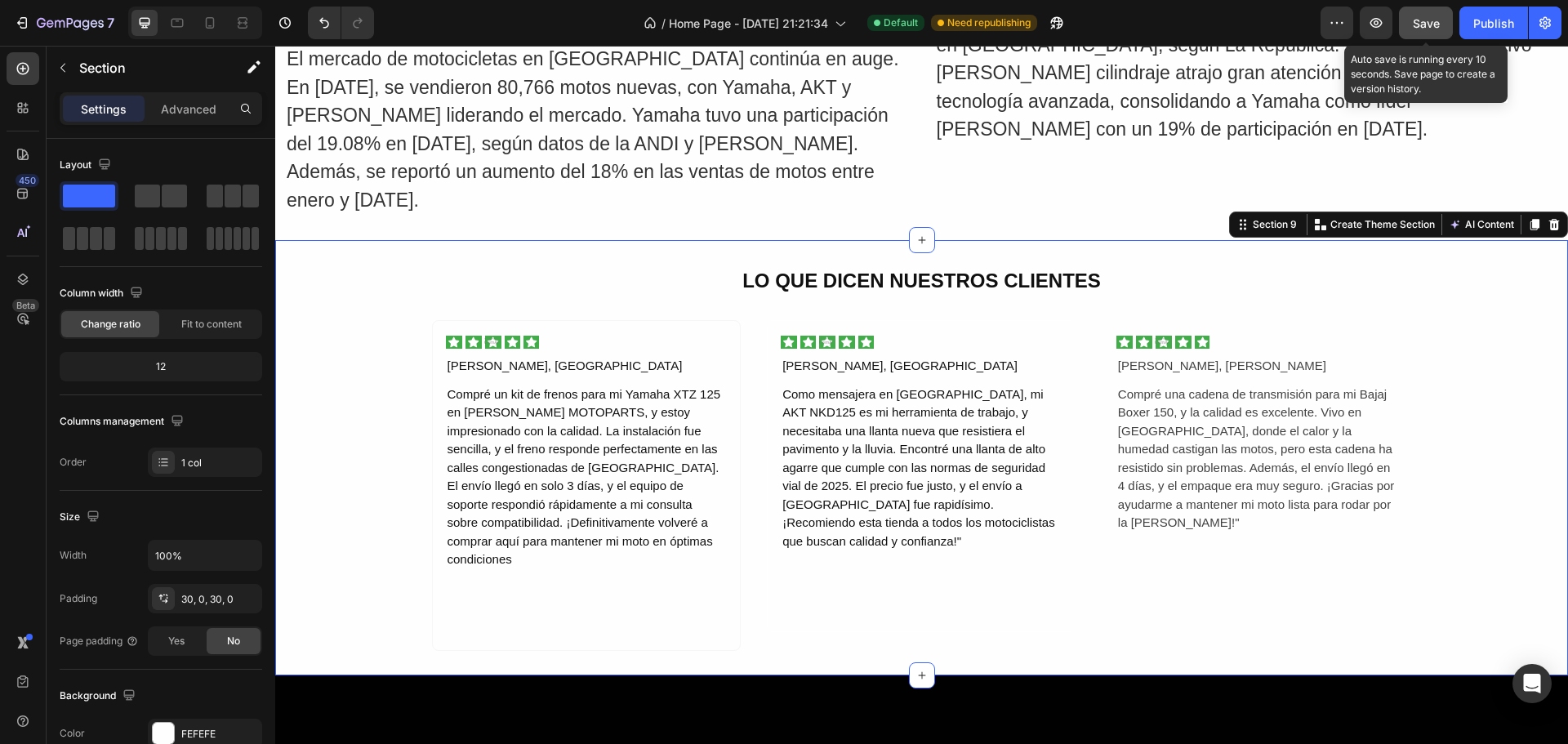
click at [1423, 29] on span "Save" at bounding box center [1427, 23] width 27 height 14
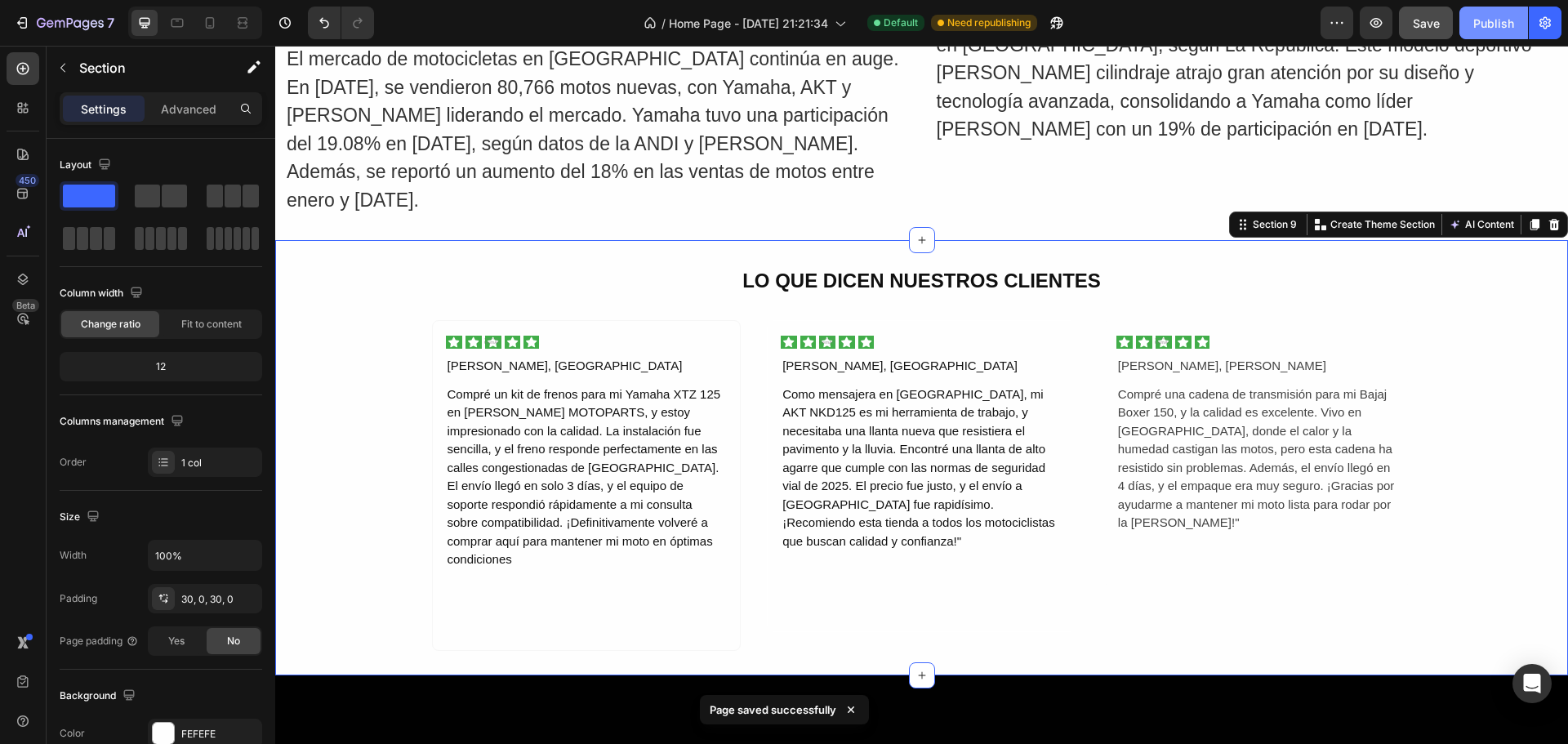
click at [1491, 18] on div "Publish" at bounding box center [1494, 23] width 41 height 18
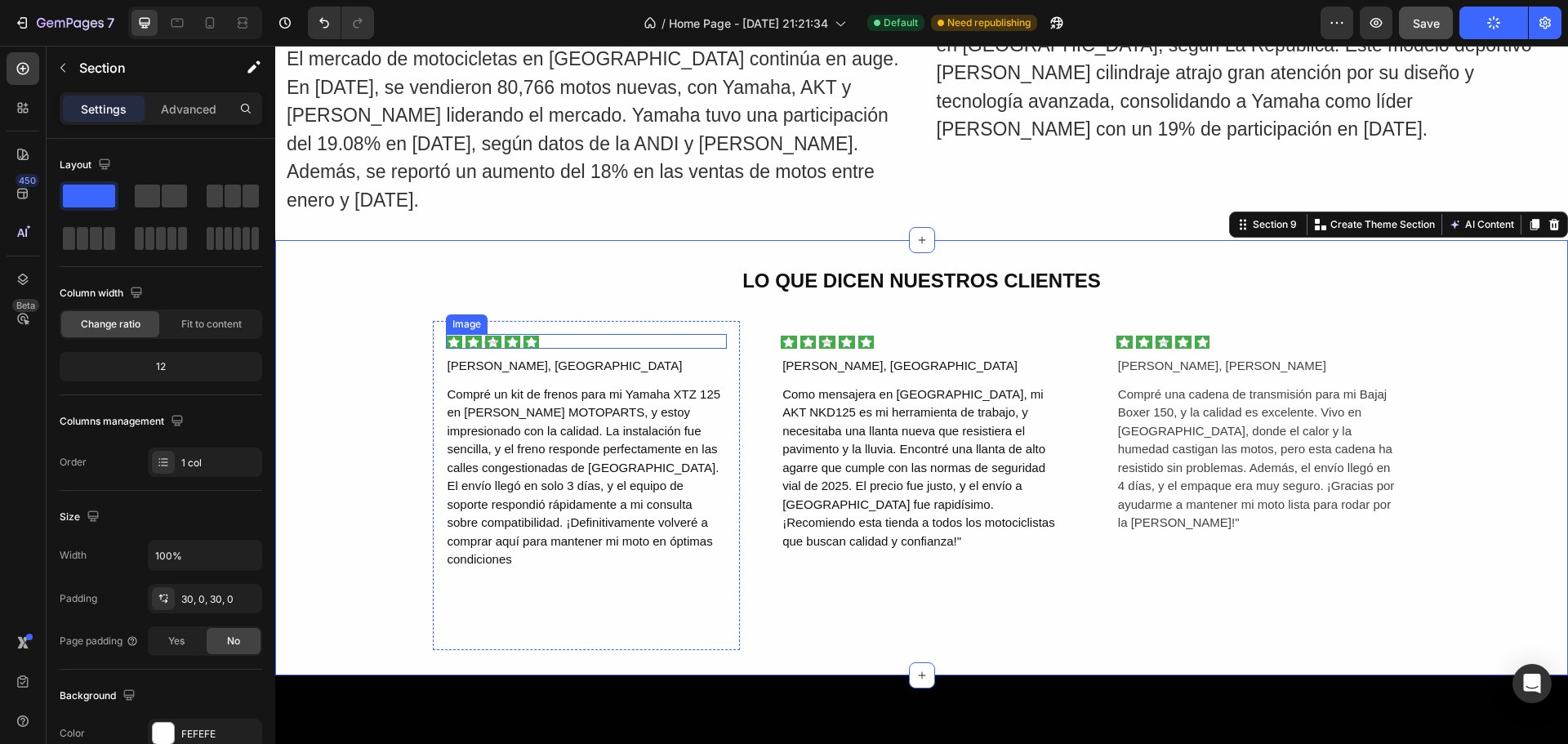
click at [498, 335] on img at bounding box center [492, 341] width 94 height 15
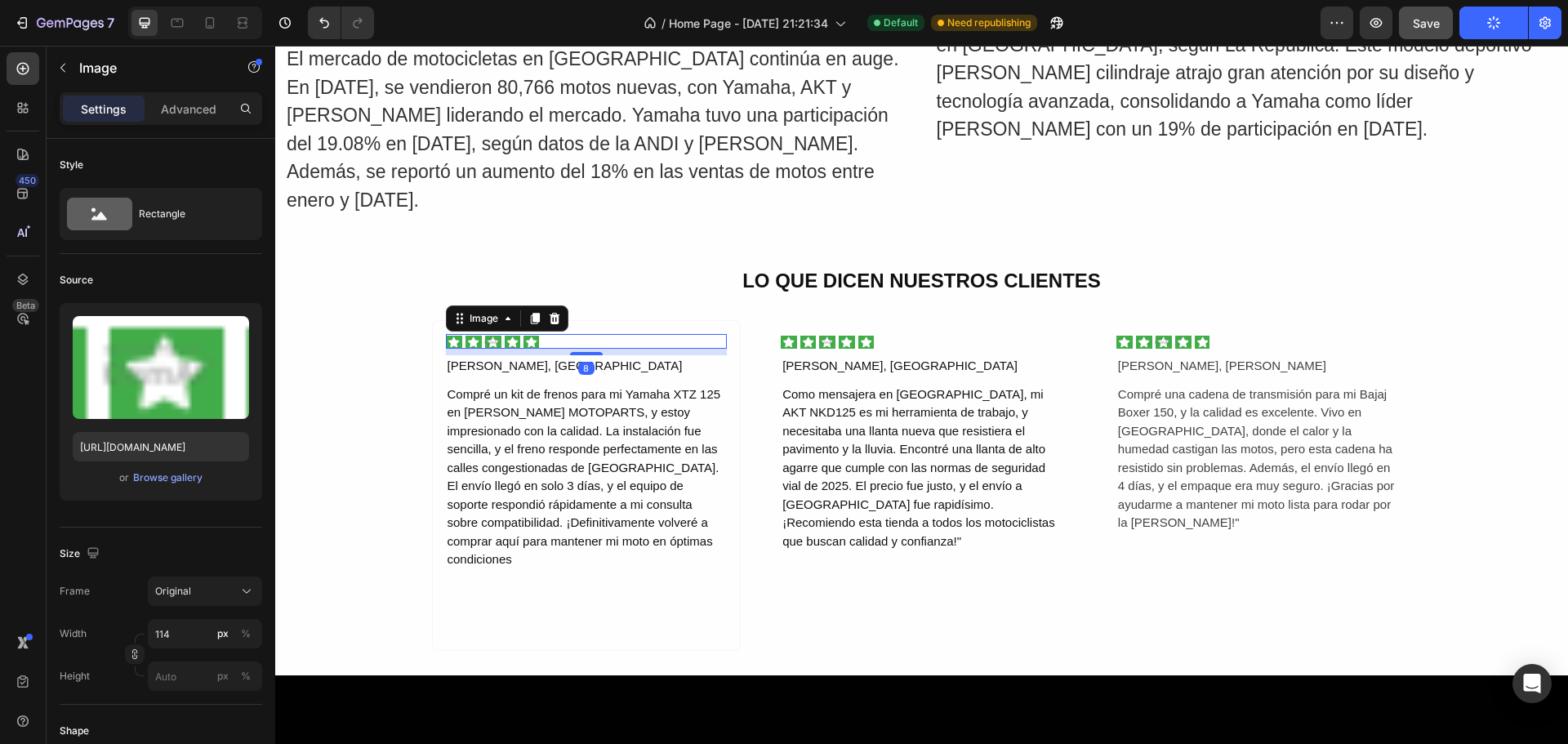
click at [537, 339] on div at bounding box center [586, 341] width 282 height 15
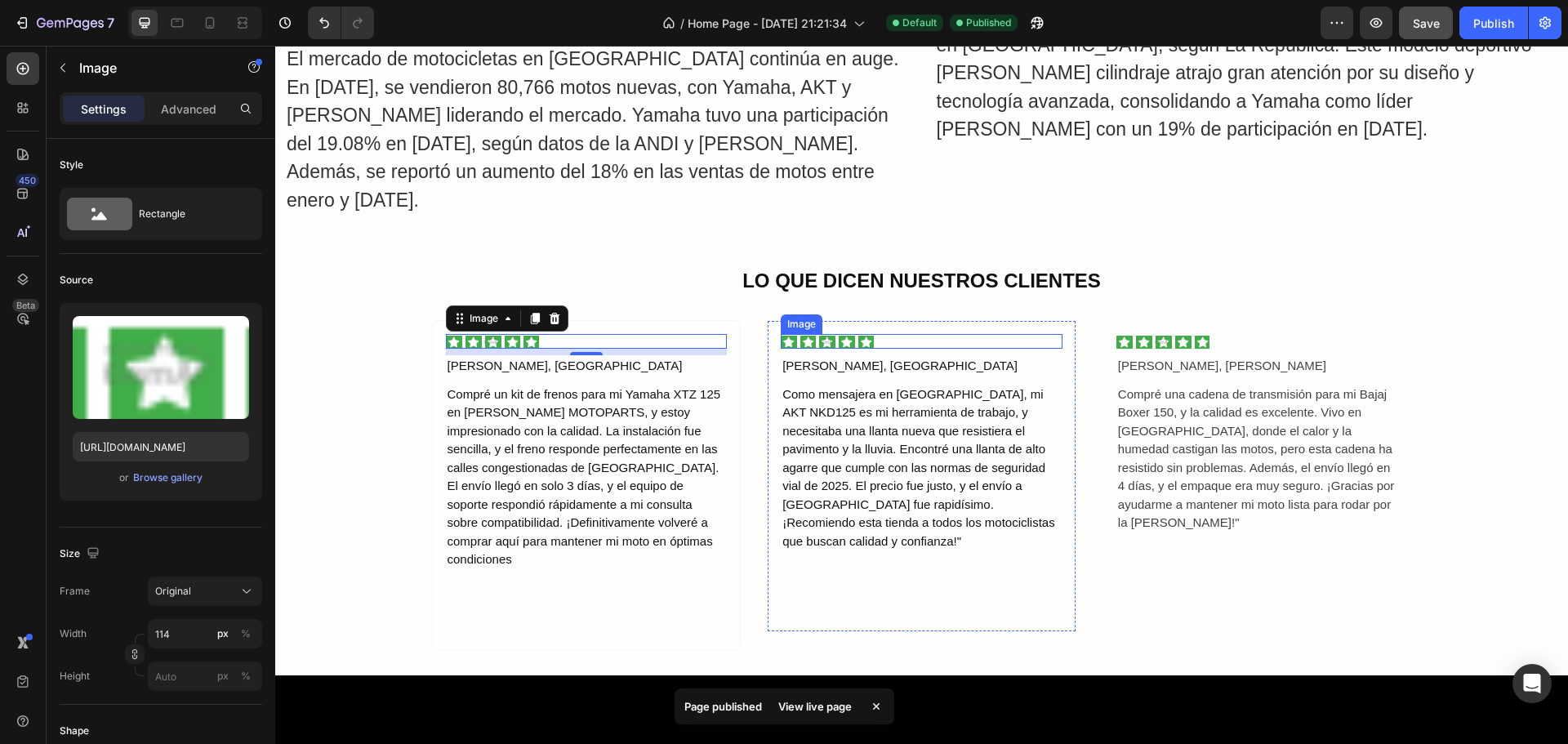
click at [869, 337] on div at bounding box center [921, 341] width 282 height 15
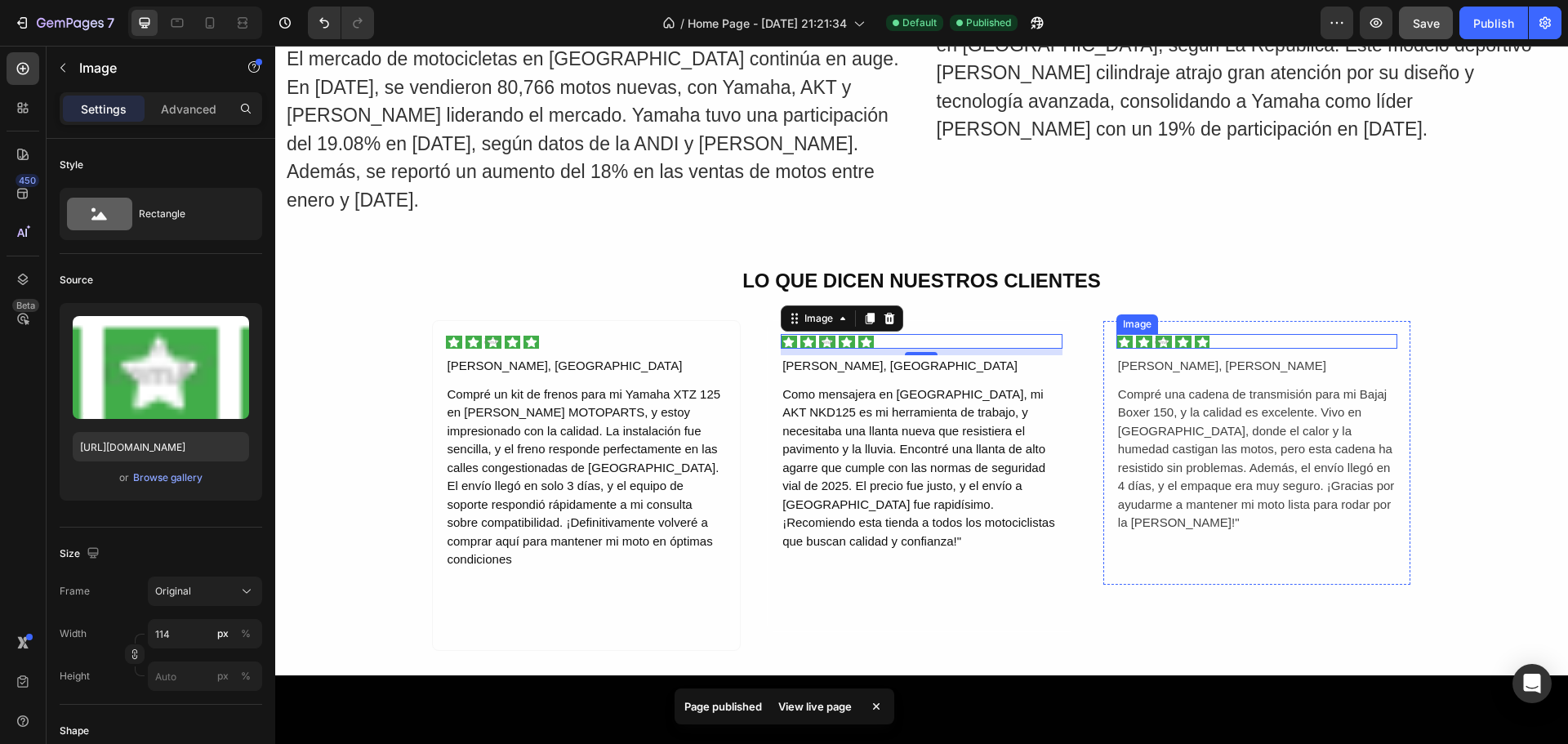
click at [1181, 339] on img at bounding box center [1163, 341] width 94 height 15
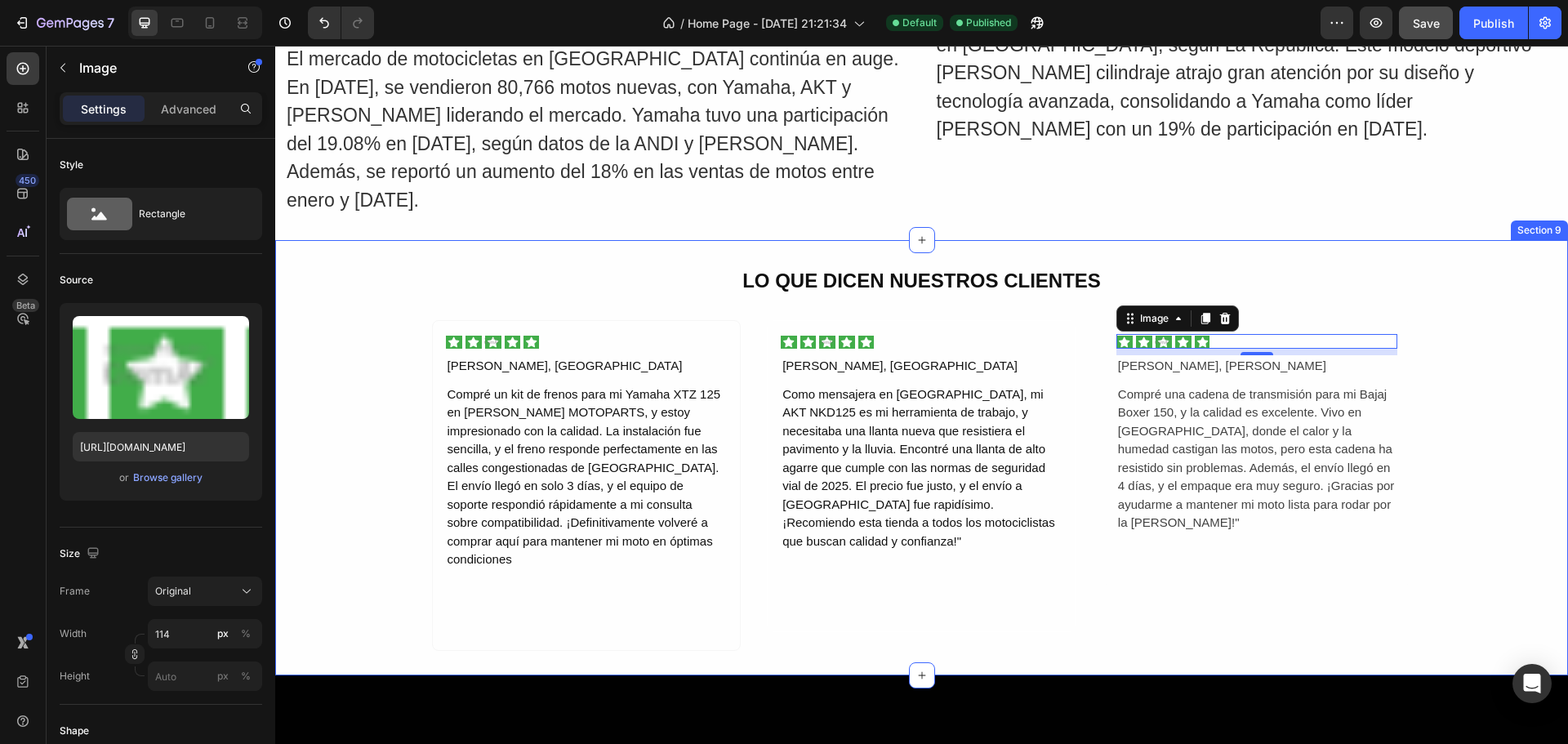
click at [1528, 280] on div "LO QUE DICEN NUESTROS CLIENTES Text Block Image [PERSON_NAME], Bogotá Text Bloc…" at bounding box center [921, 457] width 1292 height 386
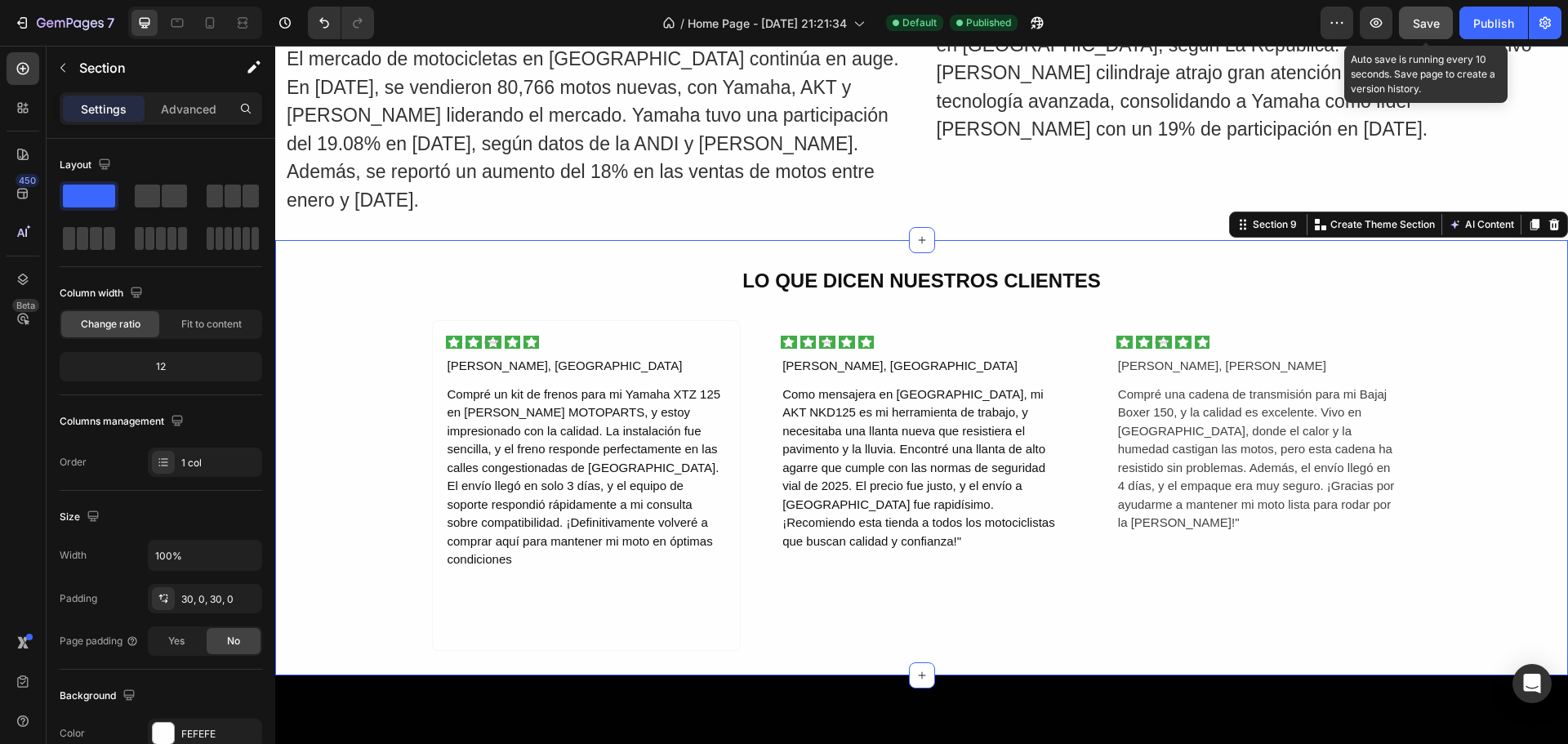
click at [1427, 18] on span "Save" at bounding box center [1427, 23] width 27 height 14
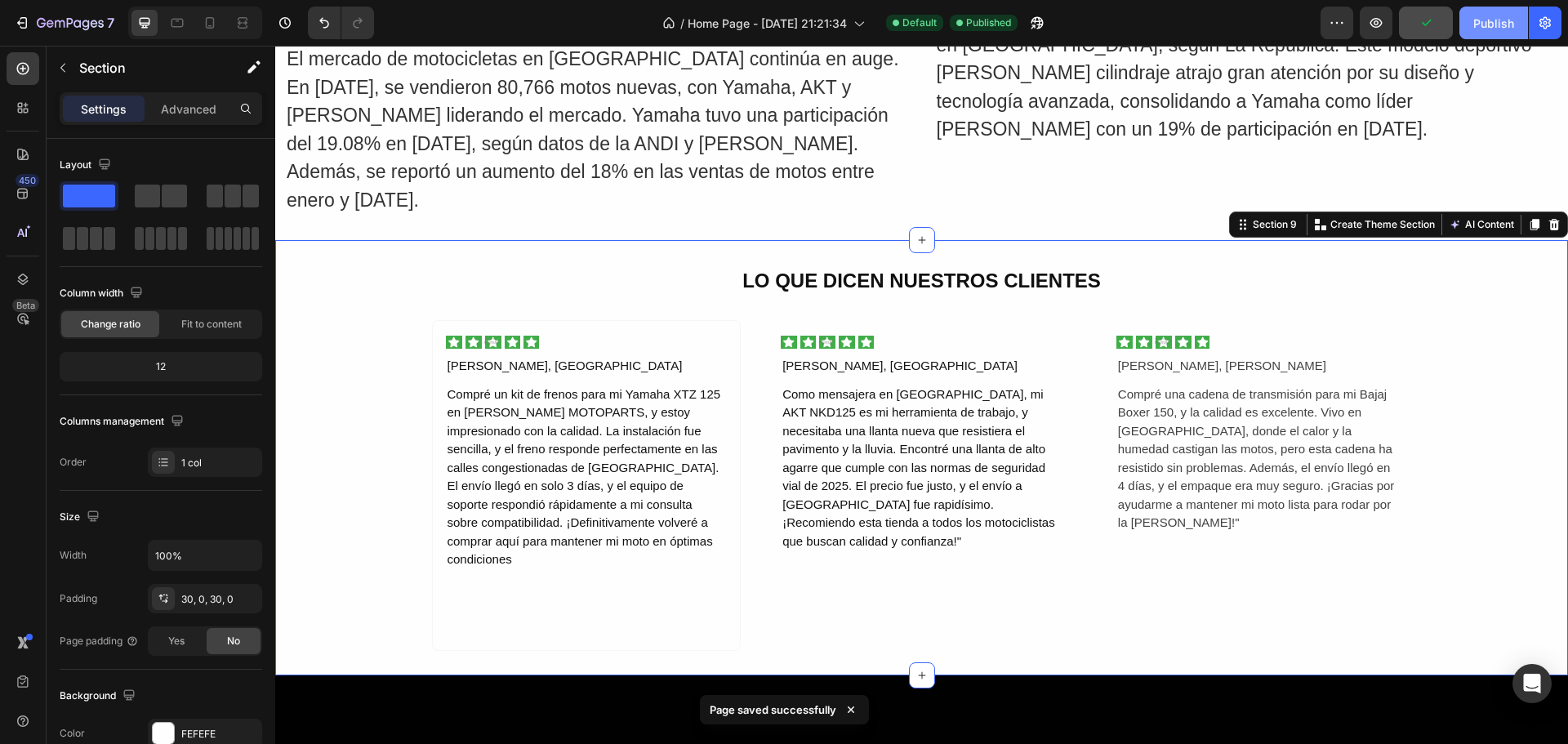
click at [1493, 21] on div "Publish" at bounding box center [1494, 23] width 41 height 18
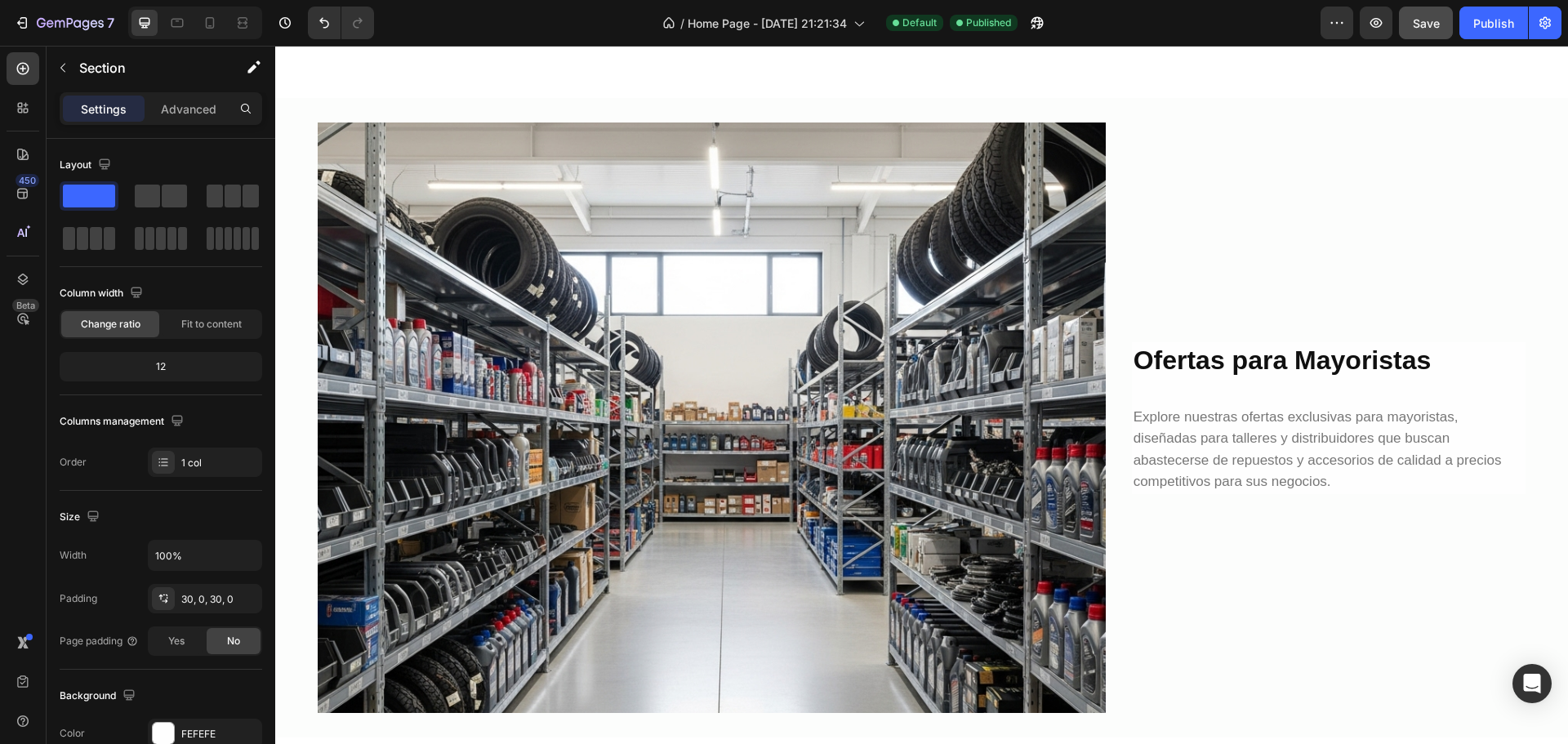
scroll to position [1879, 0]
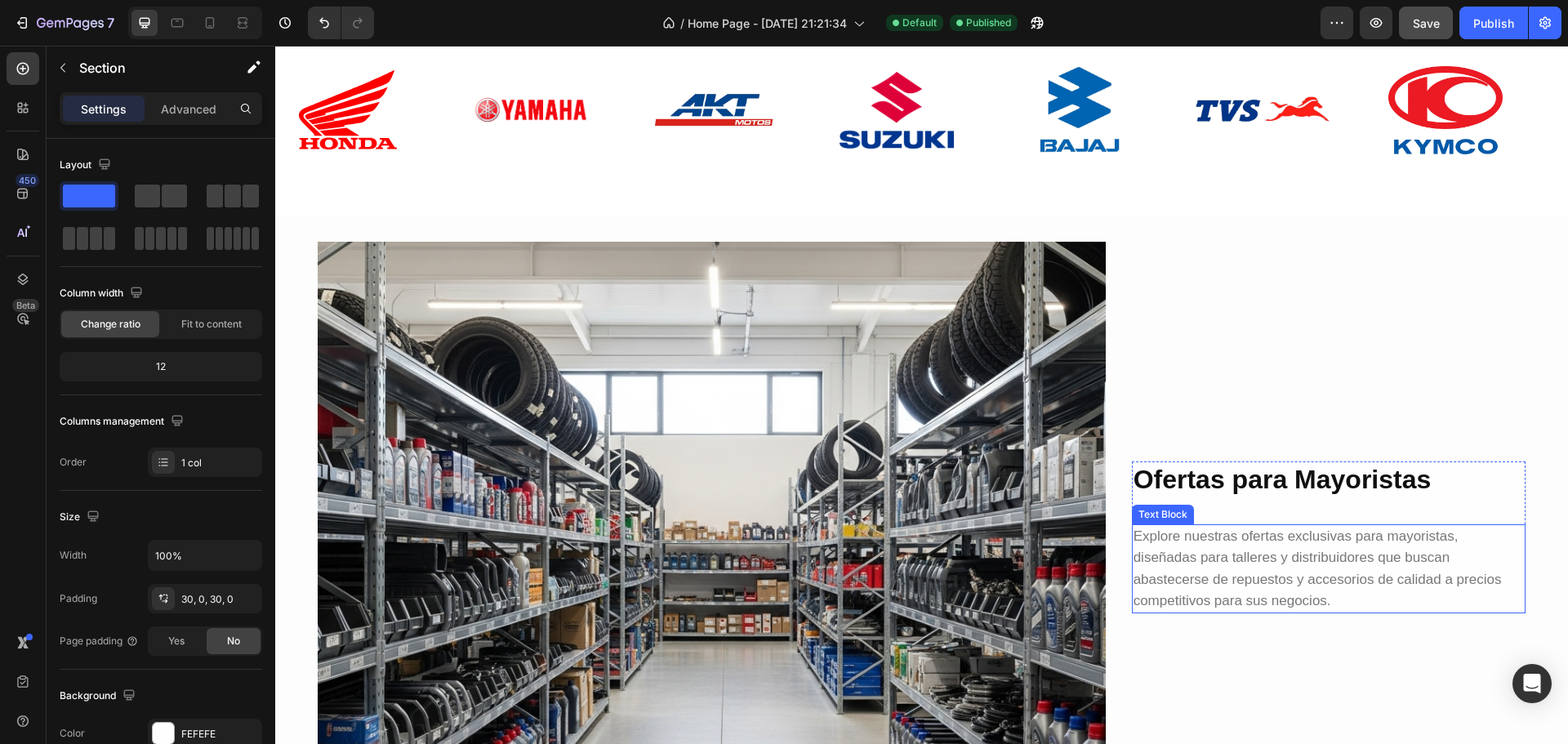
click at [1355, 542] on p "Explore nuestras ofertas exclusivas para mayoristas, diseñadas para talleres y …" at bounding box center [1328, 569] width 391 height 86
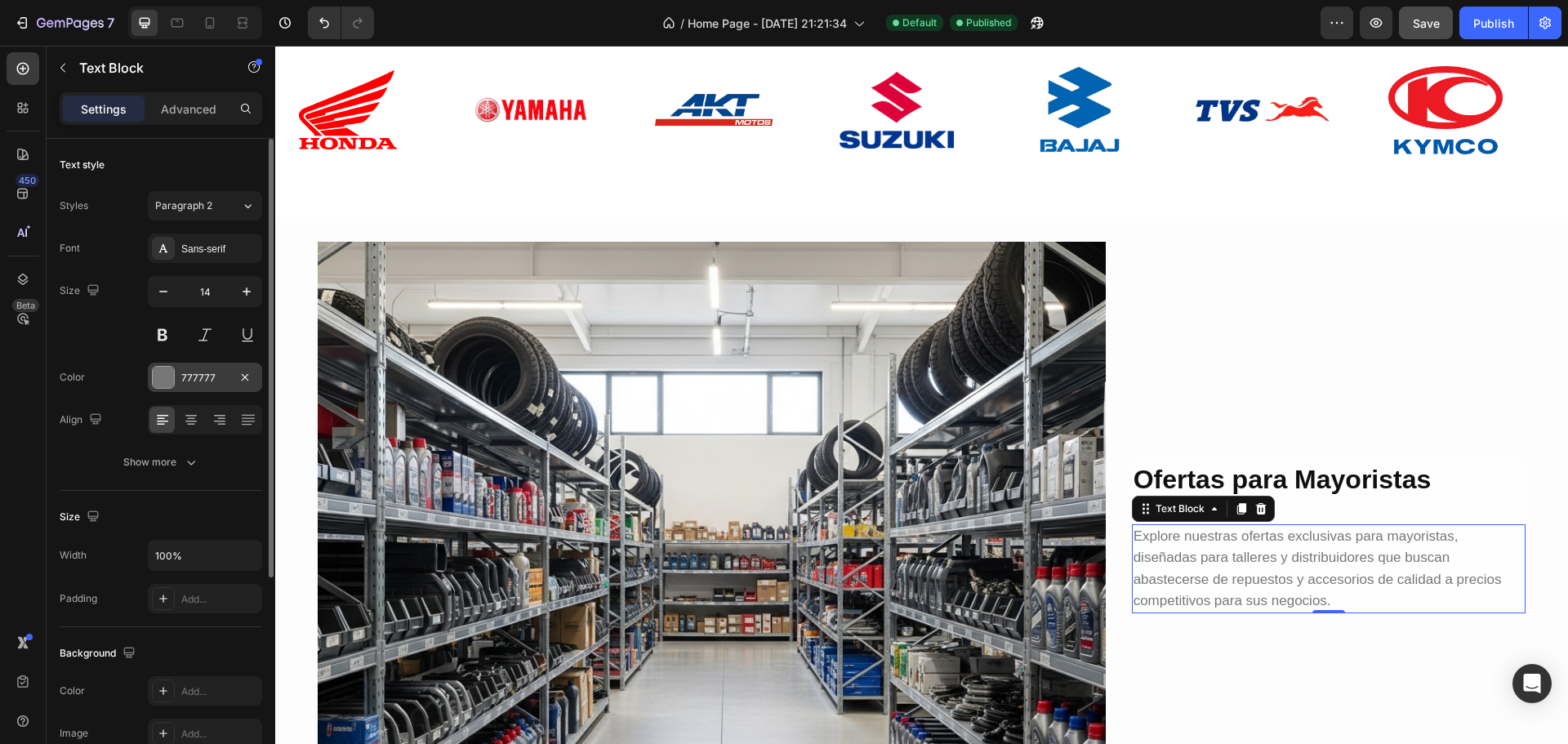
click at [217, 371] on div "777777" at bounding box center [205, 377] width 48 height 15
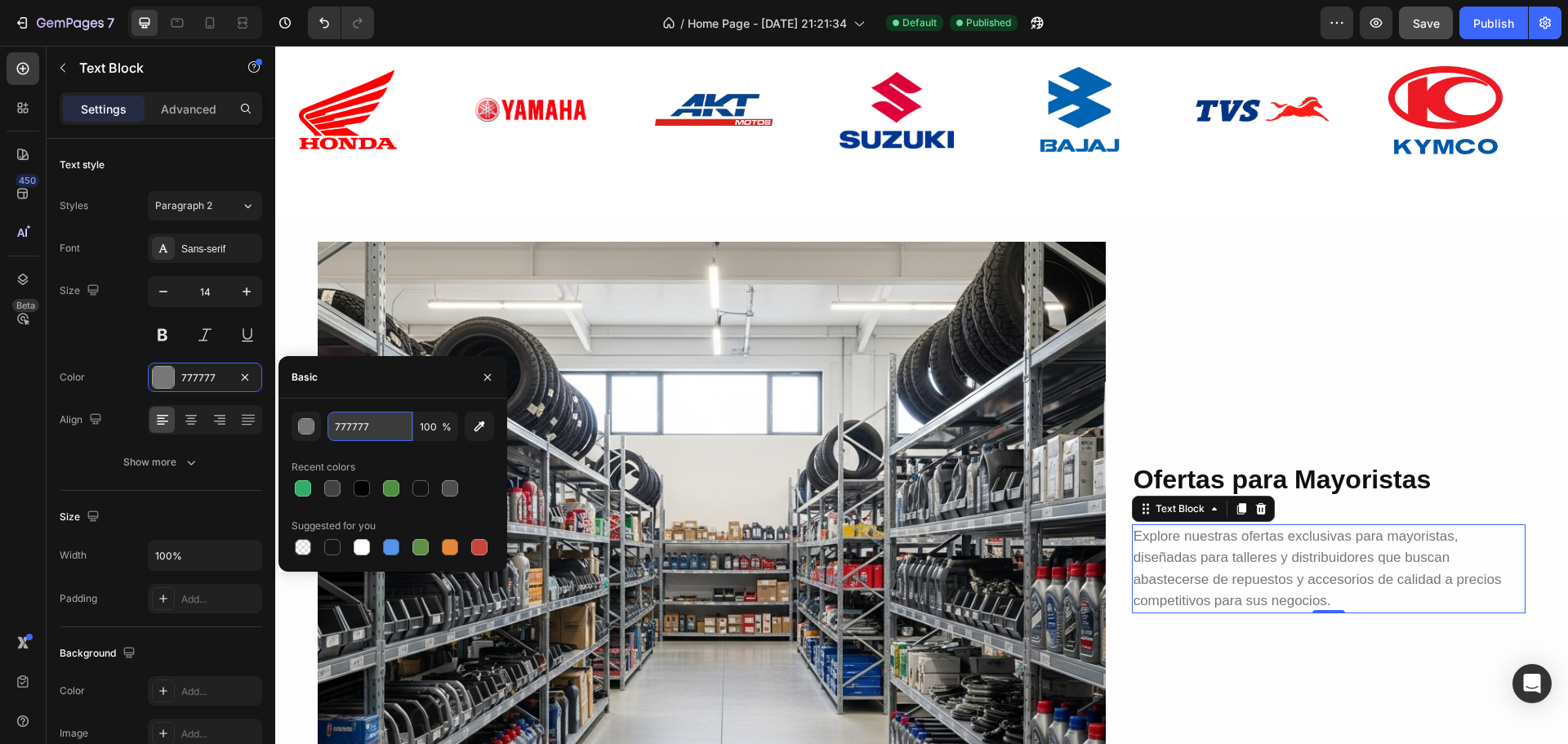
click at [374, 424] on input "777777" at bounding box center [369, 426] width 85 height 29
paste input "414141"
type input "414141"
click at [578, 451] on img at bounding box center [711, 537] width 788 height 591
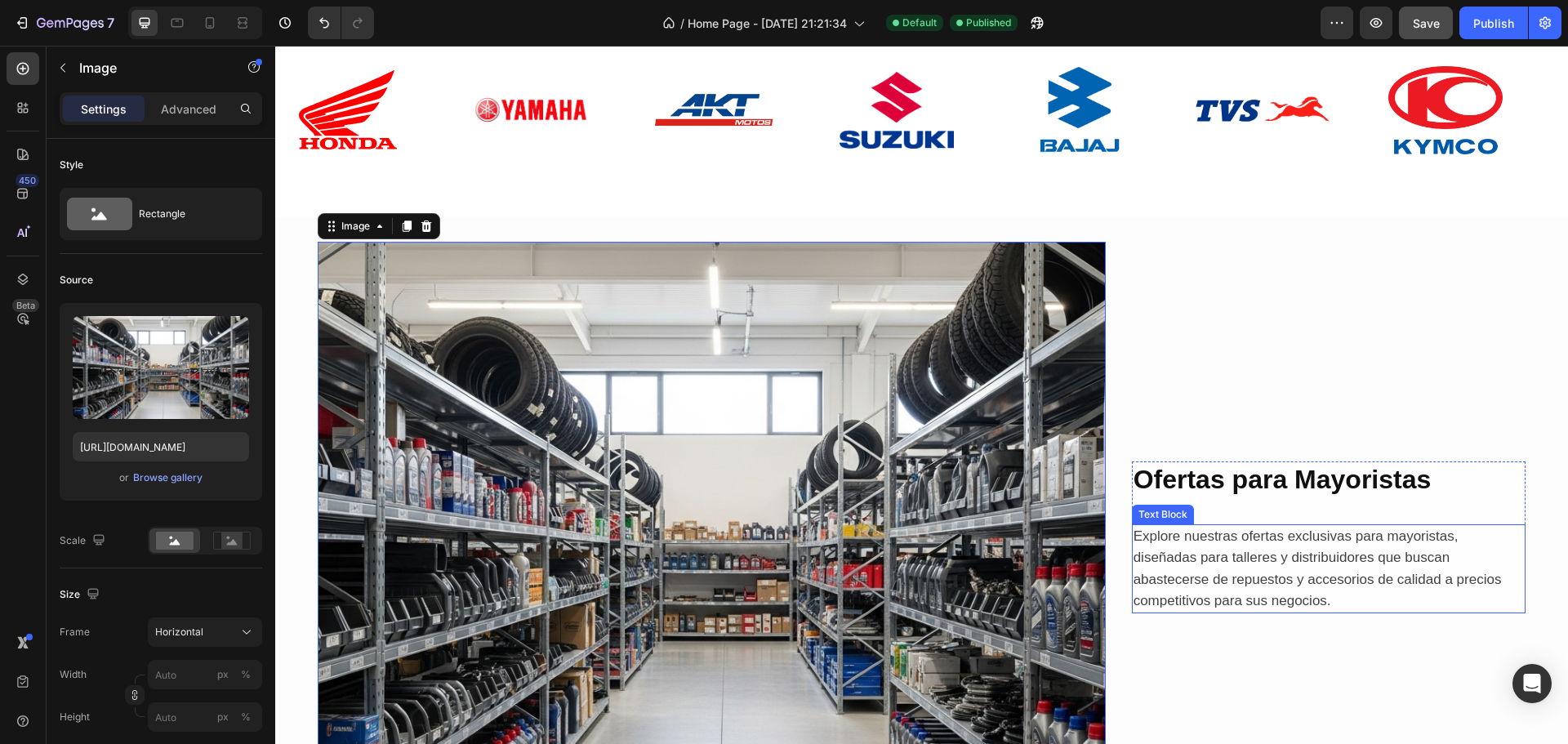
click at [1288, 534] on span "Explore nuestras ofertas exclusivas para mayoristas, diseñadas para talleres y …" at bounding box center [1318, 568] width 368 height 80
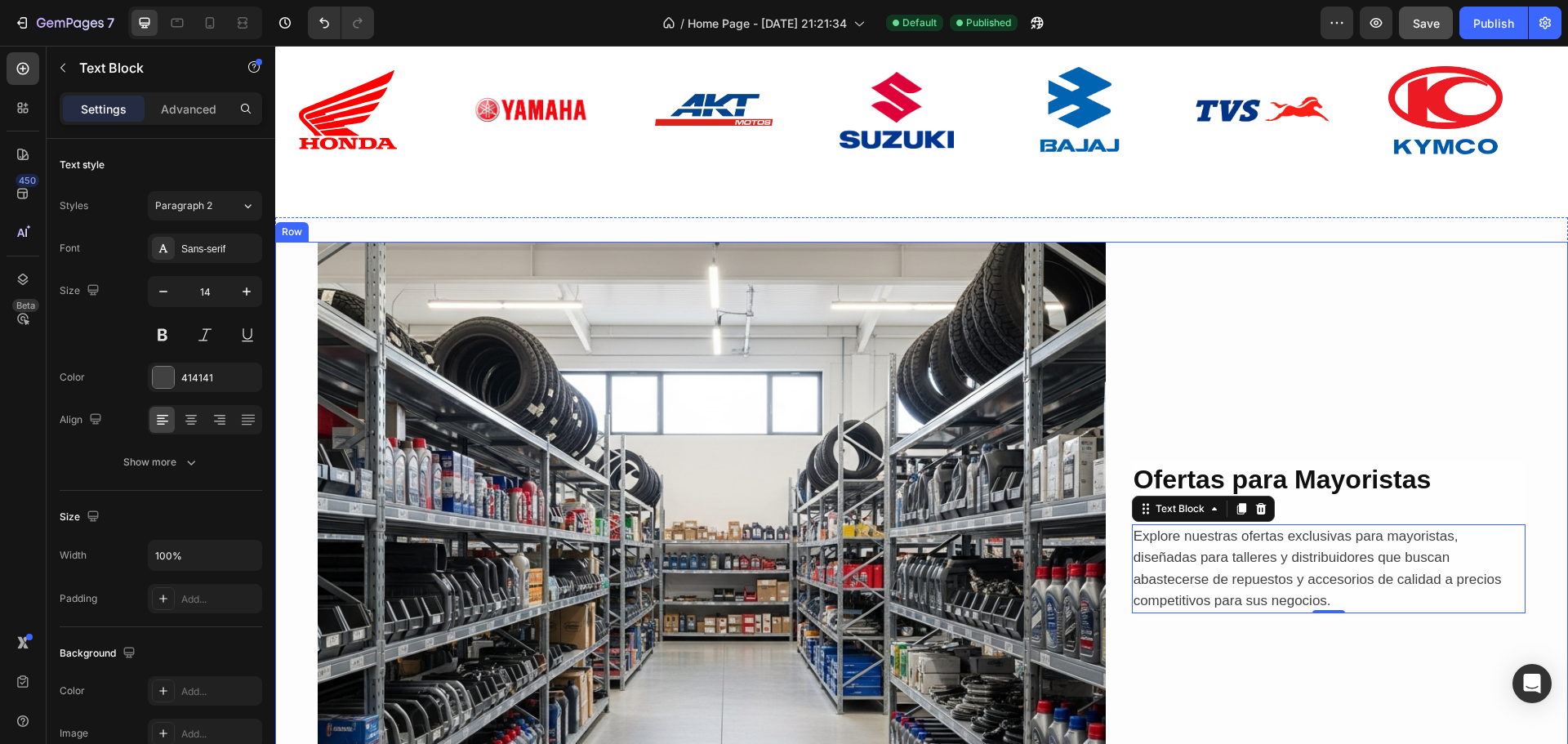
click at [1469, 385] on div "Ofertas para Mayoristas Heading Explore nuestras ofertas exclusivas para mayori…" at bounding box center [1328, 537] width 394 height 591
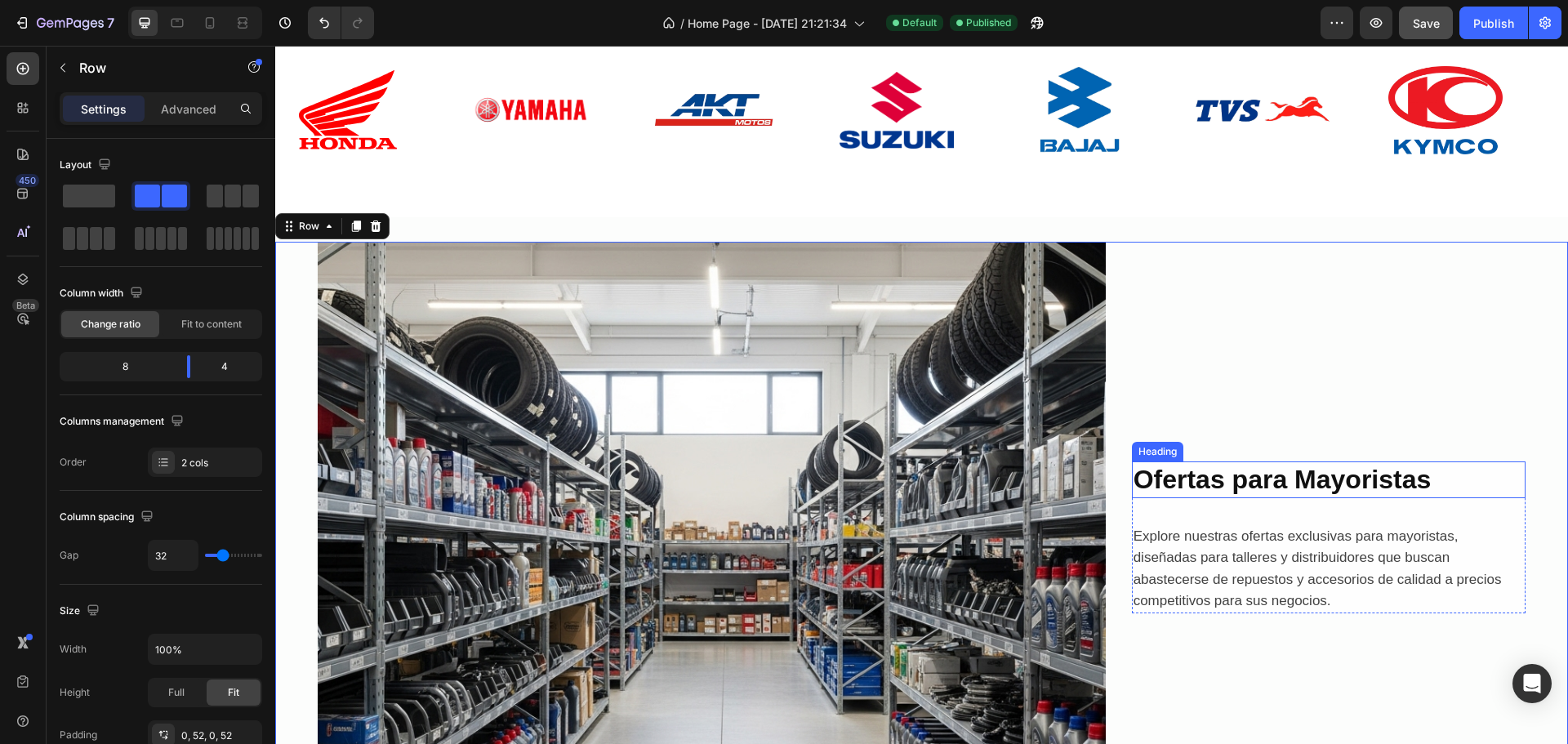
click at [1382, 479] on strong "Ofertas para Mayoristas" at bounding box center [1282, 480] width 298 height 29
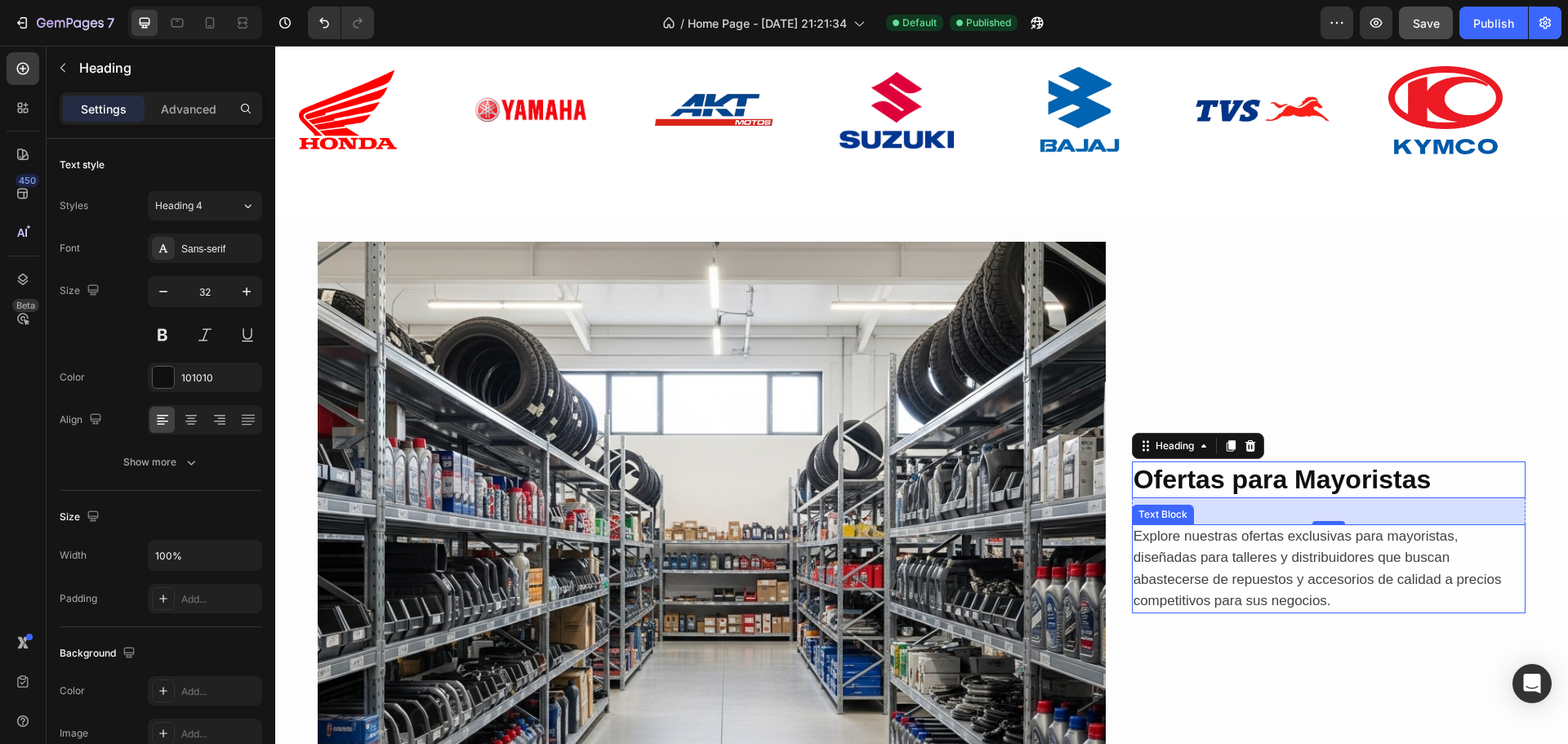
click at [1388, 563] on p "Explore nuestras ofertas exclusivas para mayoristas, diseñadas para talleres y …" at bounding box center [1328, 569] width 391 height 86
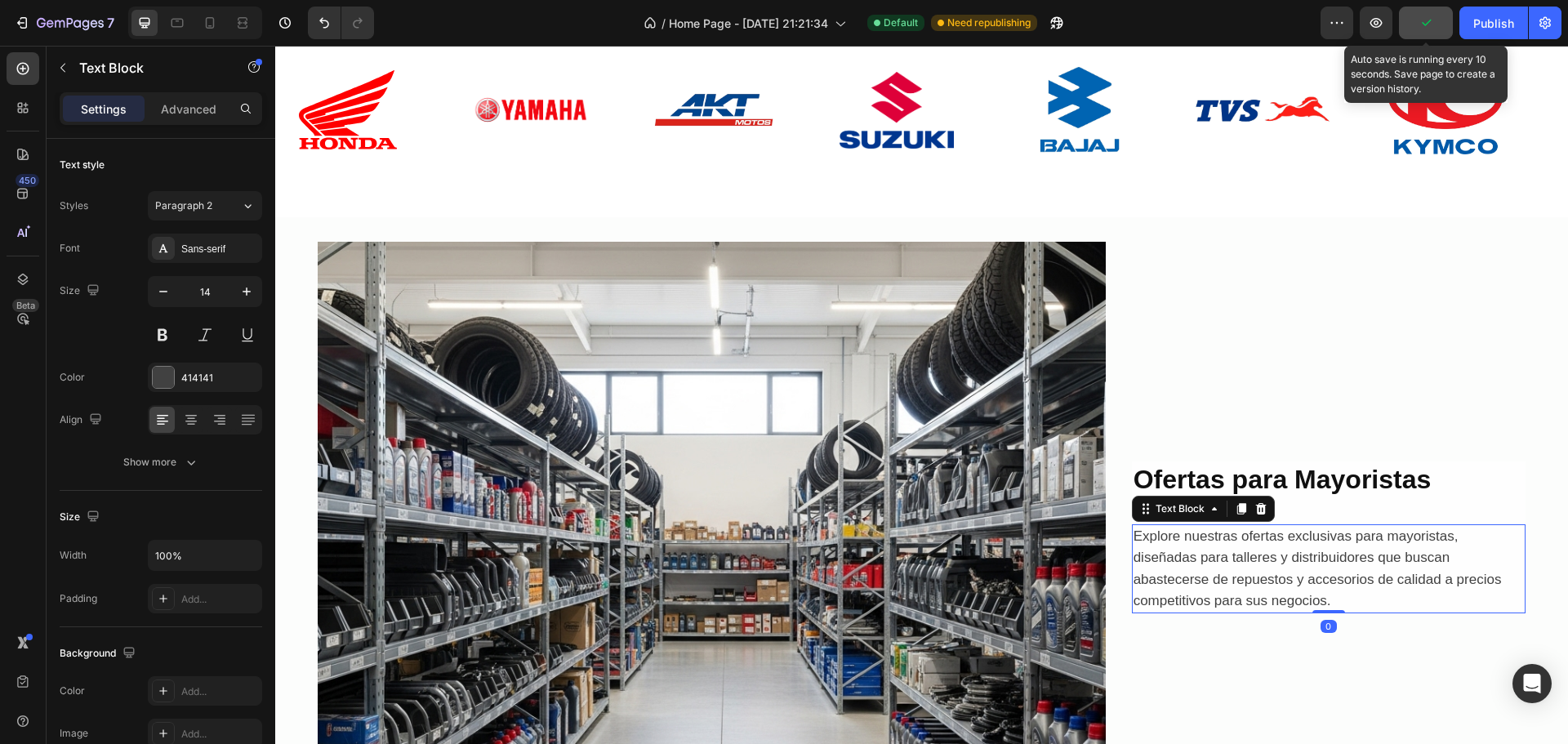
click at [1423, 27] on icon "button" at bounding box center [1426, 22] width 17 height 17
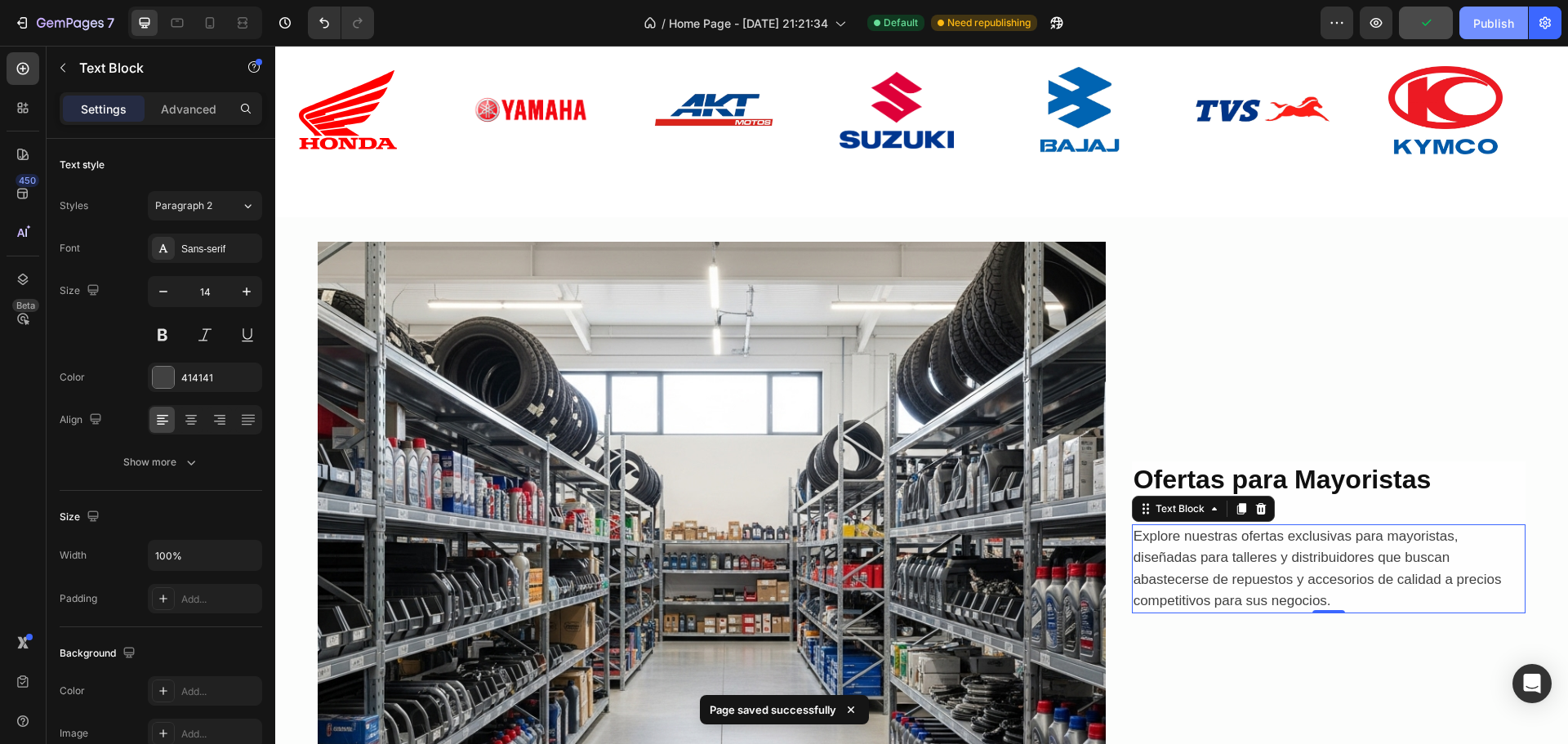
click at [1506, 22] on div "Publish" at bounding box center [1494, 23] width 41 height 18
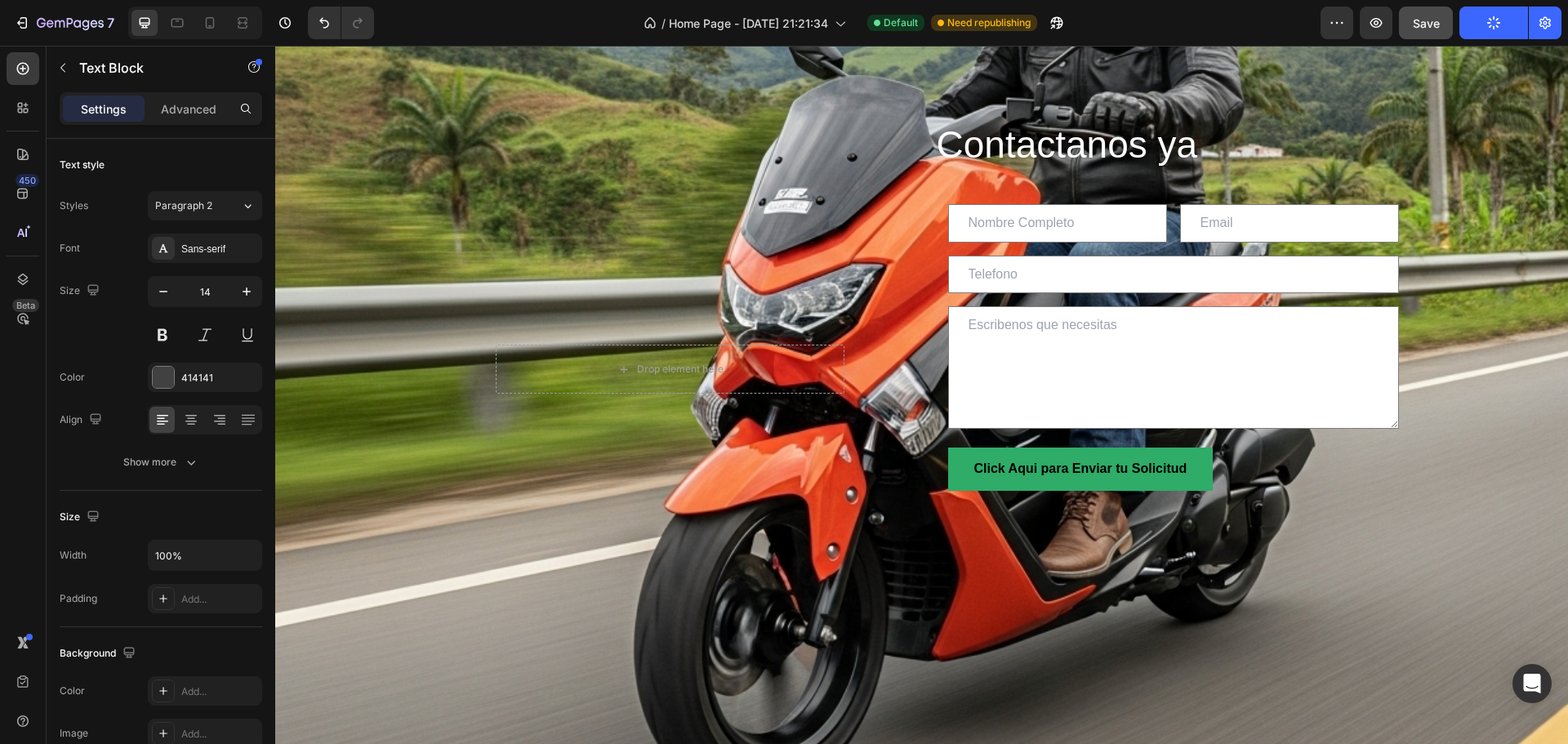
scroll to position [735, 0]
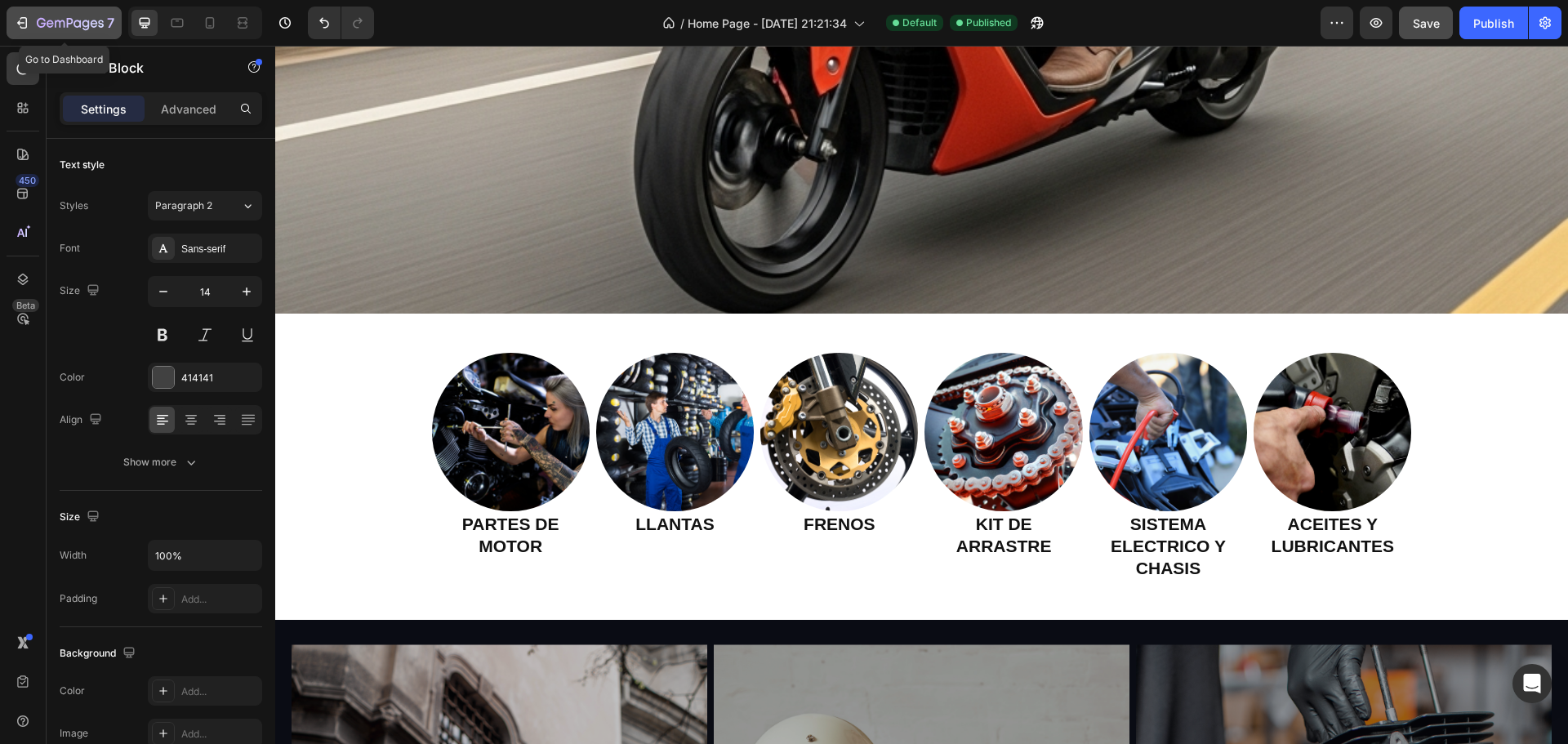
click at [22, 22] on icon "button" at bounding box center [21, 22] width 17 height 17
